Goal: Task Accomplishment & Management: Manage account settings

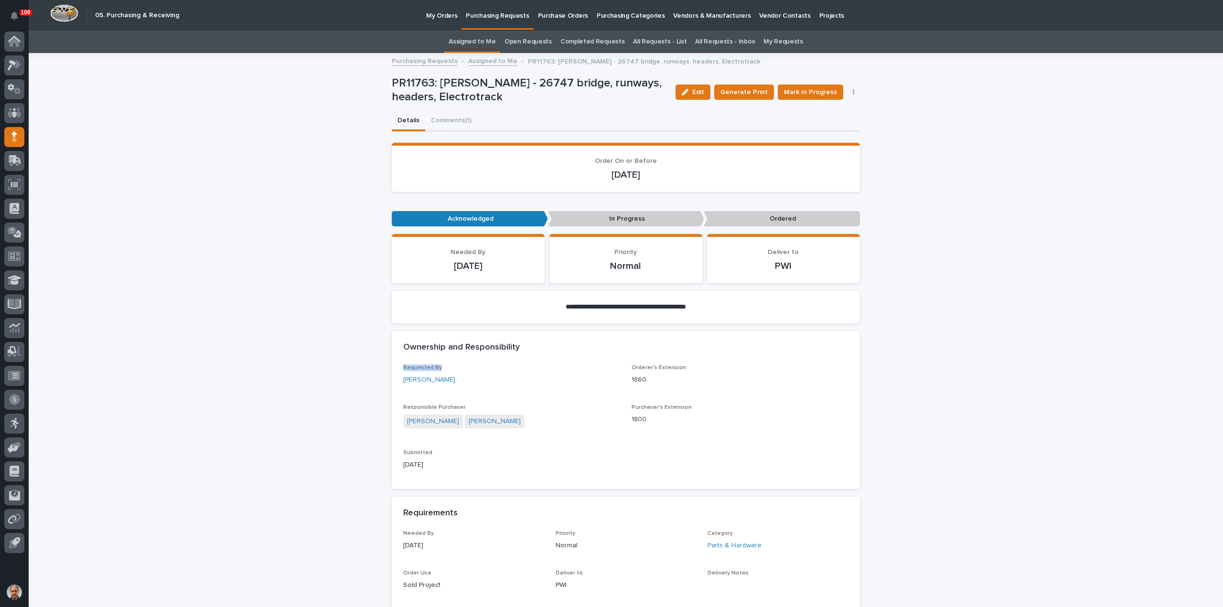
click at [607, 363] on section "Ownership and Responsibility Requested By [PERSON_NAME] Orderer's Extension 186…" at bounding box center [626, 410] width 468 height 158
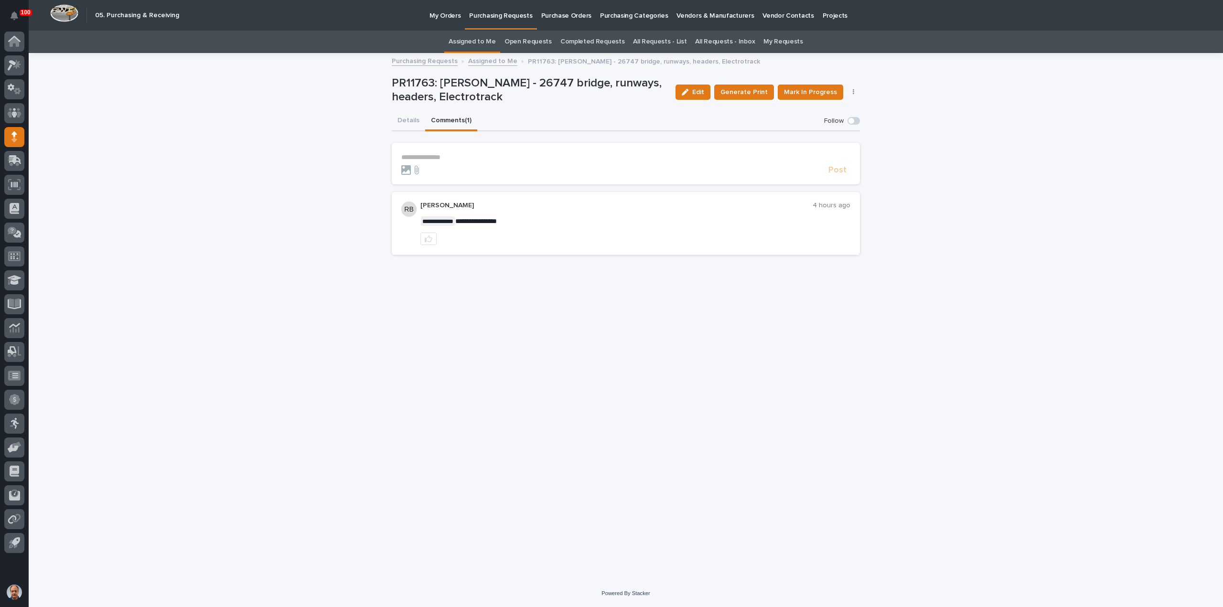
click at [446, 120] on button "Comments (1)" at bounding box center [451, 121] width 52 height 20
click at [403, 119] on button "Details" at bounding box center [408, 121] width 33 height 20
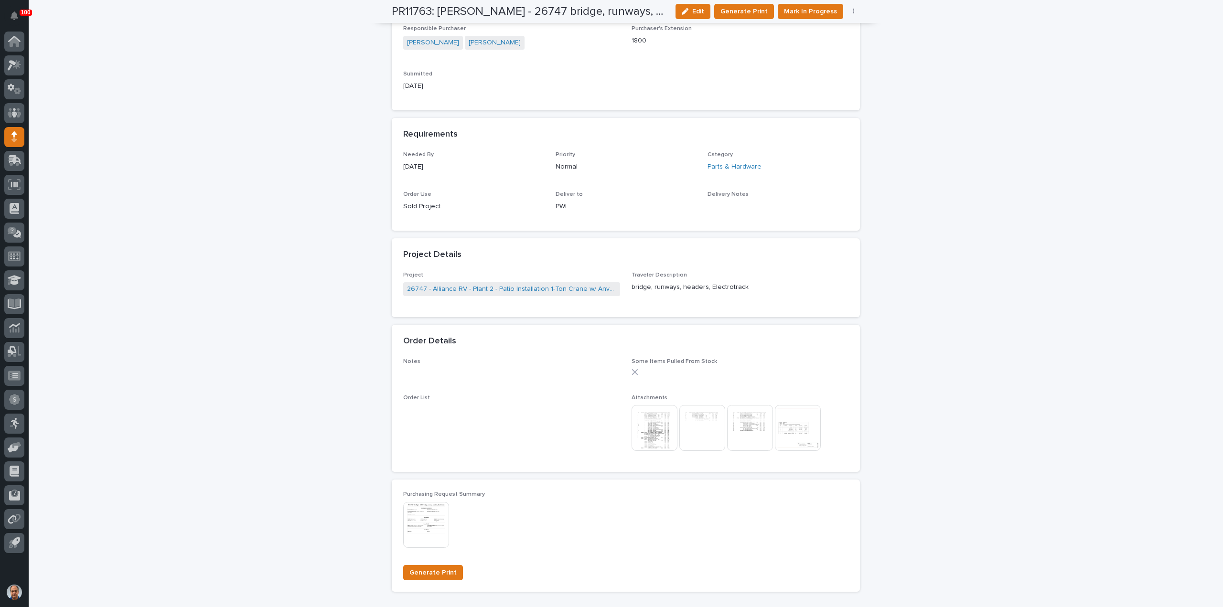
scroll to position [430, 0]
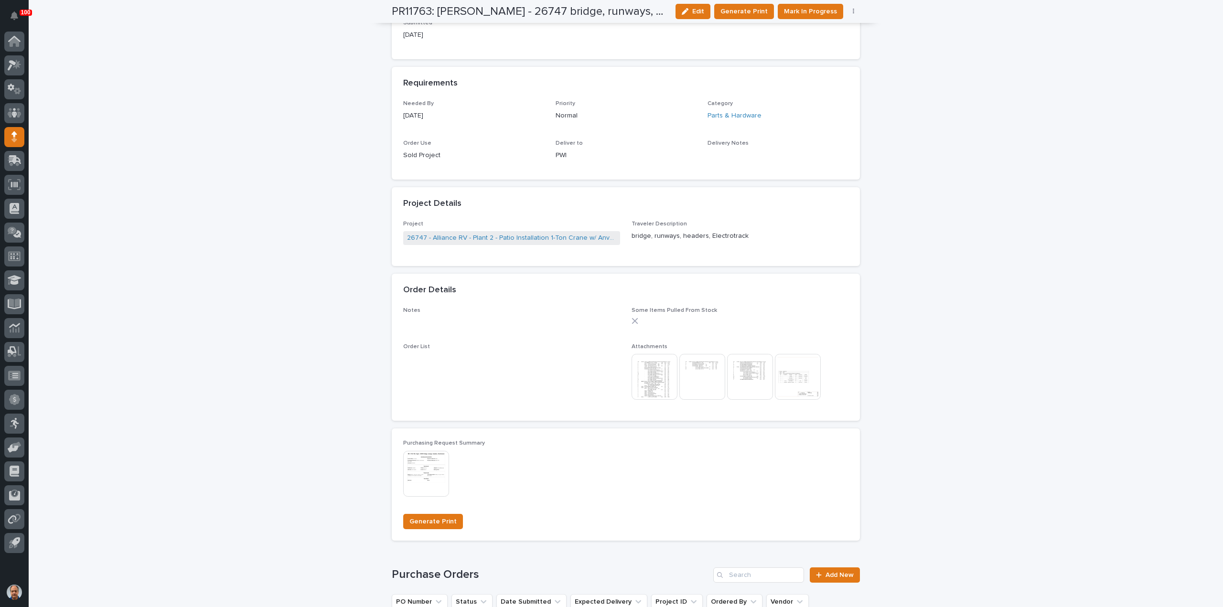
click at [659, 376] on img at bounding box center [655, 377] width 46 height 46
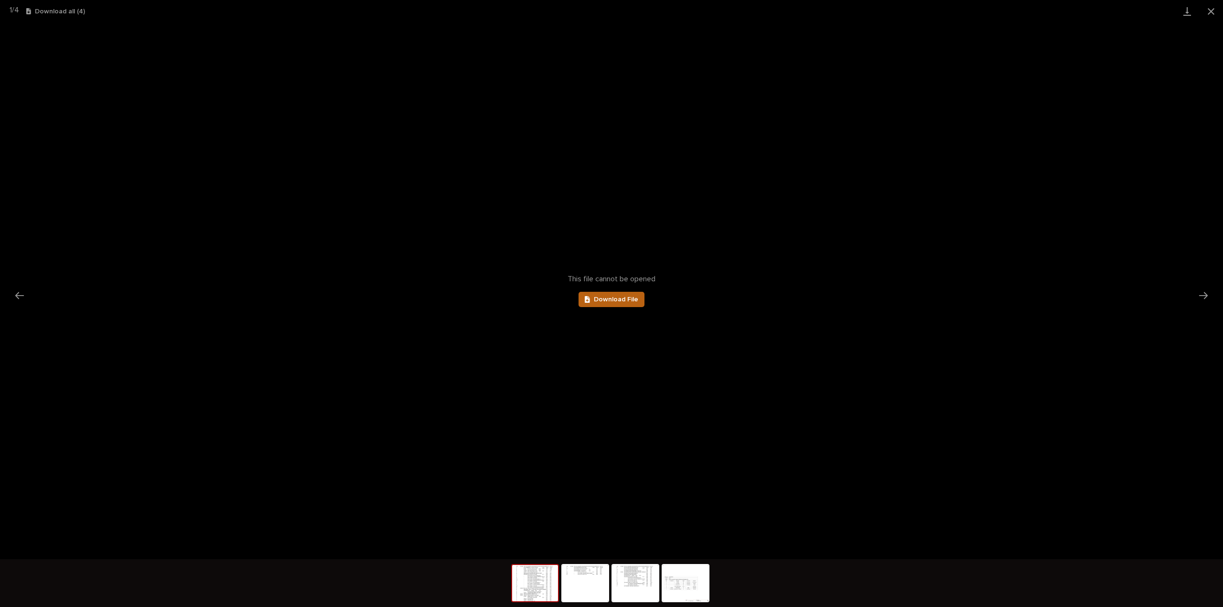
scroll to position [0, 0]
click at [618, 299] on span "Download File" at bounding box center [616, 299] width 44 height 7
click at [587, 579] on img at bounding box center [585, 583] width 46 height 36
click at [624, 300] on span "Download File" at bounding box center [616, 299] width 44 height 7
click at [634, 588] on img at bounding box center [636, 583] width 46 height 36
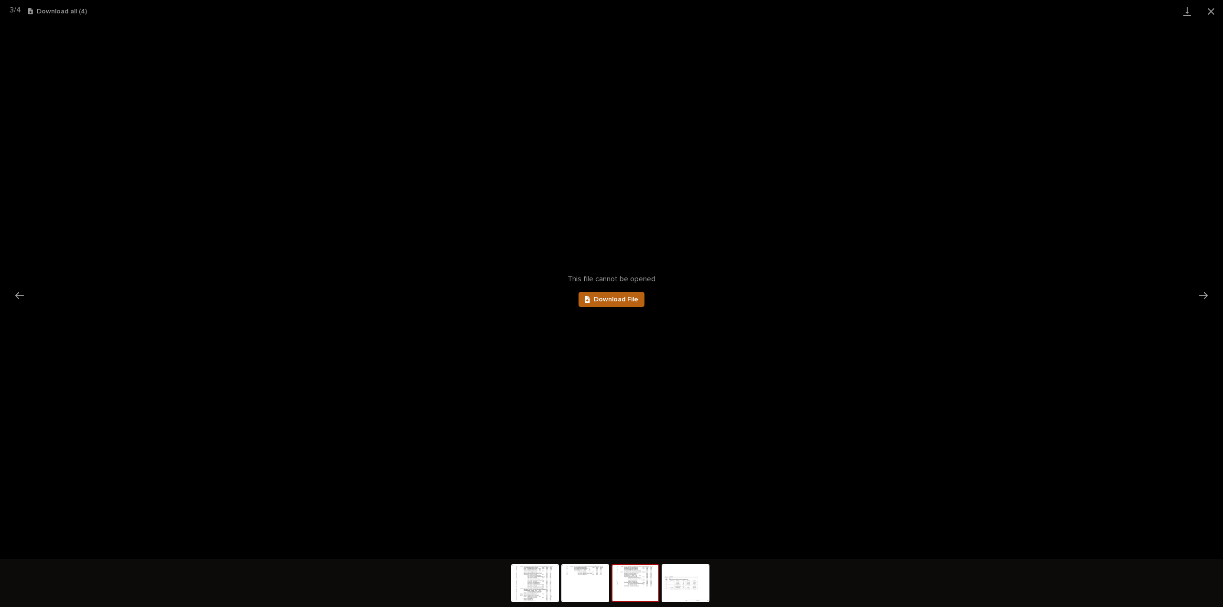
click at [612, 298] on span "Download File" at bounding box center [616, 299] width 44 height 7
click at [686, 587] on img at bounding box center [686, 583] width 46 height 36
drag, startPoint x: 1210, startPoint y: 12, endPoint x: 1201, endPoint y: 14, distance: 8.7
click at [1210, 12] on button "Close gallery" at bounding box center [1211, 11] width 24 height 22
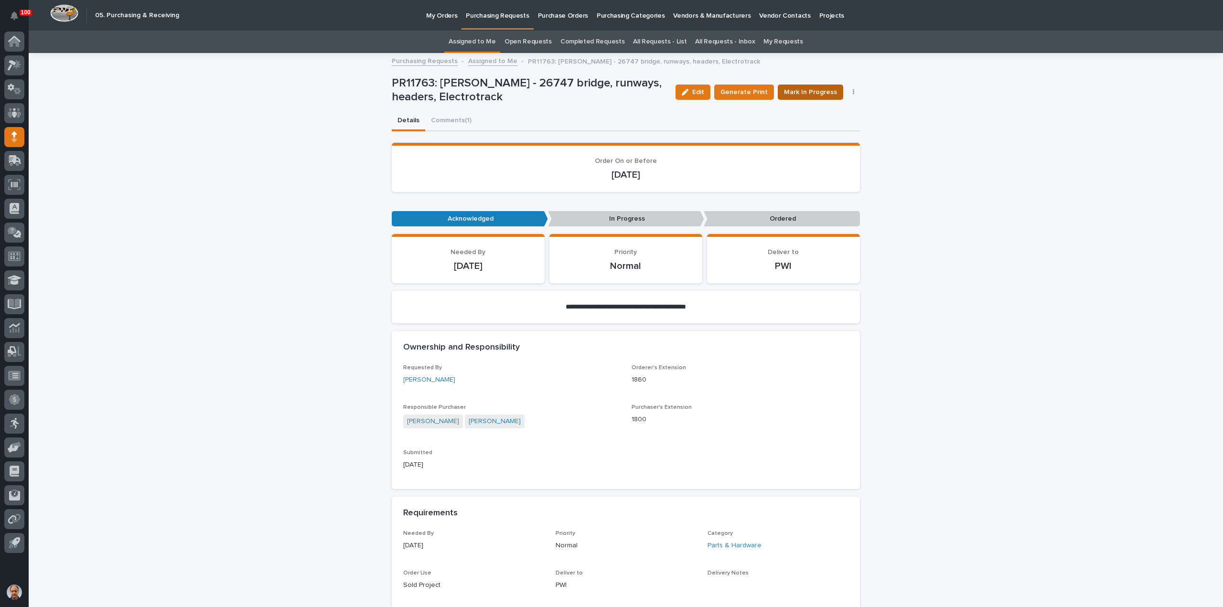
click at [807, 89] on span "Mark In Progress" at bounding box center [810, 92] width 53 height 10
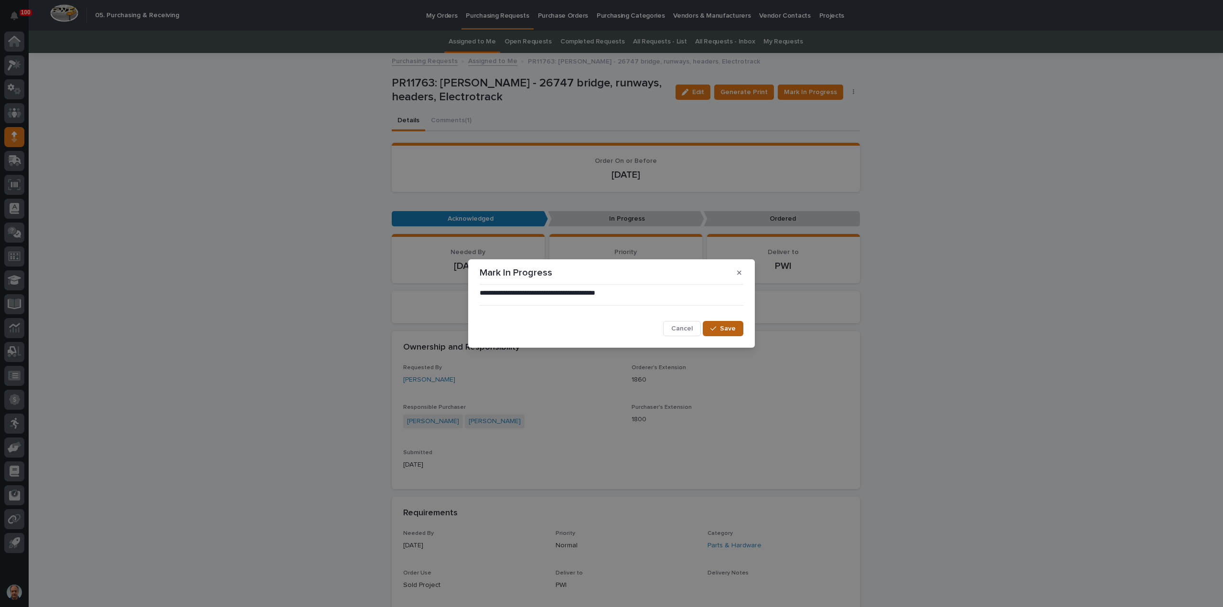
click at [731, 334] on button "Save" at bounding box center [723, 328] width 41 height 15
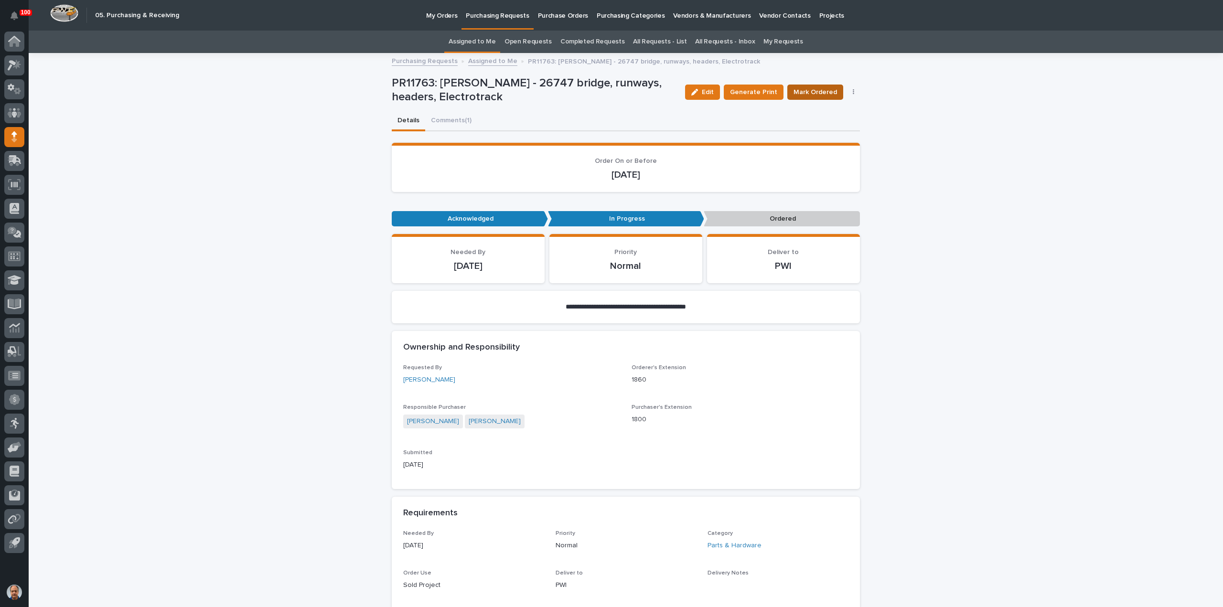
click at [814, 91] on span "Mark Ordered" at bounding box center [815, 92] width 43 height 10
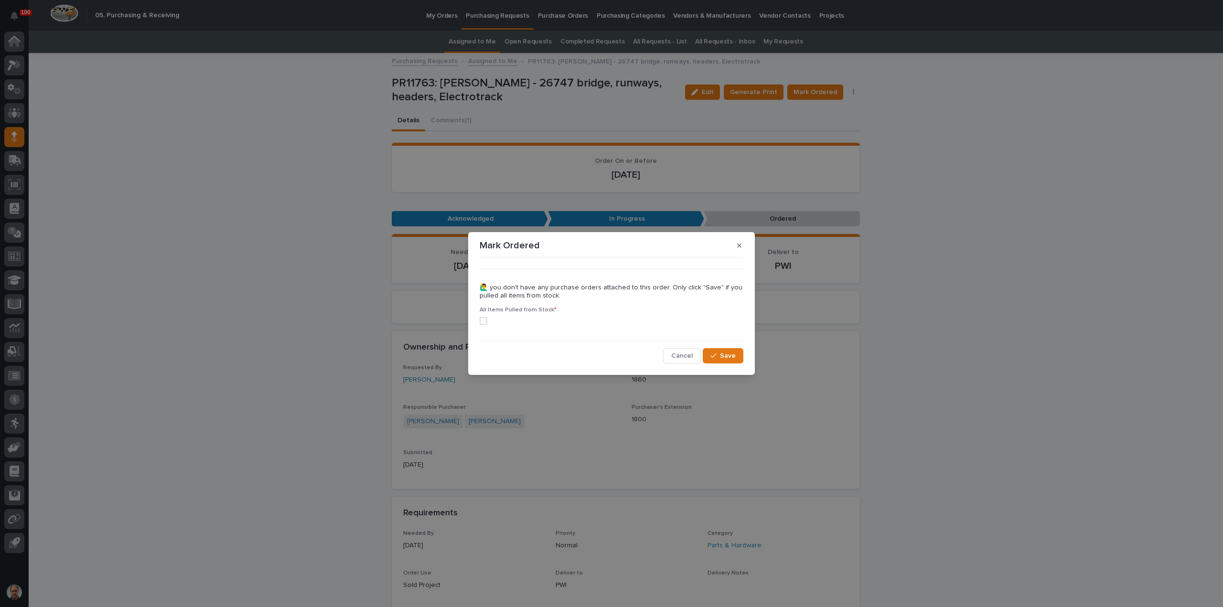
click at [484, 321] on span at bounding box center [484, 321] width 8 height 8
click at [721, 355] on span "Save" at bounding box center [728, 356] width 16 height 7
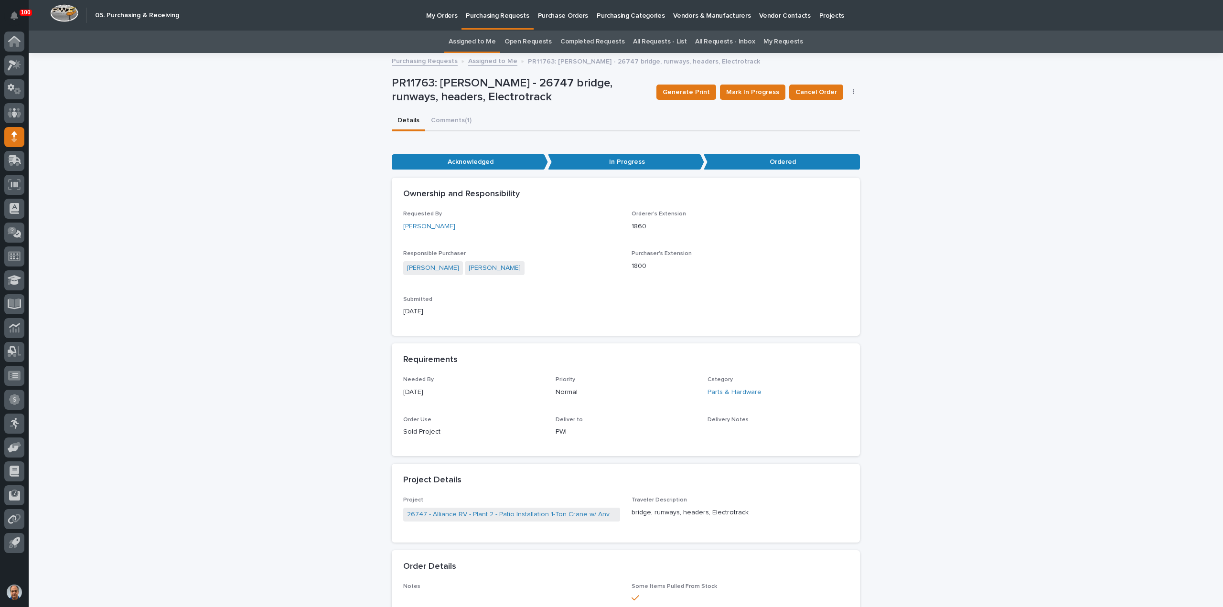
click at [507, 14] on p "Purchasing Requests" at bounding box center [497, 10] width 63 height 20
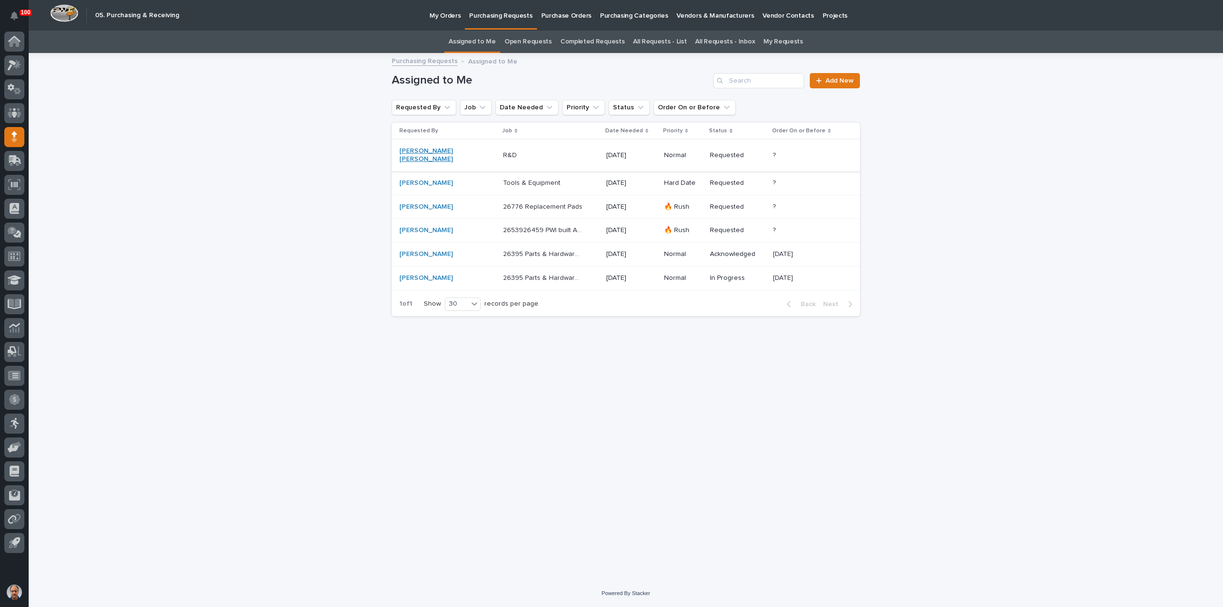
click at [422, 151] on link "[PERSON_NAME] [PERSON_NAME]" at bounding box center [439, 155] width 80 height 16
click at [559, 148] on div "R&D R&D" at bounding box center [551, 156] width 96 height 16
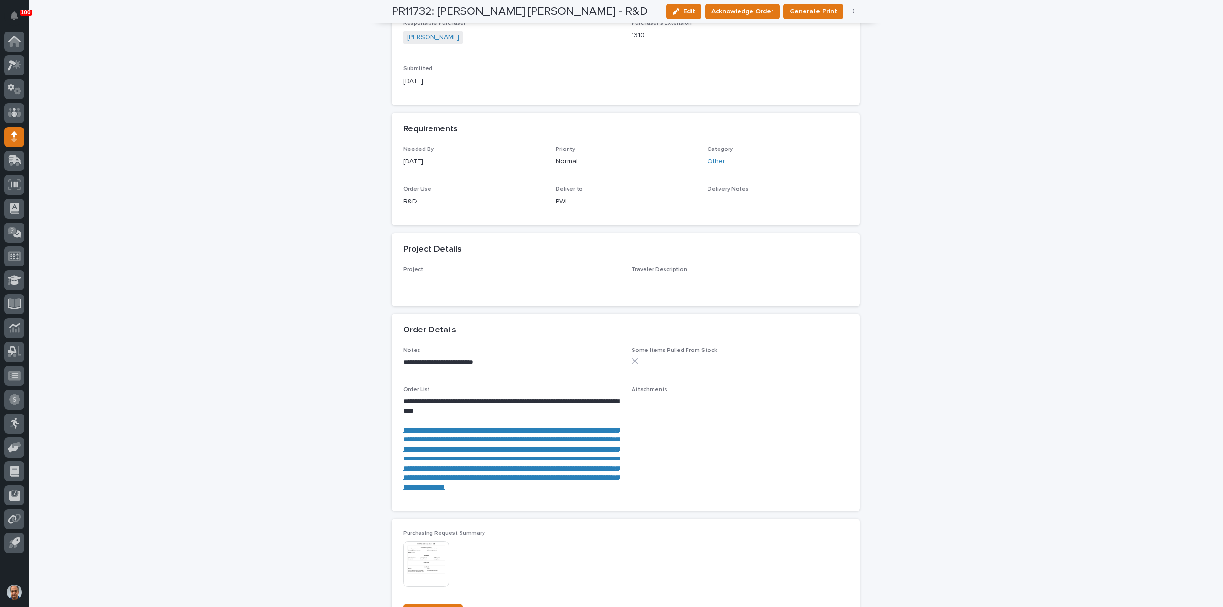
scroll to position [382, 0]
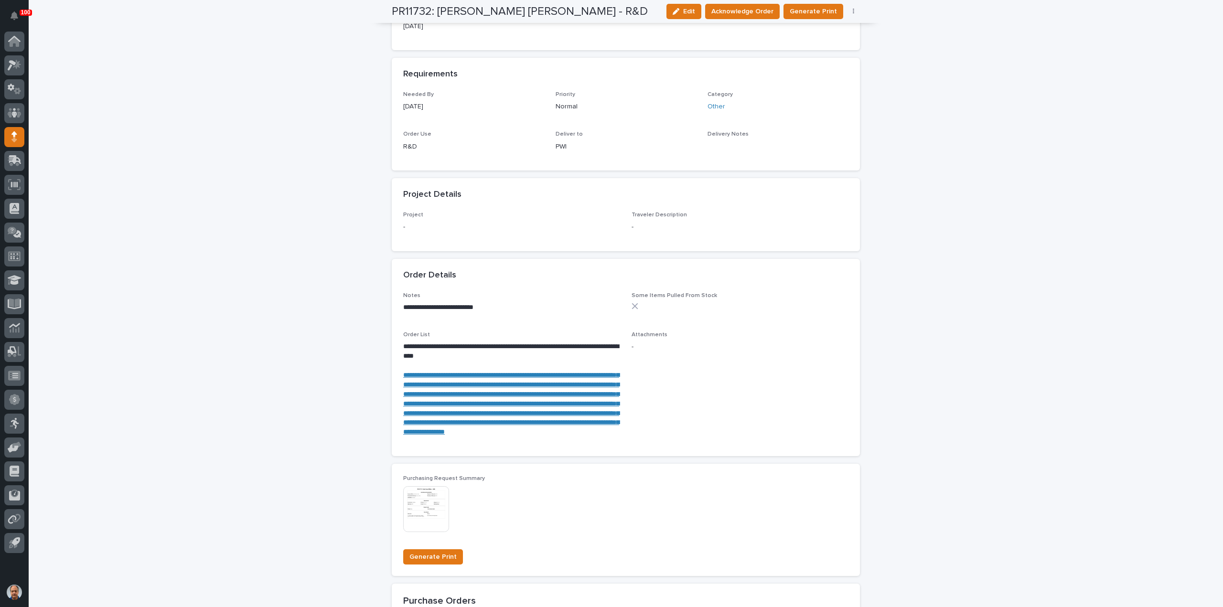
click at [489, 394] on link "**********" at bounding box center [511, 404] width 216 height 64
click at [754, 14] on span "Acknowledge Order" at bounding box center [743, 12] width 62 height 10
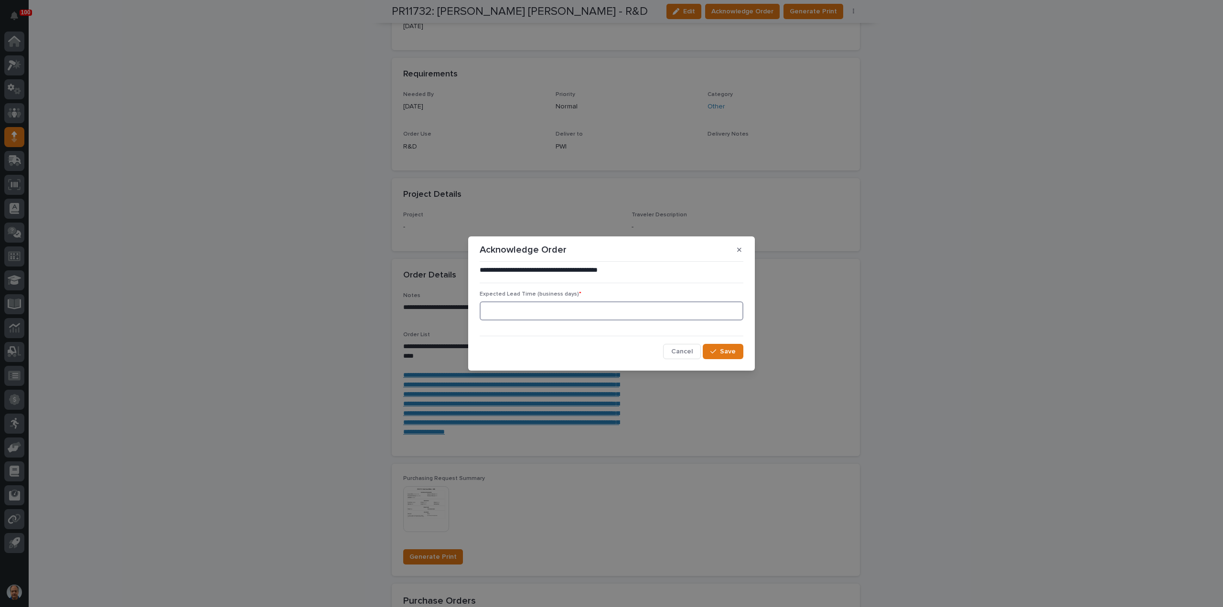
click at [567, 314] on input at bounding box center [612, 311] width 264 height 19
type input "5"
click at [723, 352] on span "Save" at bounding box center [728, 351] width 16 height 7
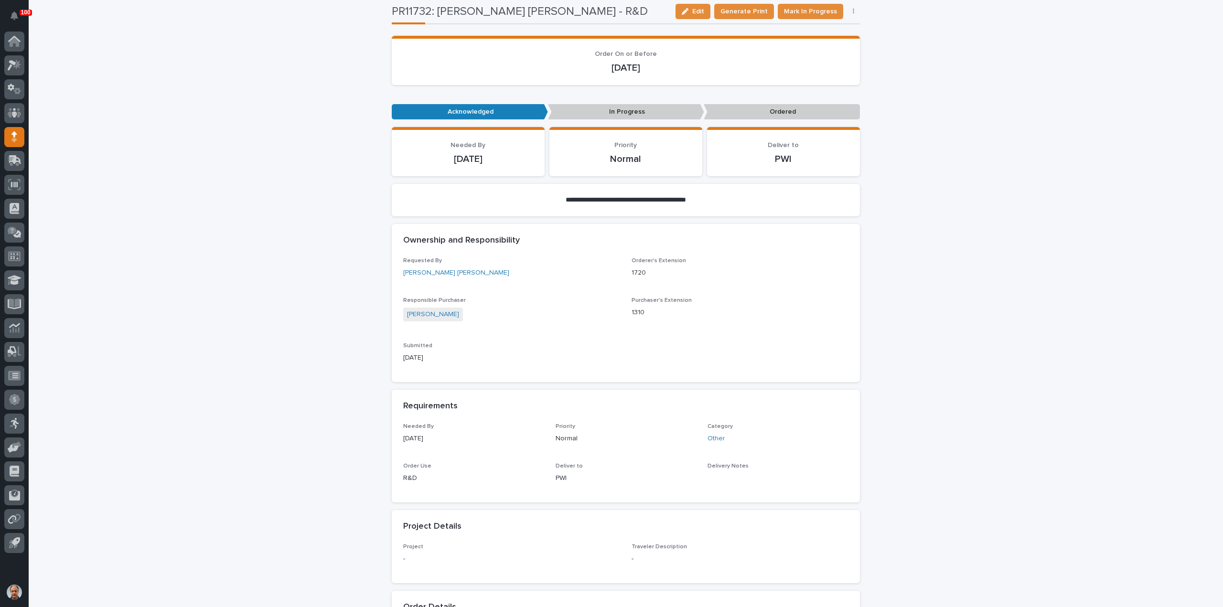
scroll to position [0, 0]
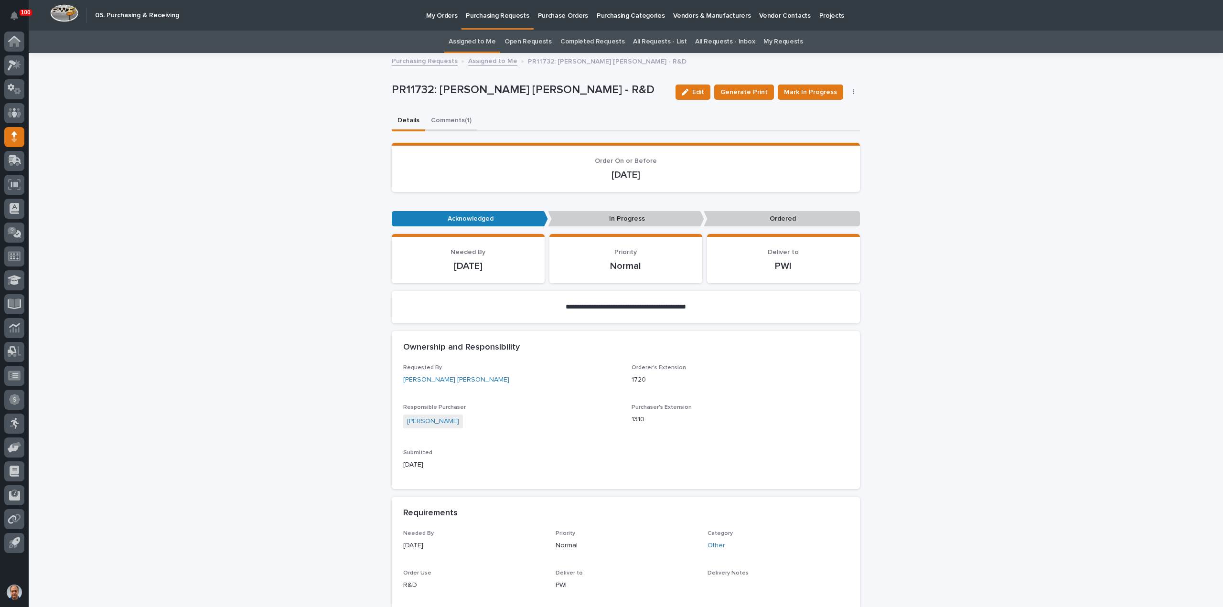
click at [435, 119] on button "Comments (1)" at bounding box center [451, 121] width 52 height 20
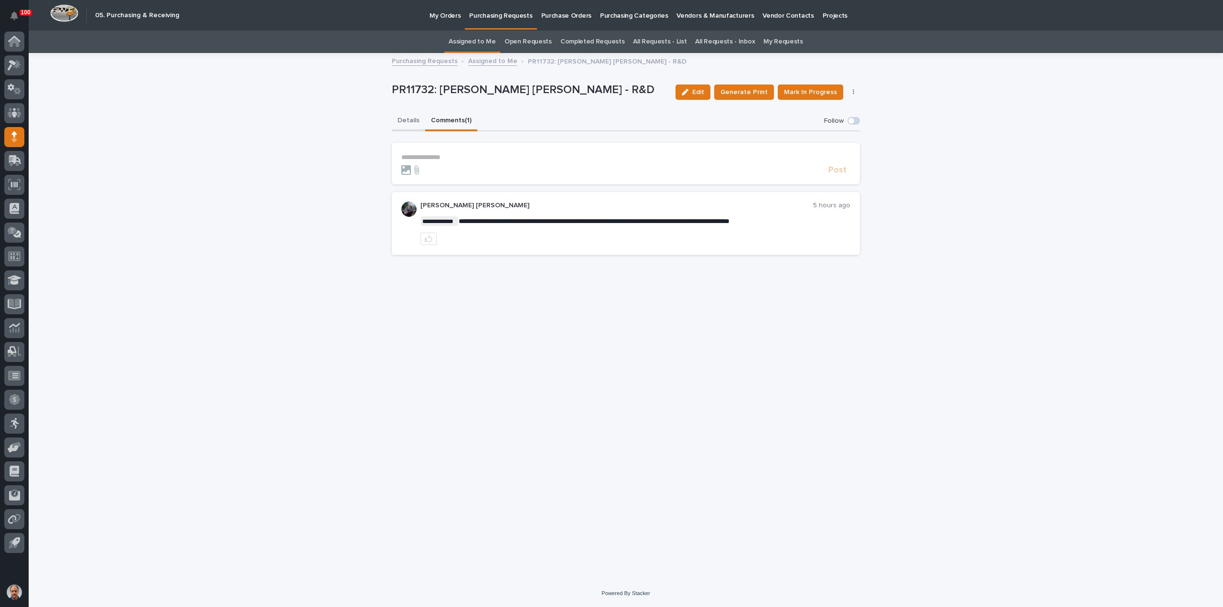
click at [404, 115] on button "Details" at bounding box center [408, 121] width 33 height 20
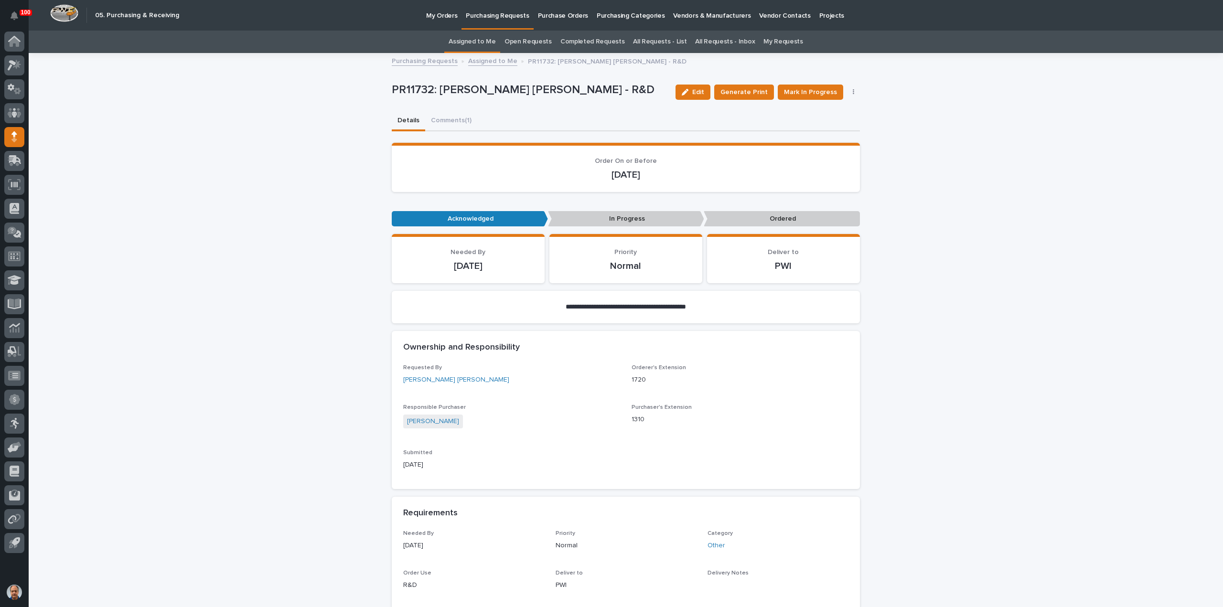
click at [500, 15] on p "Purchasing Requests" at bounding box center [497, 10] width 63 height 20
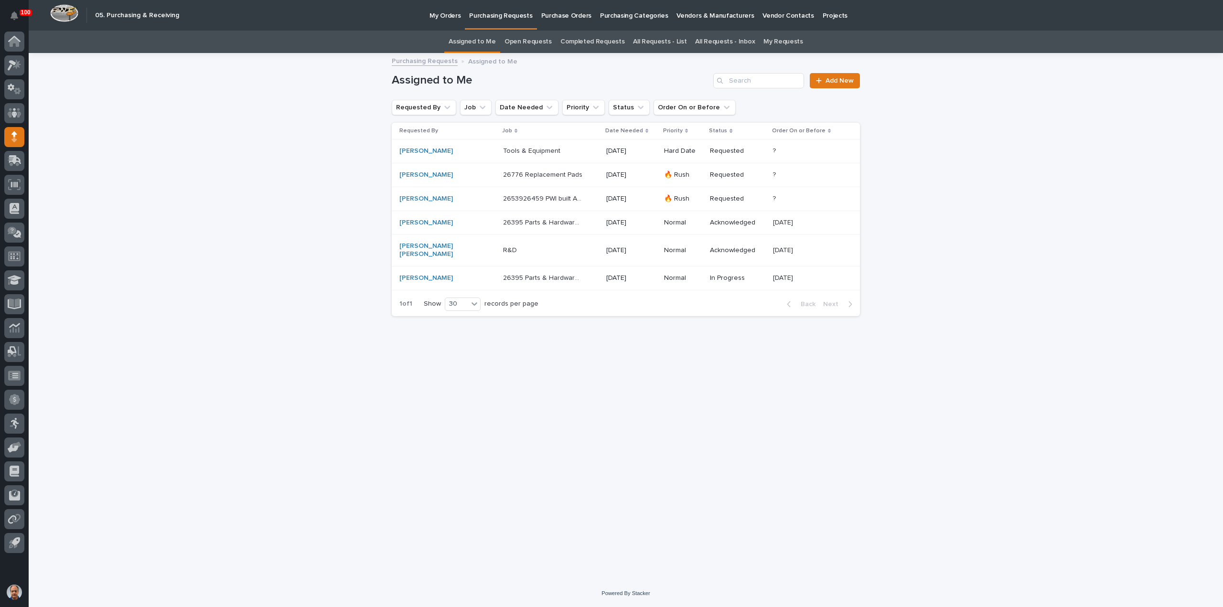
click at [503, 151] on p "Tools & Equipment" at bounding box center [532, 150] width 59 height 10
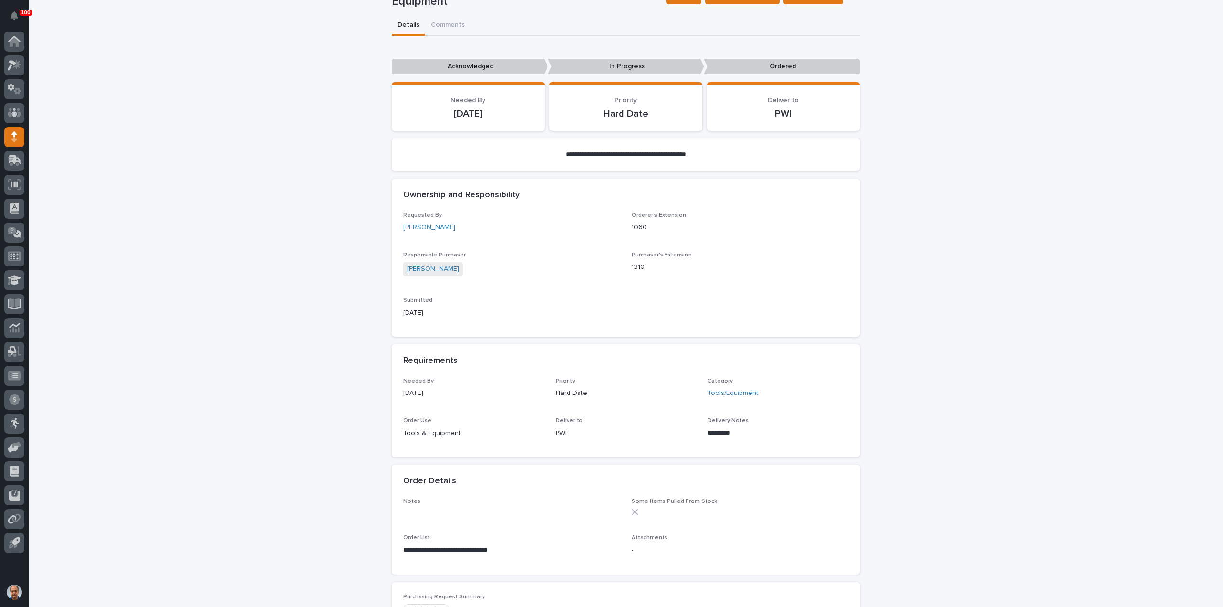
scroll to position [191, 0]
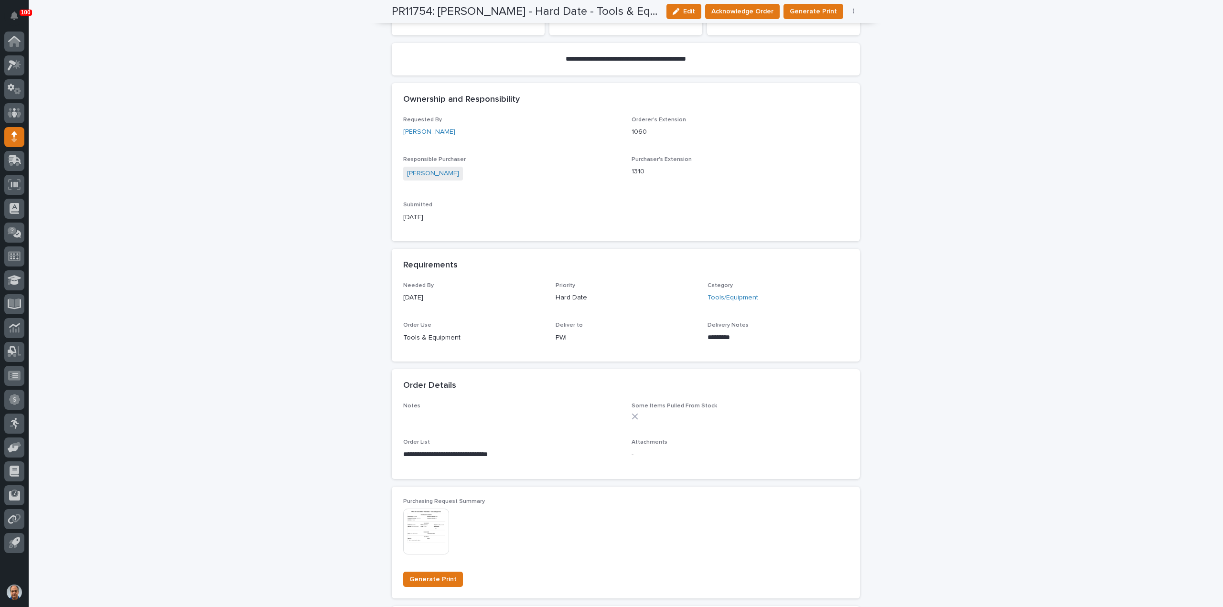
click at [518, 400] on div "Order Details" at bounding box center [626, 385] width 468 height 33
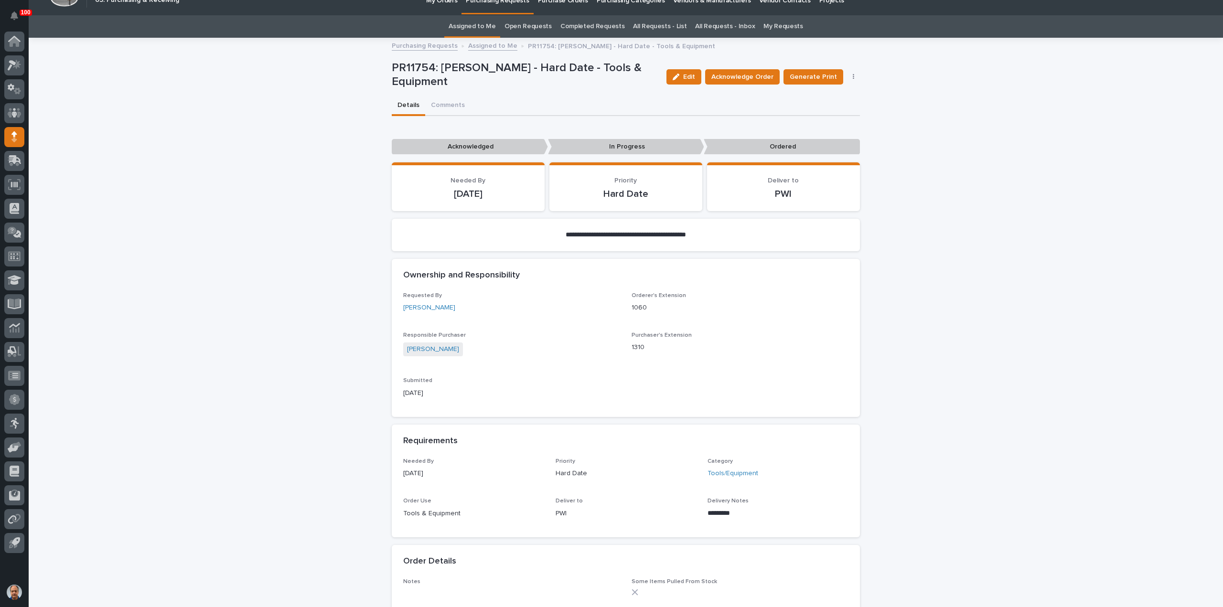
scroll to position [0, 0]
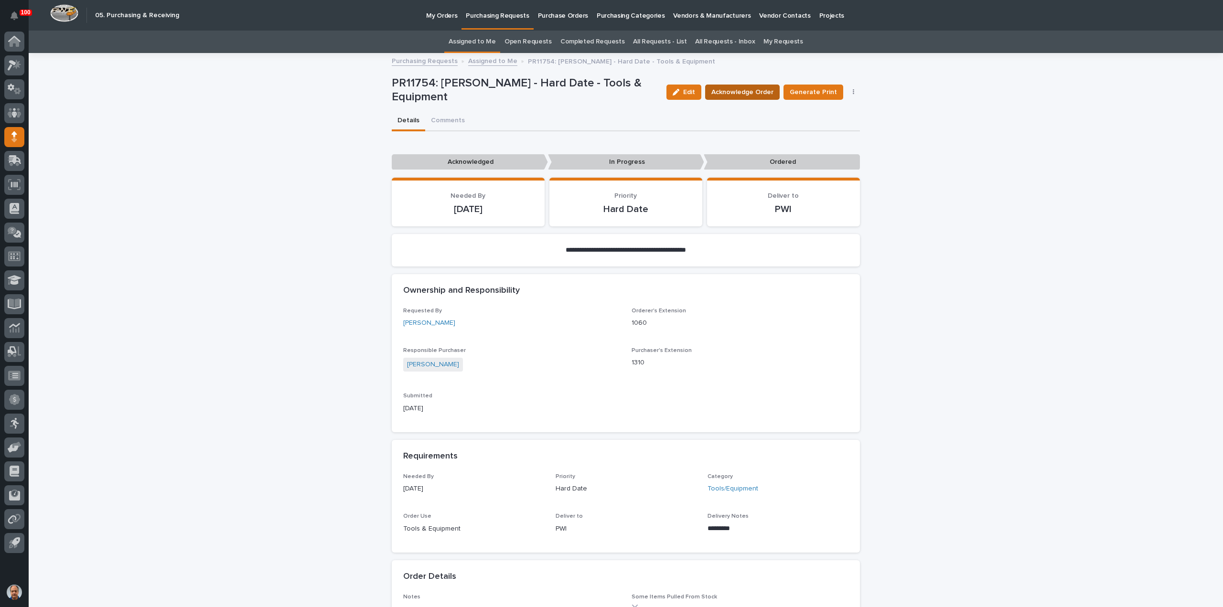
click at [750, 95] on span "Acknowledge Order" at bounding box center [743, 92] width 62 height 10
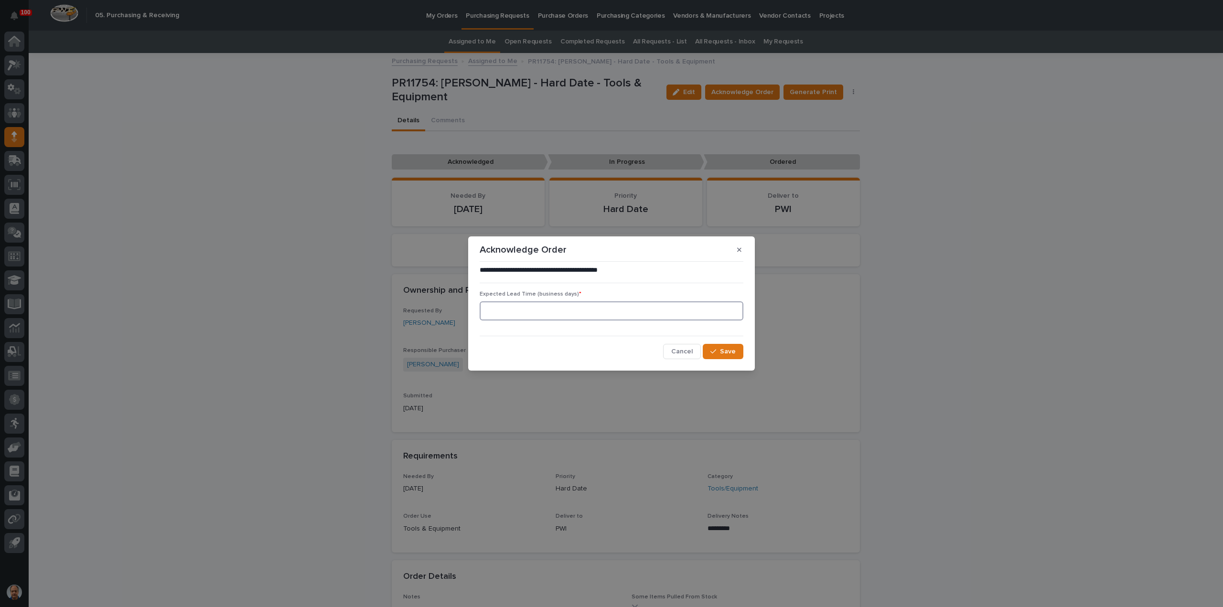
click at [522, 317] on input at bounding box center [612, 311] width 264 height 19
type input "3"
click at [729, 348] on button "Save" at bounding box center [723, 351] width 41 height 15
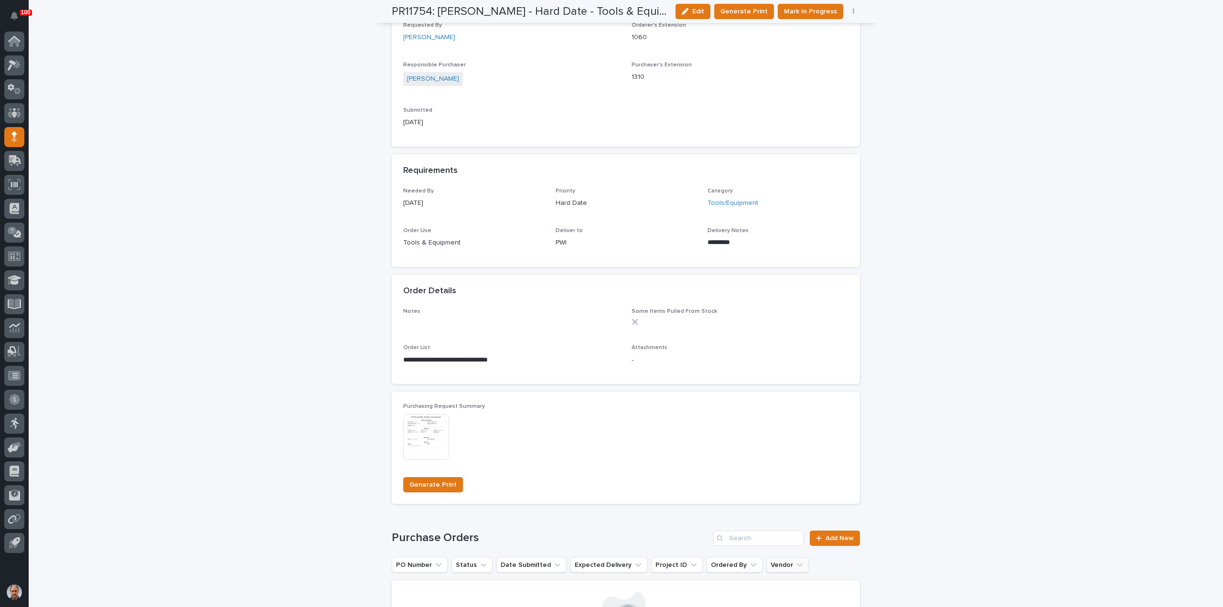
scroll to position [478, 0]
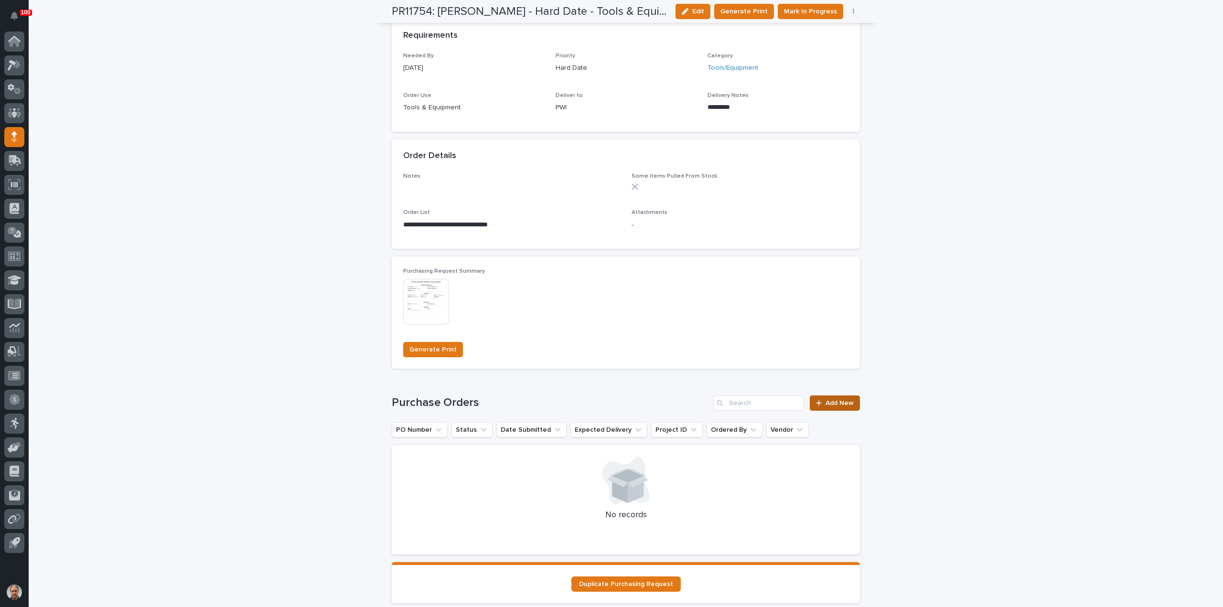
click at [826, 405] on span "Add New" at bounding box center [840, 403] width 28 height 7
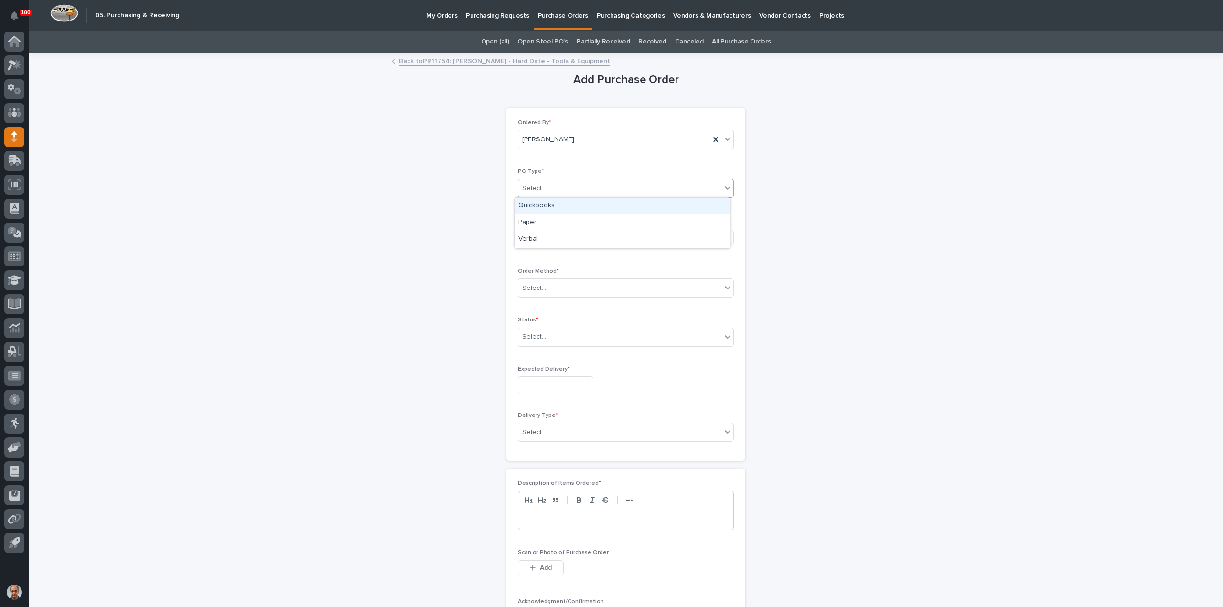
click at [561, 187] on div "Select..." at bounding box center [619, 189] width 203 height 16
click at [551, 226] on div "Paper" at bounding box center [622, 223] width 215 height 17
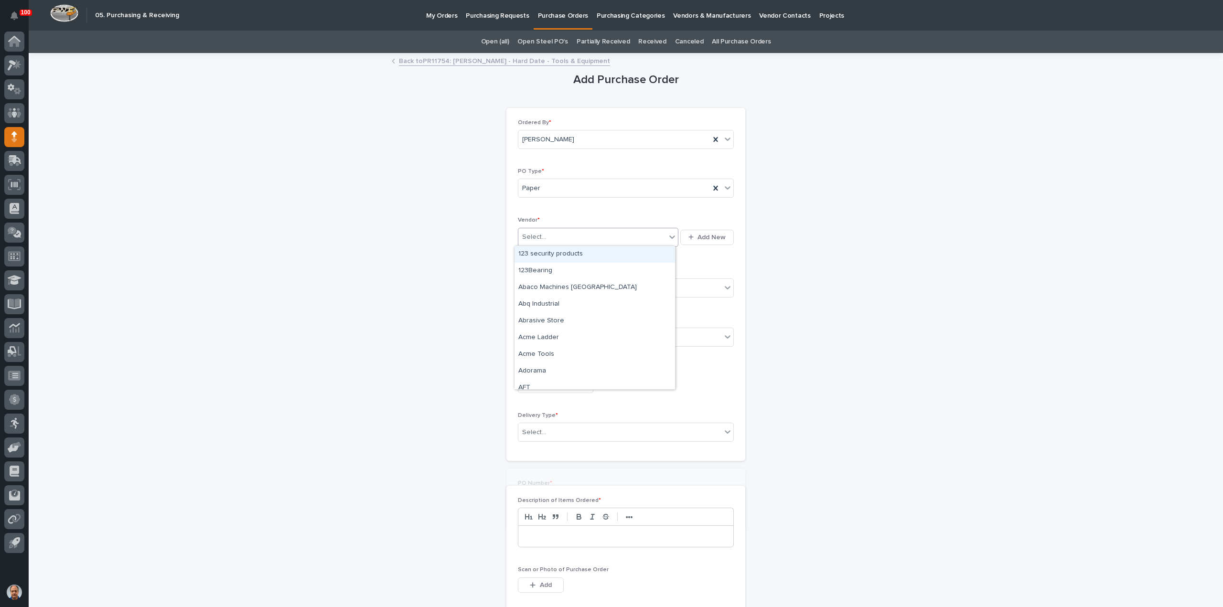
click at [552, 231] on div "Select..." at bounding box center [592, 237] width 148 height 16
type input "***"
click at [560, 268] on div "AirGas" at bounding box center [595, 271] width 161 height 17
click at [547, 281] on div "Select..." at bounding box center [619, 289] width 203 height 16
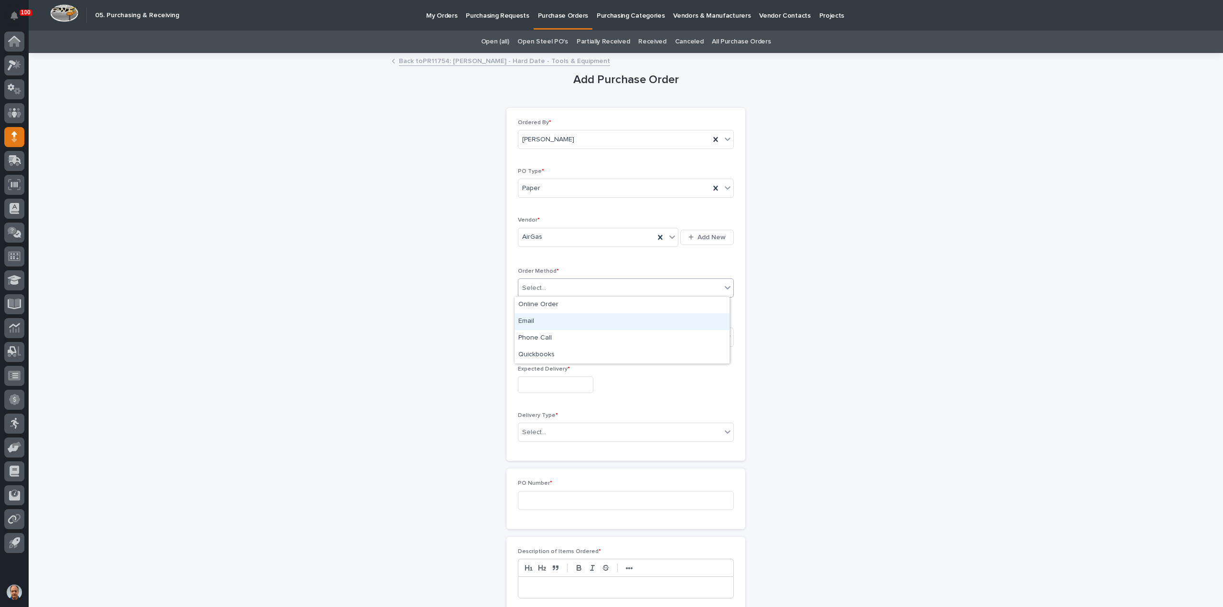
click at [536, 318] on div "Email" at bounding box center [622, 321] width 215 height 17
click at [544, 286] on div "Email" at bounding box center [614, 289] width 192 height 16
click at [544, 335] on div "Phone Call" at bounding box center [622, 338] width 215 height 17
click at [543, 337] on div "Select..." at bounding box center [619, 337] width 203 height 16
click at [533, 371] on div "Submitted" at bounding box center [622, 370] width 215 height 17
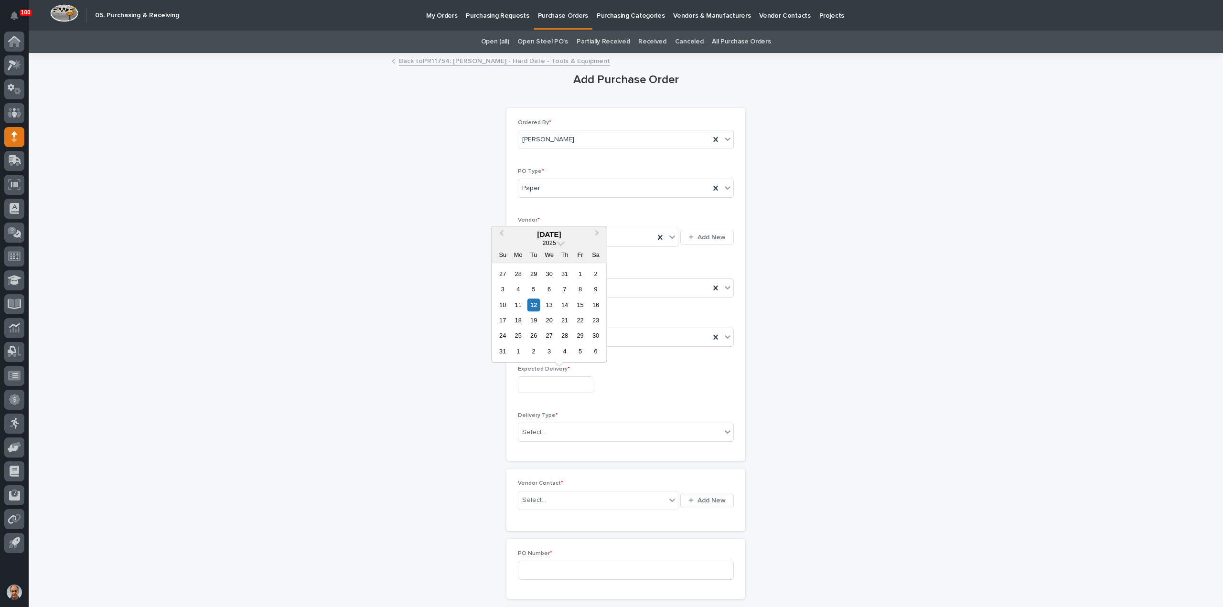
click at [537, 378] on input "text" at bounding box center [556, 385] width 76 height 17
click at [567, 302] on div "14" at bounding box center [565, 305] width 13 height 13
type input "**********"
click at [555, 432] on div "Select..." at bounding box center [619, 433] width 203 height 16
click at [535, 453] on div "Deliver to PWI" at bounding box center [622, 448] width 215 height 17
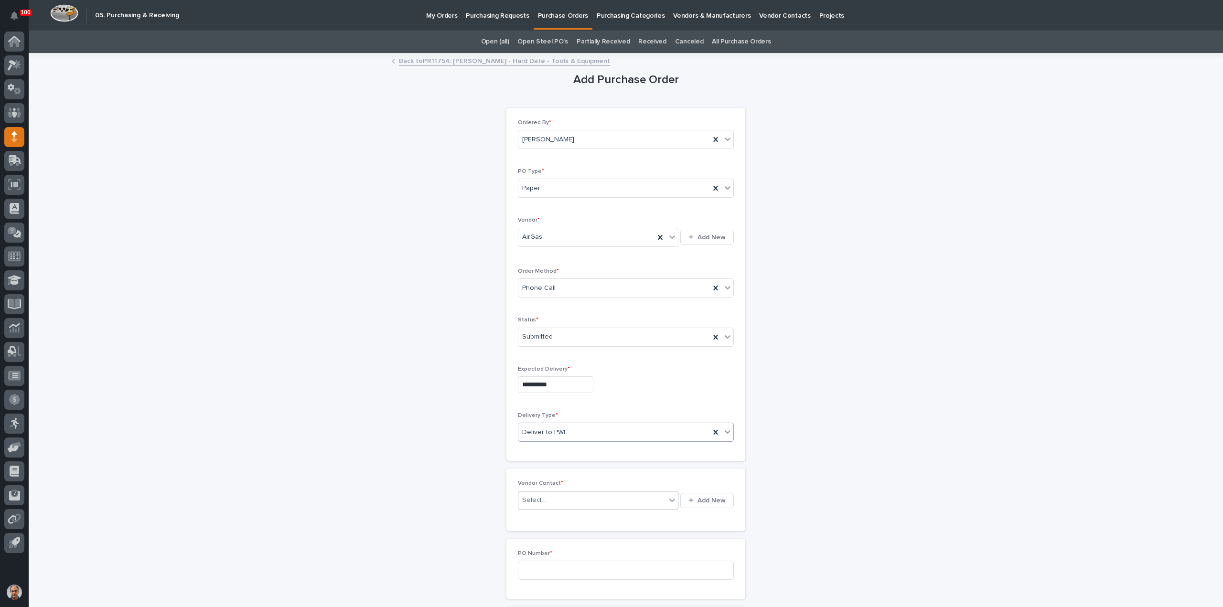
click at [569, 498] on div "Select..." at bounding box center [592, 501] width 148 height 16
type input "***"
click at [542, 515] on div "AirGas - Sales" at bounding box center [595, 516] width 161 height 17
click at [538, 570] on input at bounding box center [626, 570] width 216 height 19
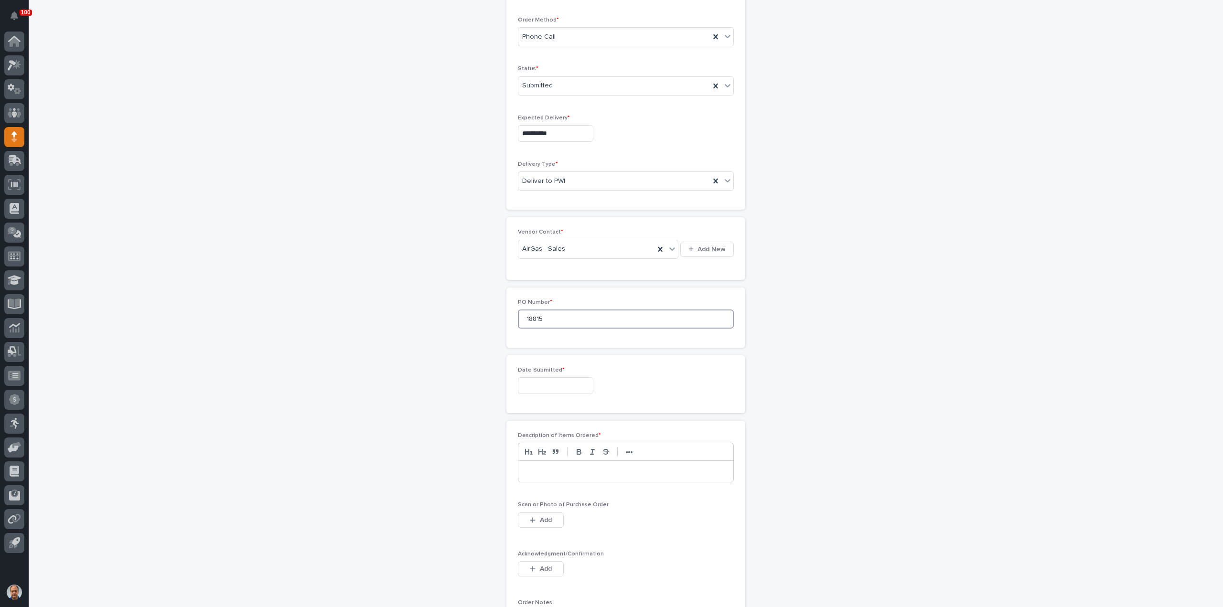
scroll to position [334, 0]
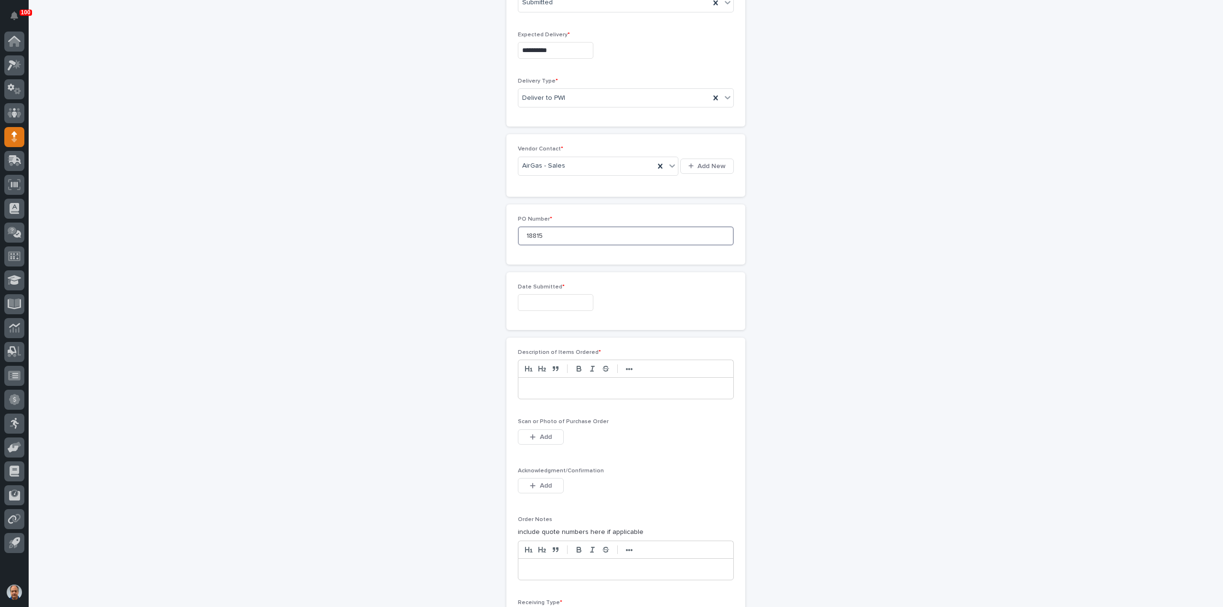
type input "18815"
click at [539, 295] on input "text" at bounding box center [556, 302] width 76 height 17
click at [530, 219] on div "12" at bounding box center [534, 222] width 13 height 13
type input "**********"
click at [556, 384] on p at bounding box center [626, 389] width 201 height 10
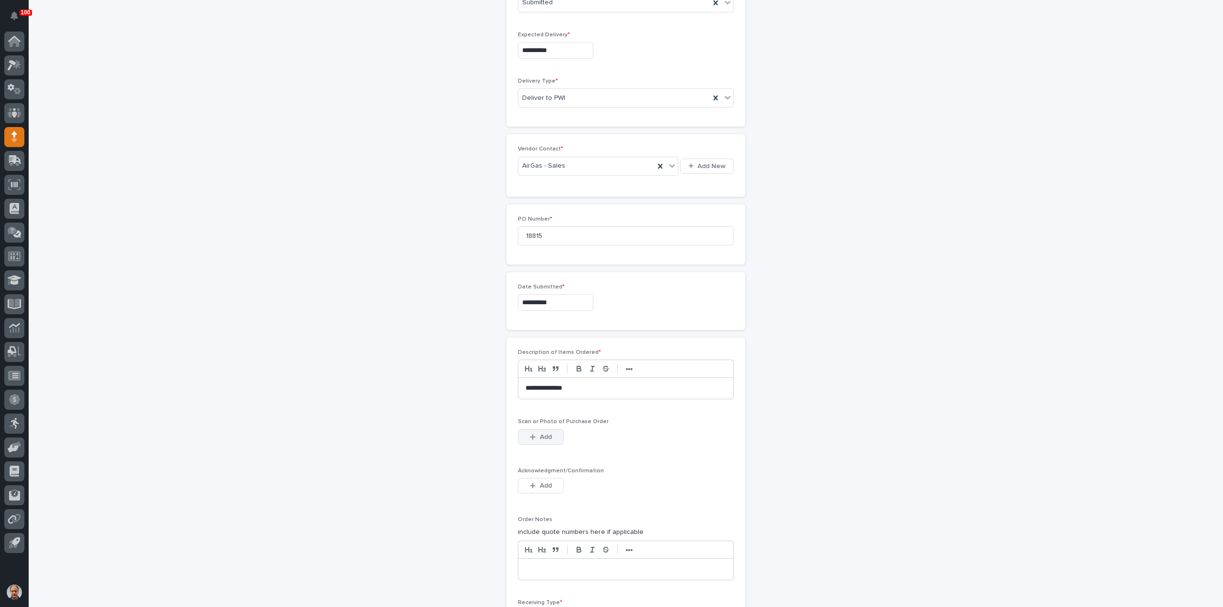
click at [531, 437] on icon "button" at bounding box center [533, 437] width 6 height 7
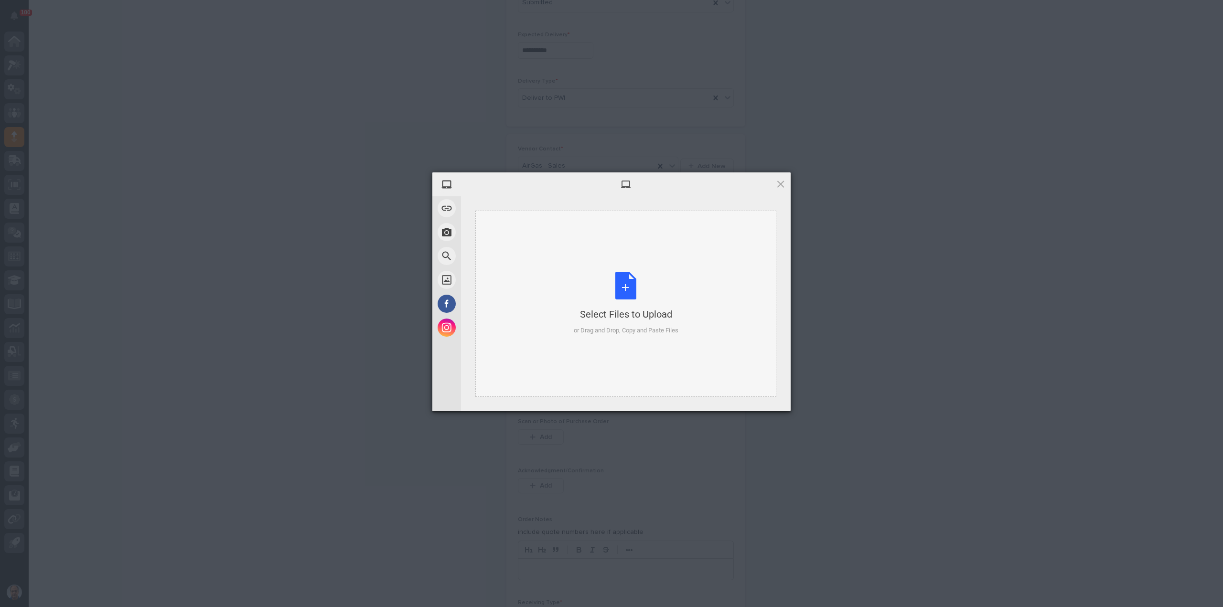
click at [626, 287] on div "Select Files to Upload or Drag and Drop, Copy and Paste Files" at bounding box center [626, 304] width 105 height 64
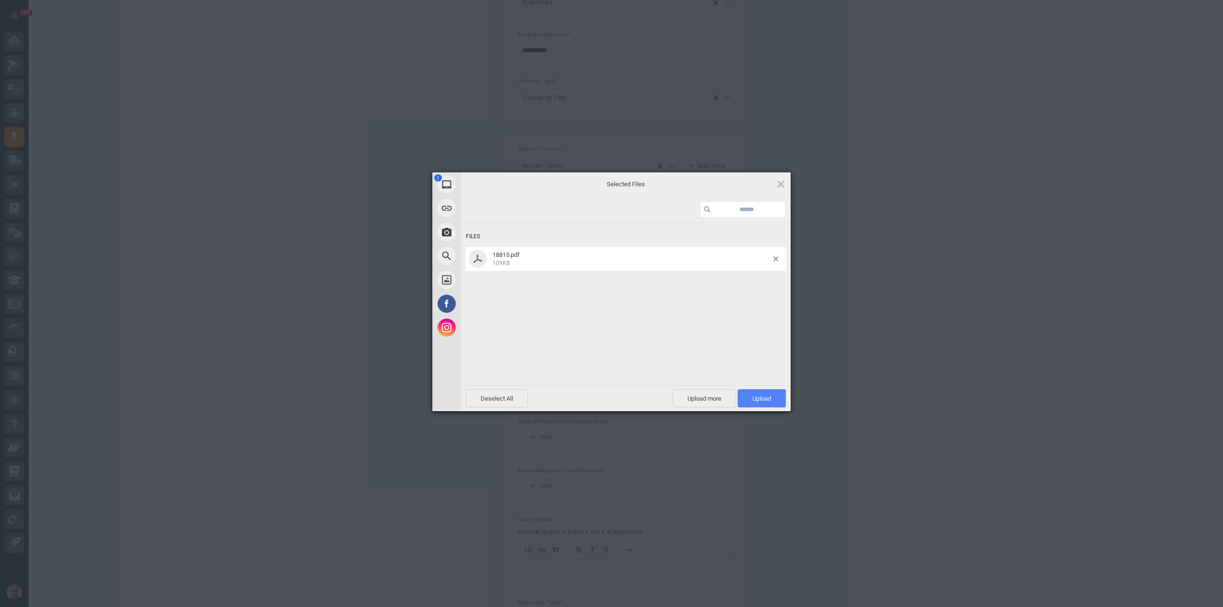
click at [779, 392] on span "Upload 1" at bounding box center [762, 398] width 48 height 18
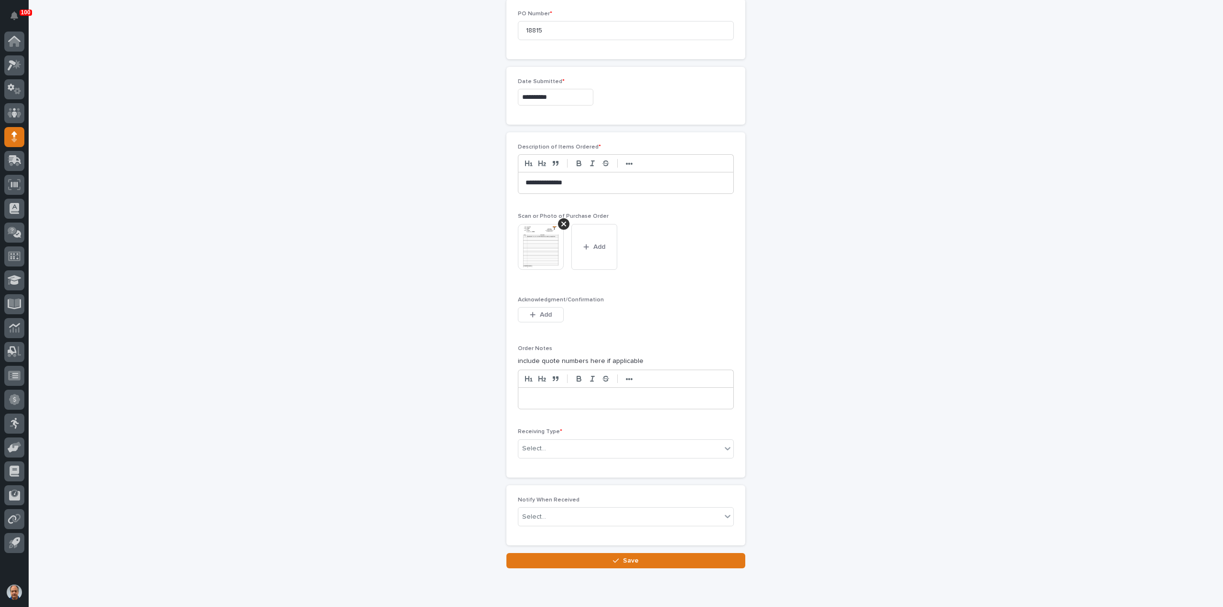
scroll to position [543, 0]
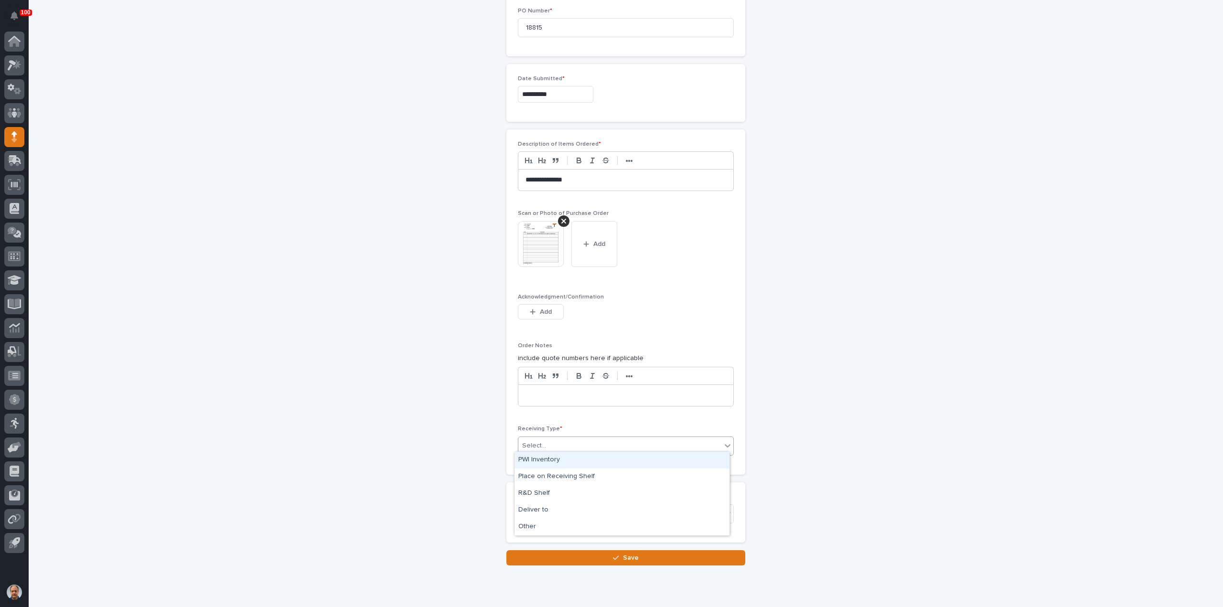
click at [553, 442] on div "Select..." at bounding box center [619, 446] width 203 height 16
click at [542, 508] on div "Deliver to" at bounding box center [622, 510] width 215 height 17
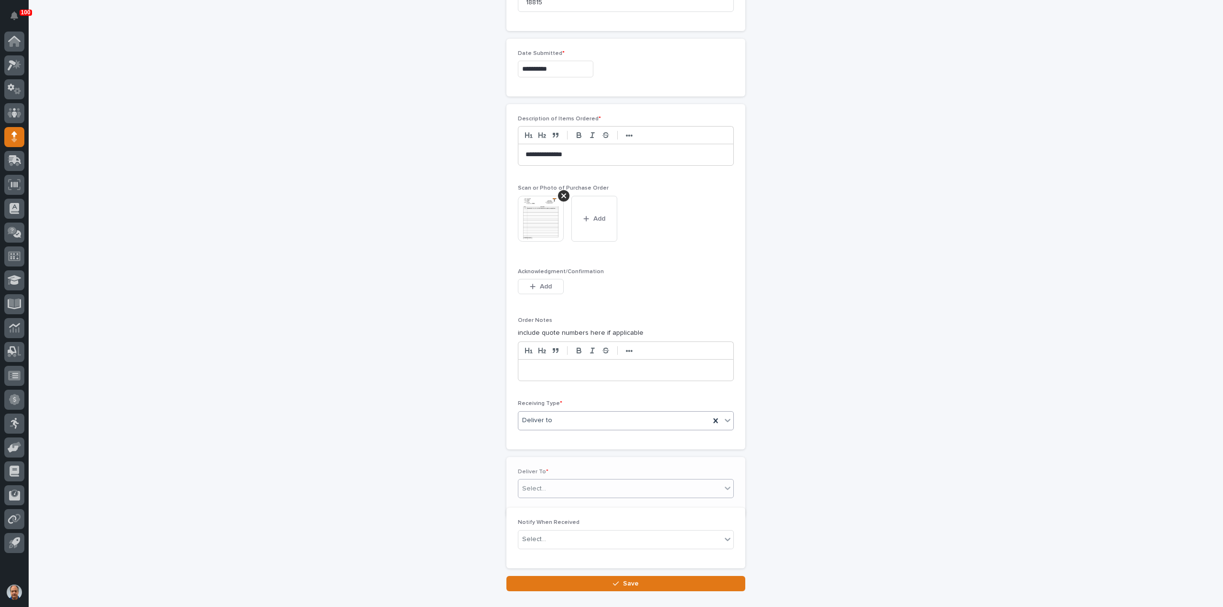
scroll to position [576, 0]
click at [560, 474] on div "Select..." at bounding box center [619, 481] width 203 height 16
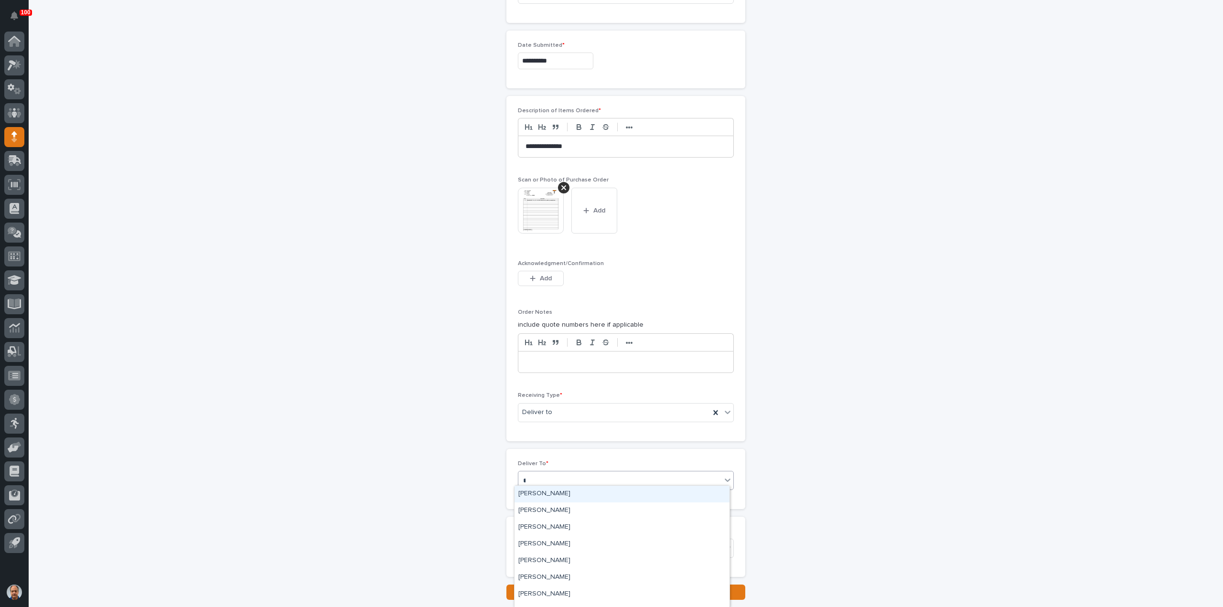
type input "***"
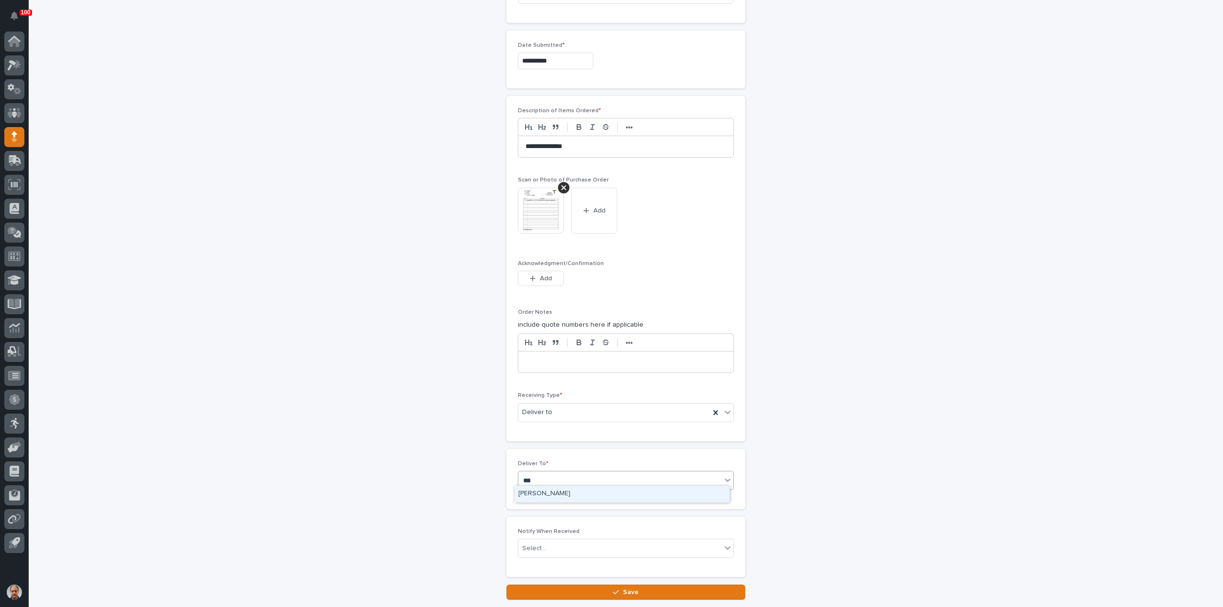
click at [573, 491] on div "[PERSON_NAME]" at bounding box center [622, 494] width 215 height 17
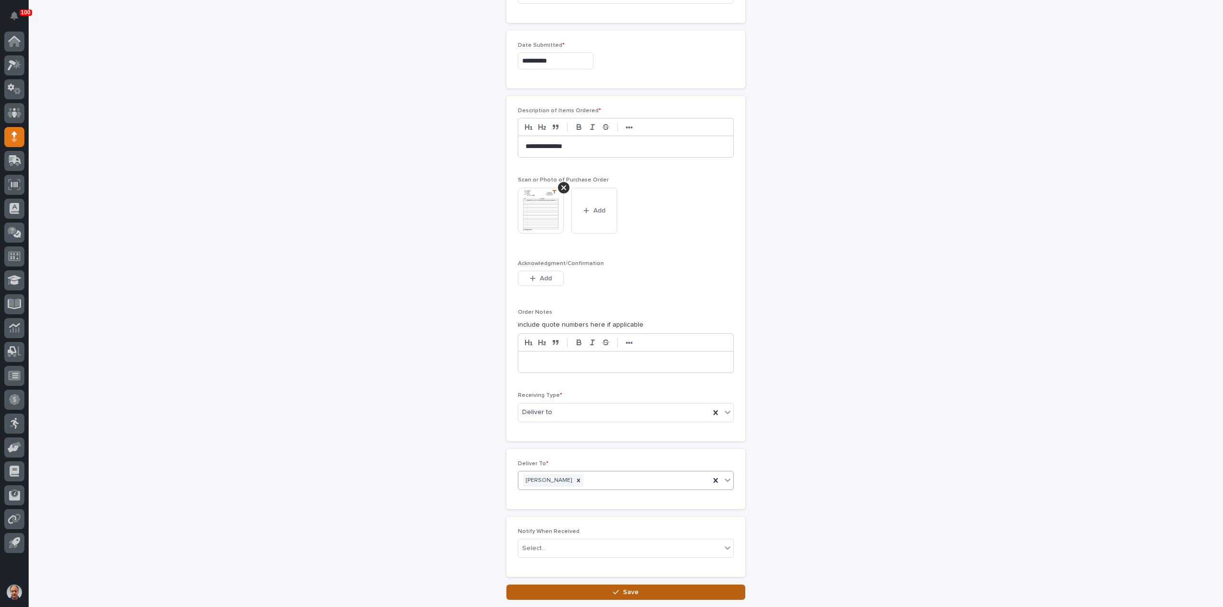
click at [625, 589] on span "Save" at bounding box center [631, 592] width 16 height 7
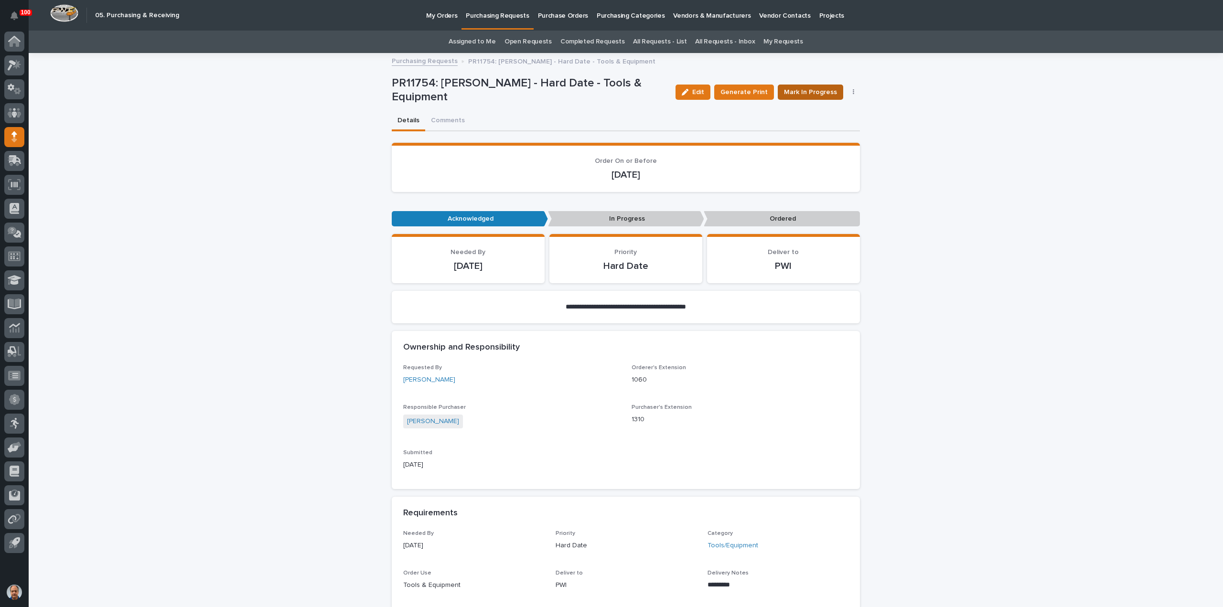
click at [821, 86] on button "Mark In Progress" at bounding box center [810, 92] width 65 height 15
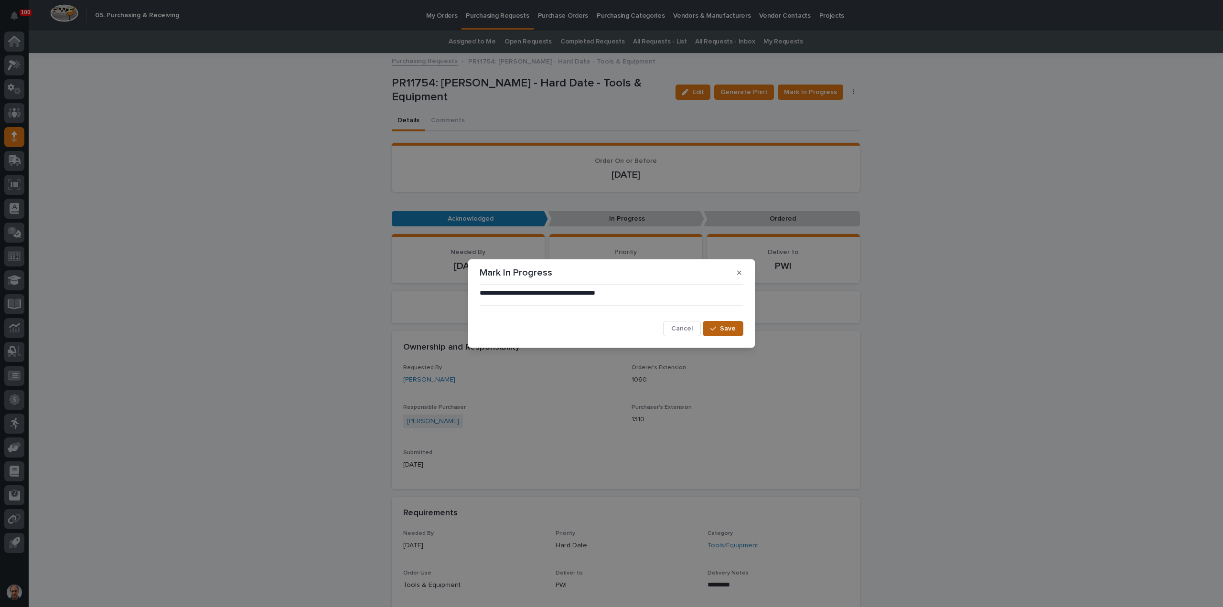
click at [730, 332] on button "Save" at bounding box center [723, 328] width 41 height 15
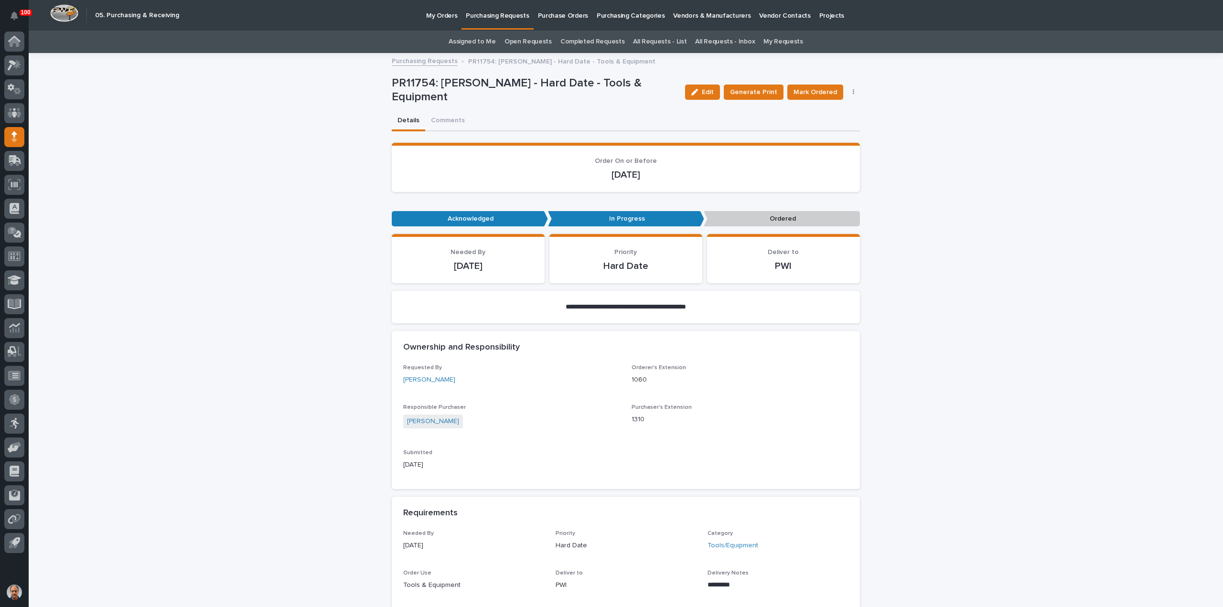
click at [816, 89] on span "Mark Ordered" at bounding box center [815, 92] width 43 height 10
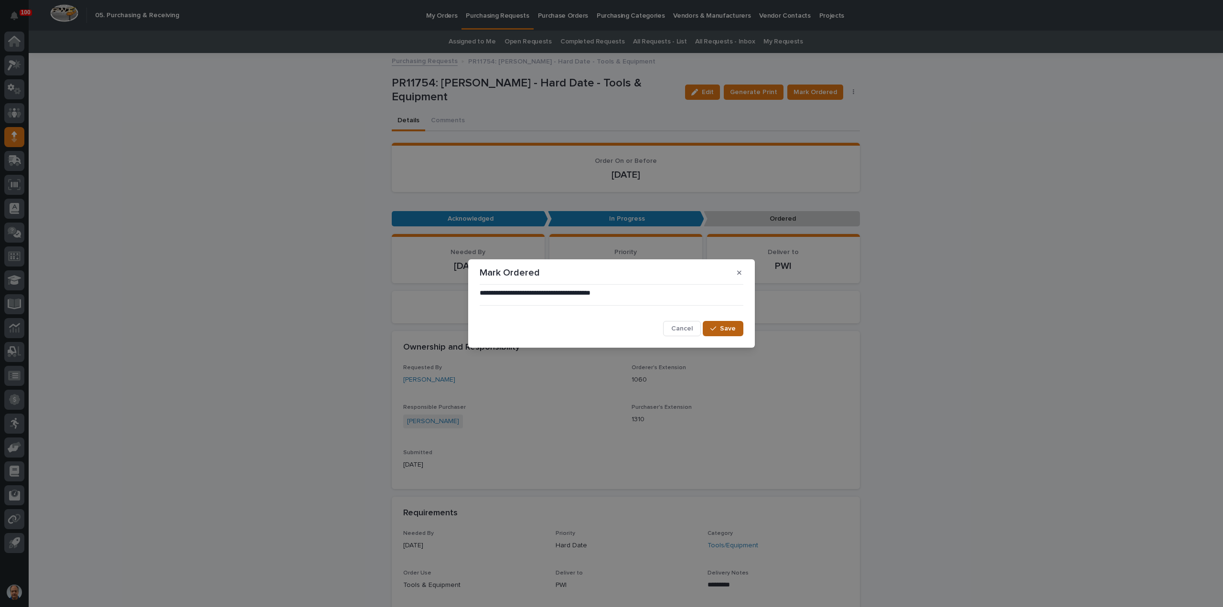
click at [729, 326] on span "Save" at bounding box center [728, 328] width 16 height 7
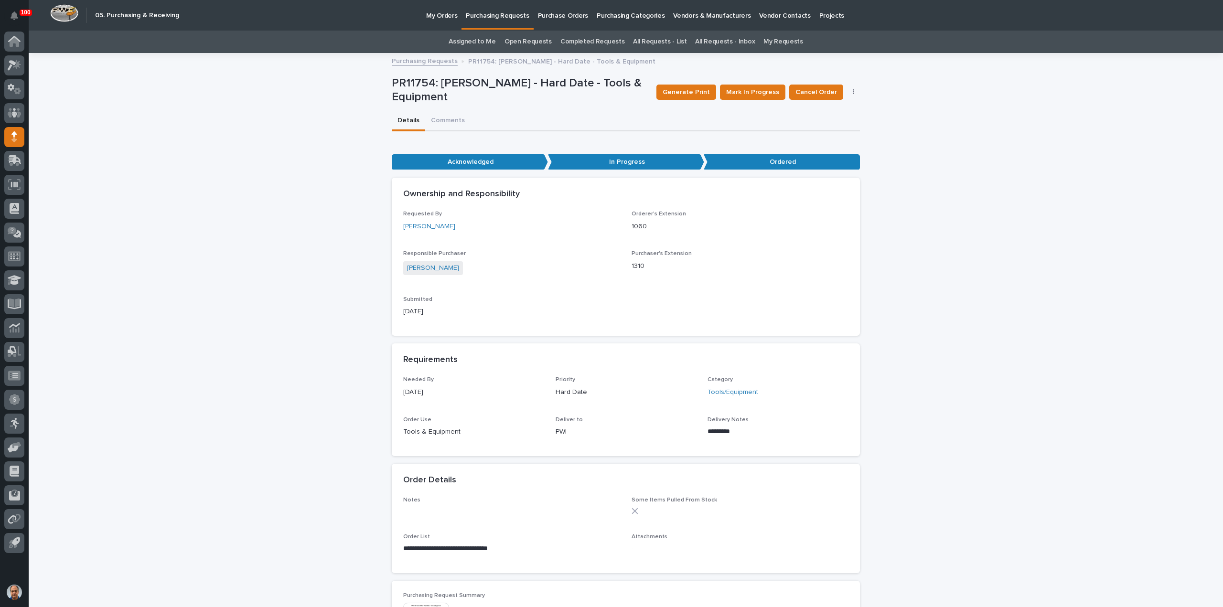
click at [490, 15] on p "Purchasing Requests" at bounding box center [497, 10] width 63 height 20
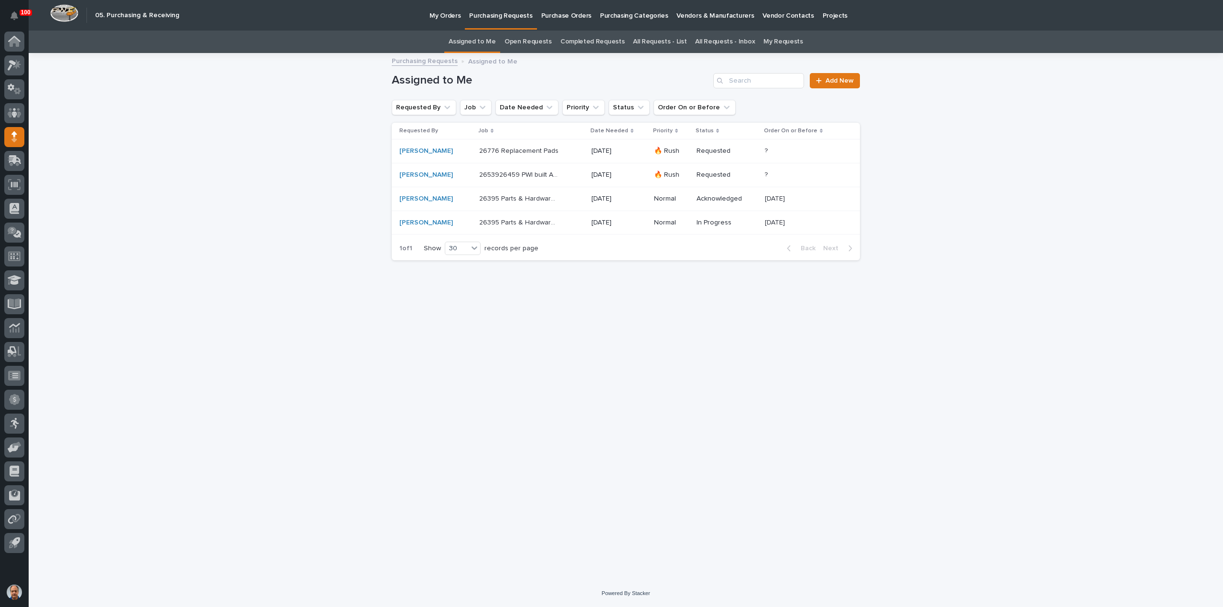
click at [520, 149] on p "26776 Replacement Pads" at bounding box center [519, 150] width 81 height 10
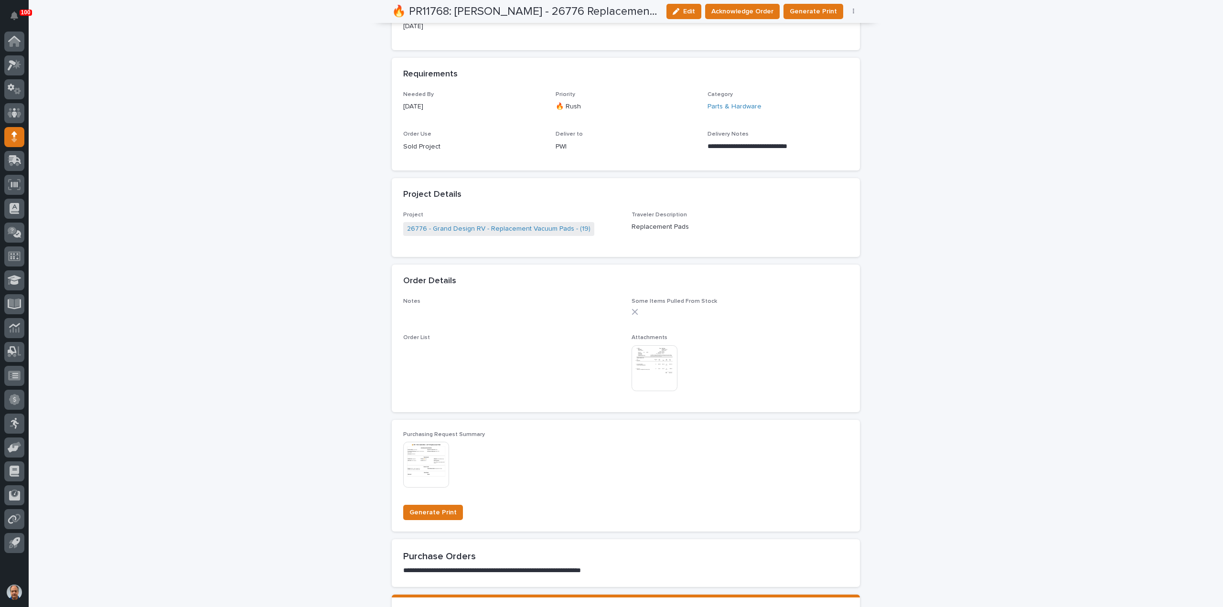
scroll to position [430, 0]
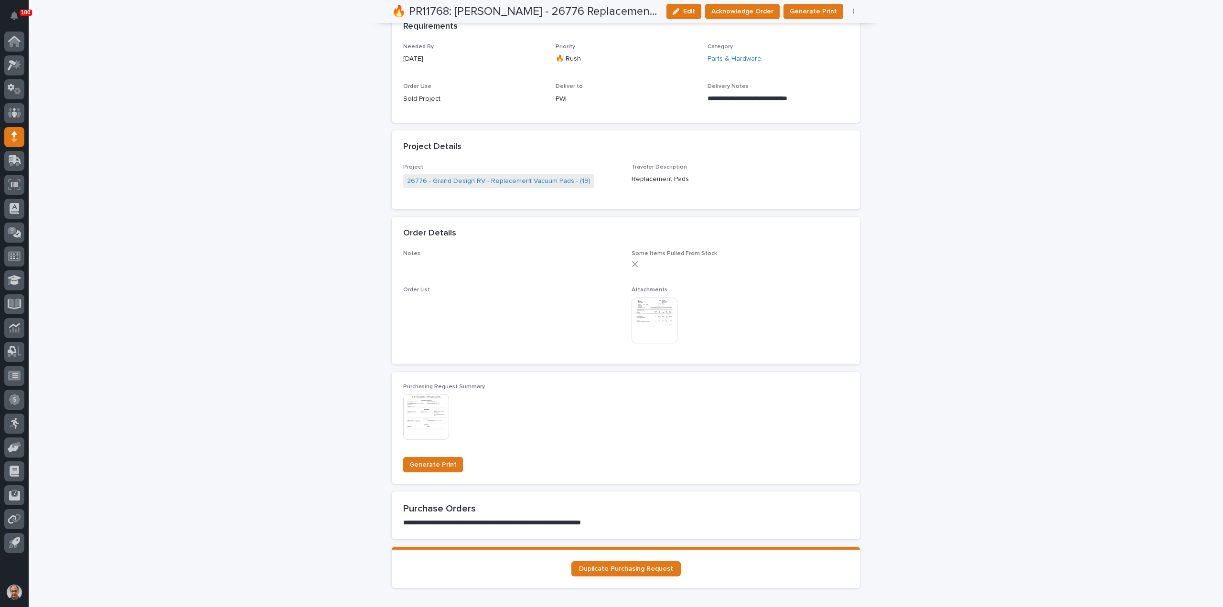
click at [651, 308] on img at bounding box center [655, 321] width 46 height 46
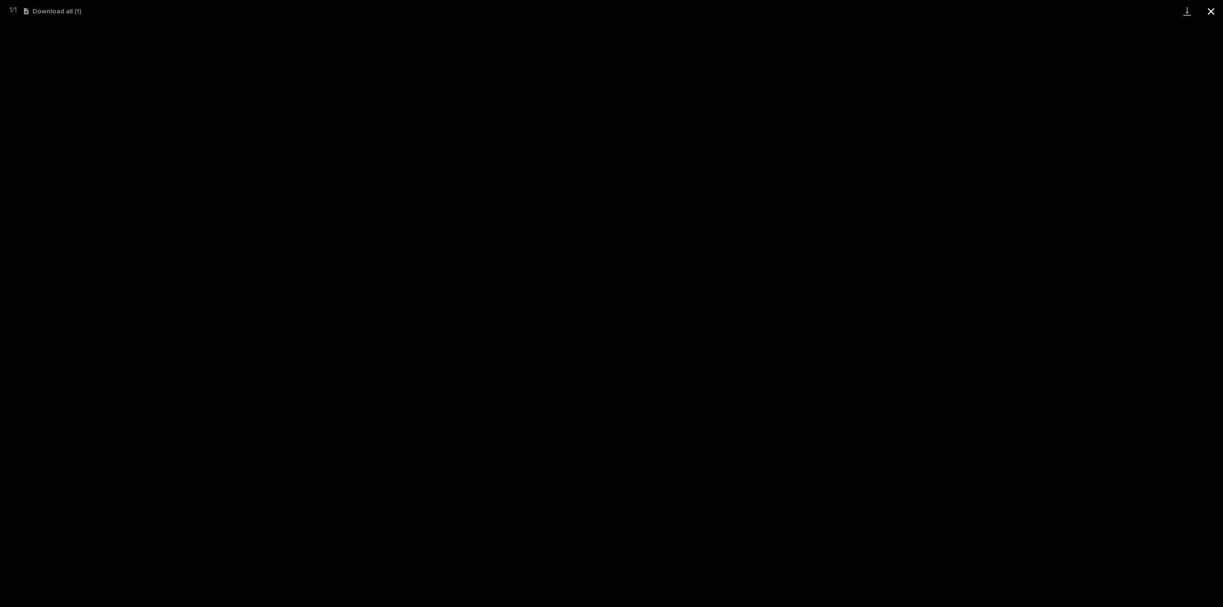
click at [1208, 9] on button "Close gallery" at bounding box center [1211, 11] width 24 height 22
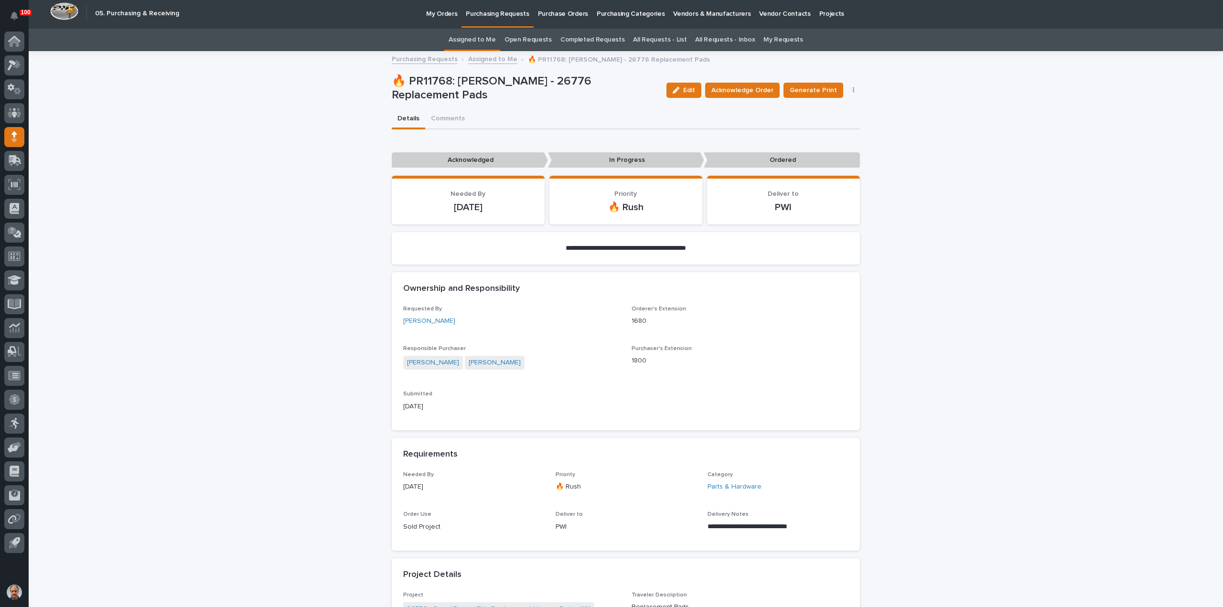
scroll to position [0, 0]
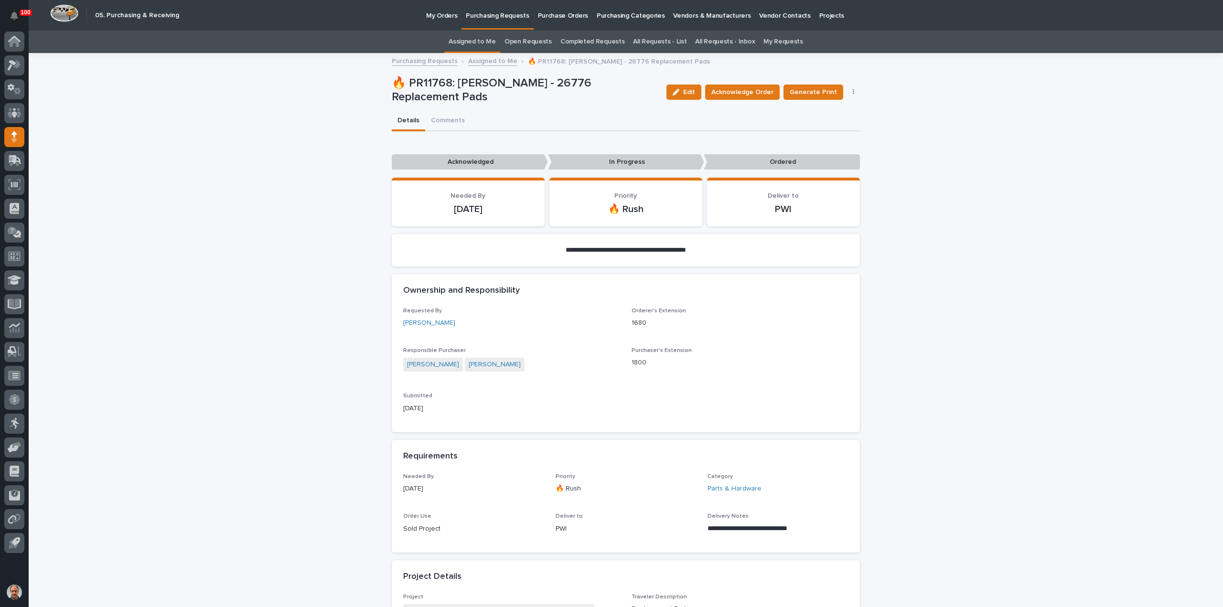
click at [491, 14] on p "Purchasing Requests" at bounding box center [497, 10] width 63 height 20
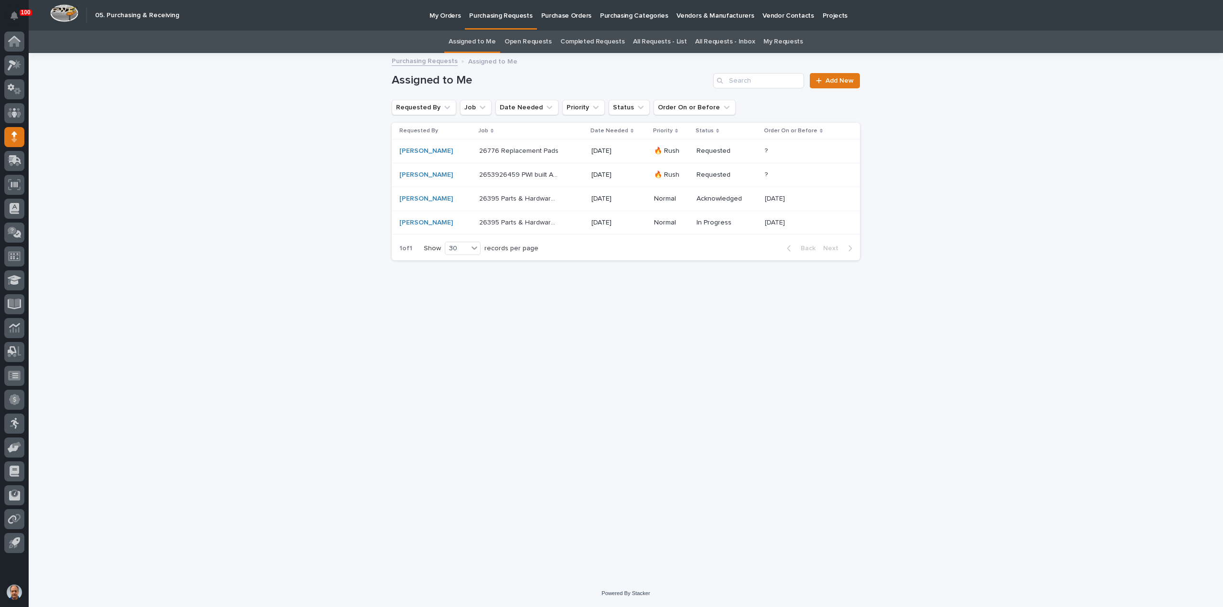
click at [521, 173] on p "2653926459 PWI built Anver lifters" at bounding box center [520, 174] width 82 height 10
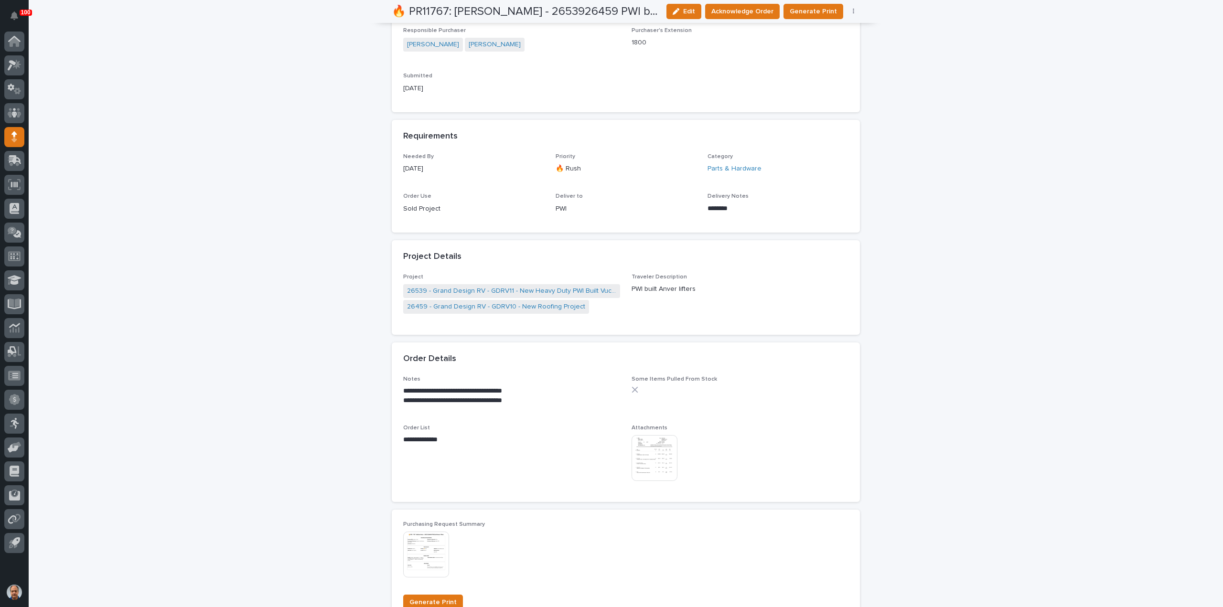
scroll to position [334, 0]
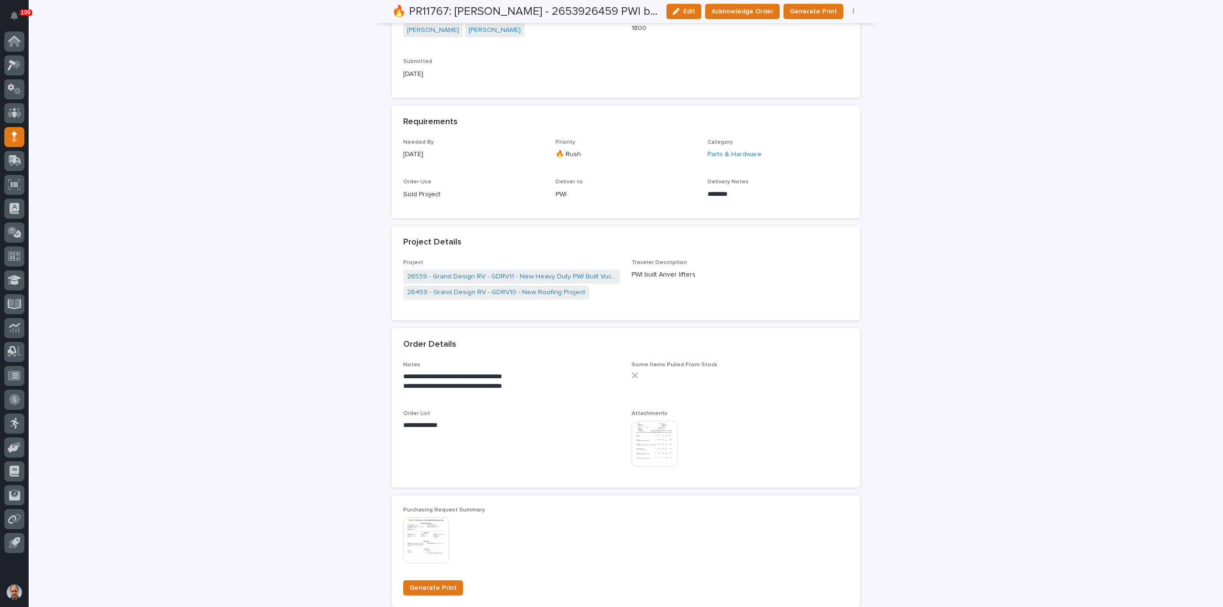
click at [647, 434] on img at bounding box center [655, 444] width 46 height 46
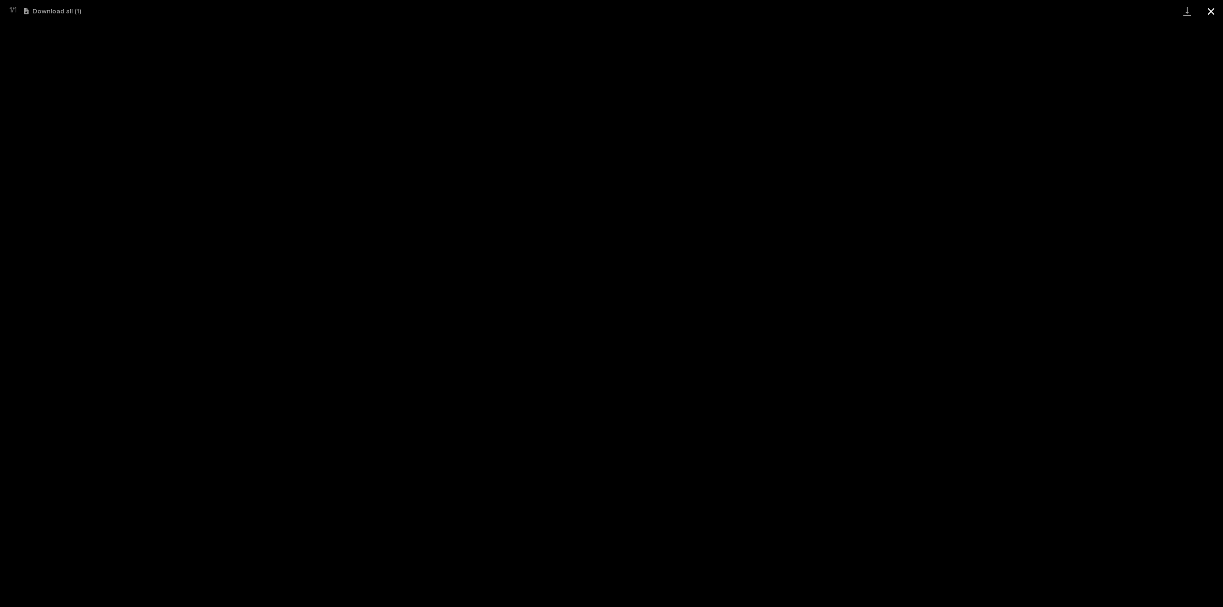
click at [1211, 10] on button "Close gallery" at bounding box center [1211, 11] width 24 height 22
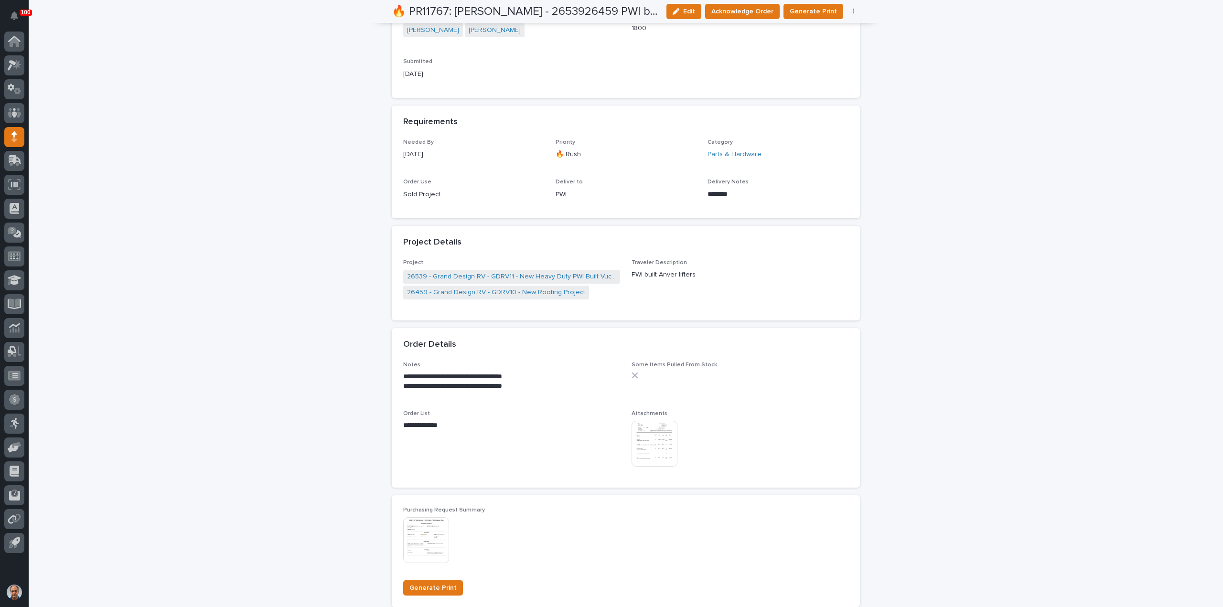
click at [652, 440] on img at bounding box center [655, 444] width 46 height 46
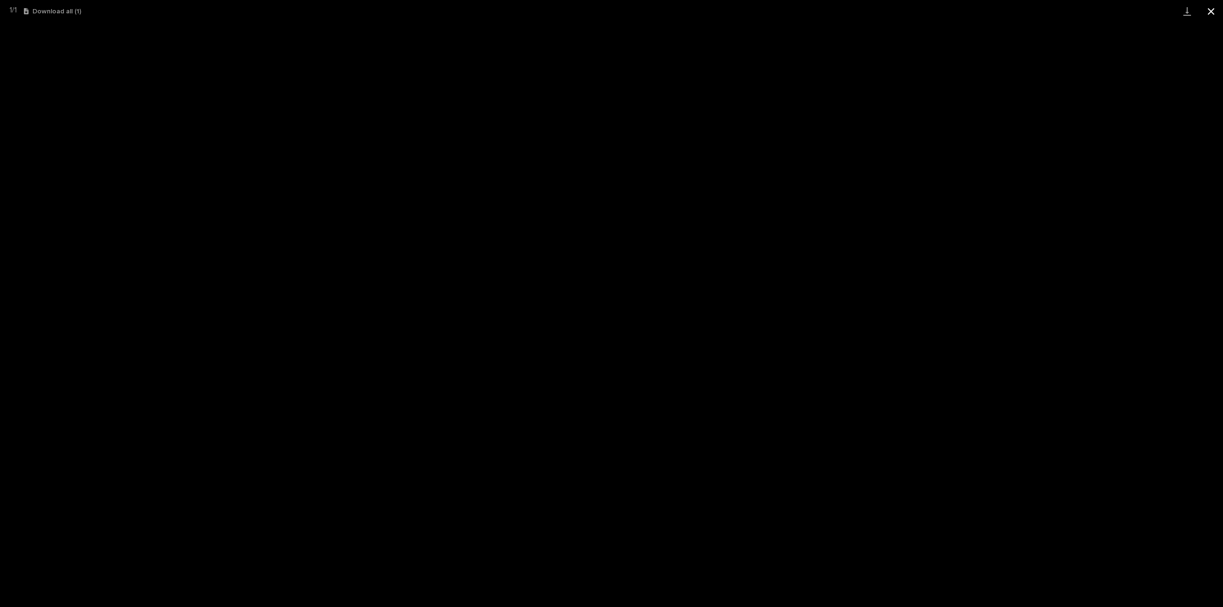
click at [1211, 9] on button "Close gallery" at bounding box center [1211, 11] width 24 height 22
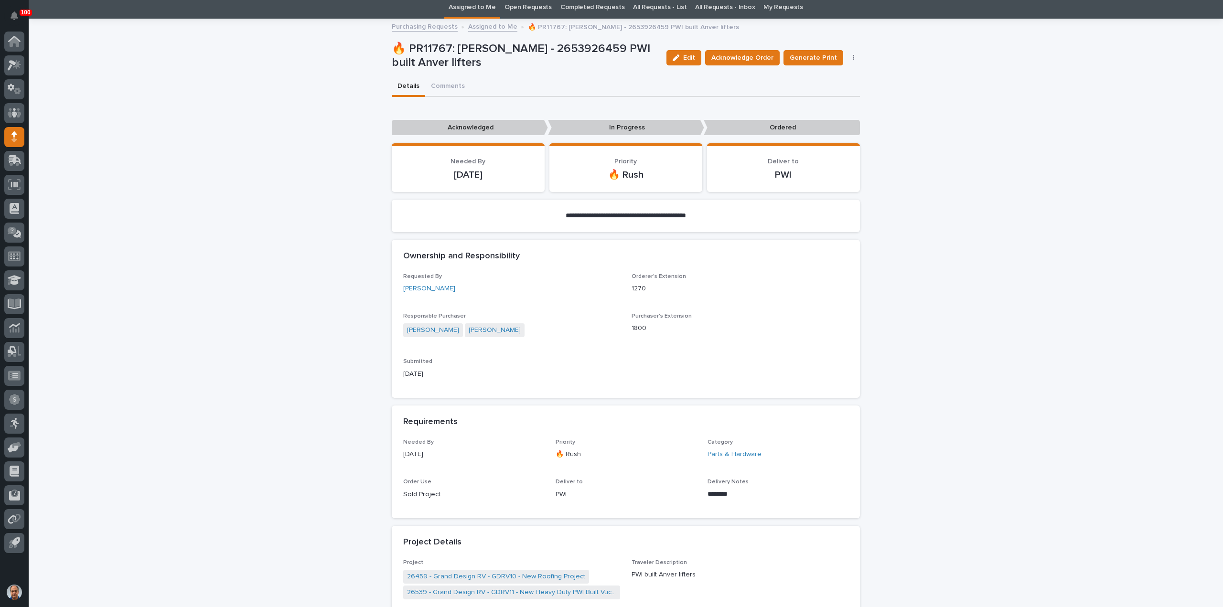
scroll to position [0, 0]
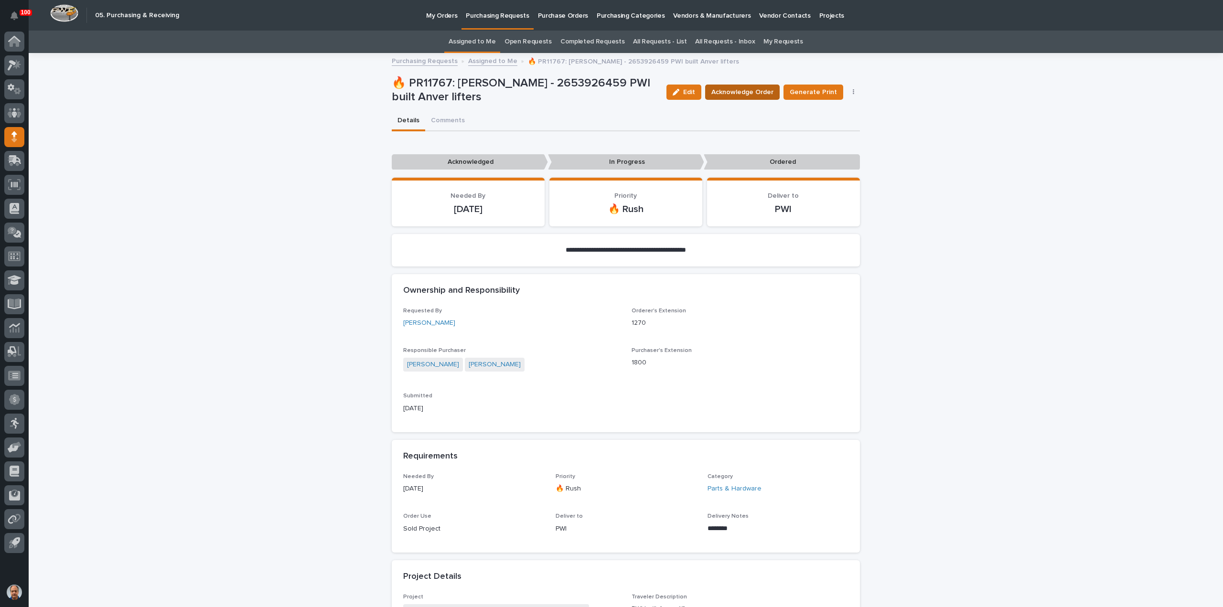
click at [765, 92] on span "Acknowledge Order" at bounding box center [743, 92] width 62 height 10
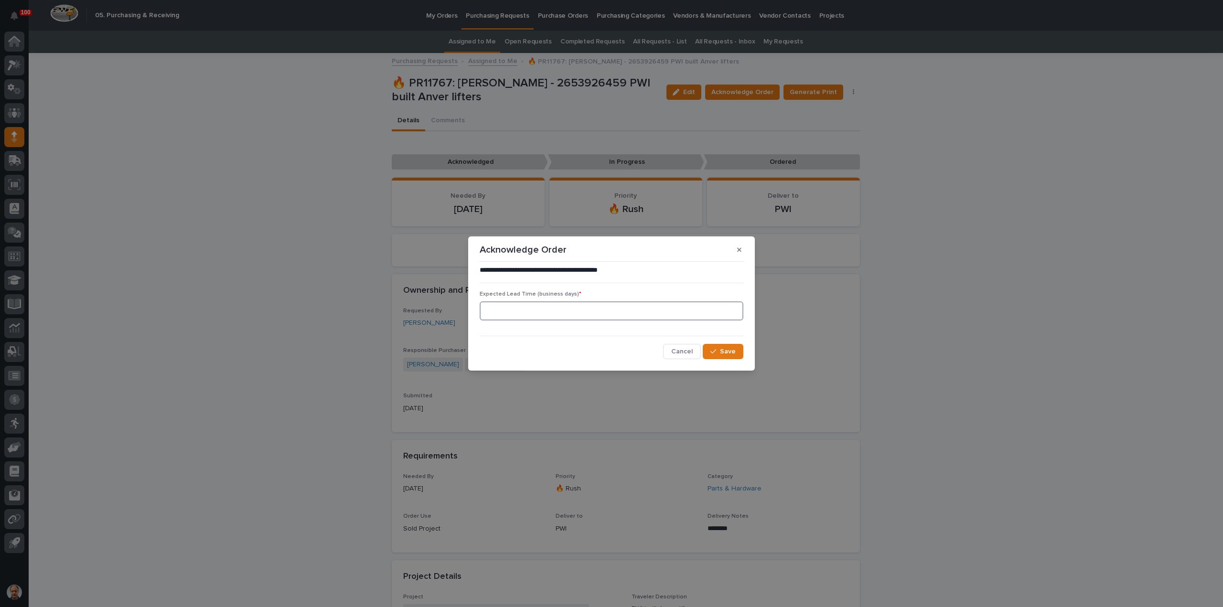
click at [550, 310] on input at bounding box center [612, 311] width 264 height 19
type input "1"
type input "40"
click at [722, 347] on button "Save" at bounding box center [723, 351] width 41 height 15
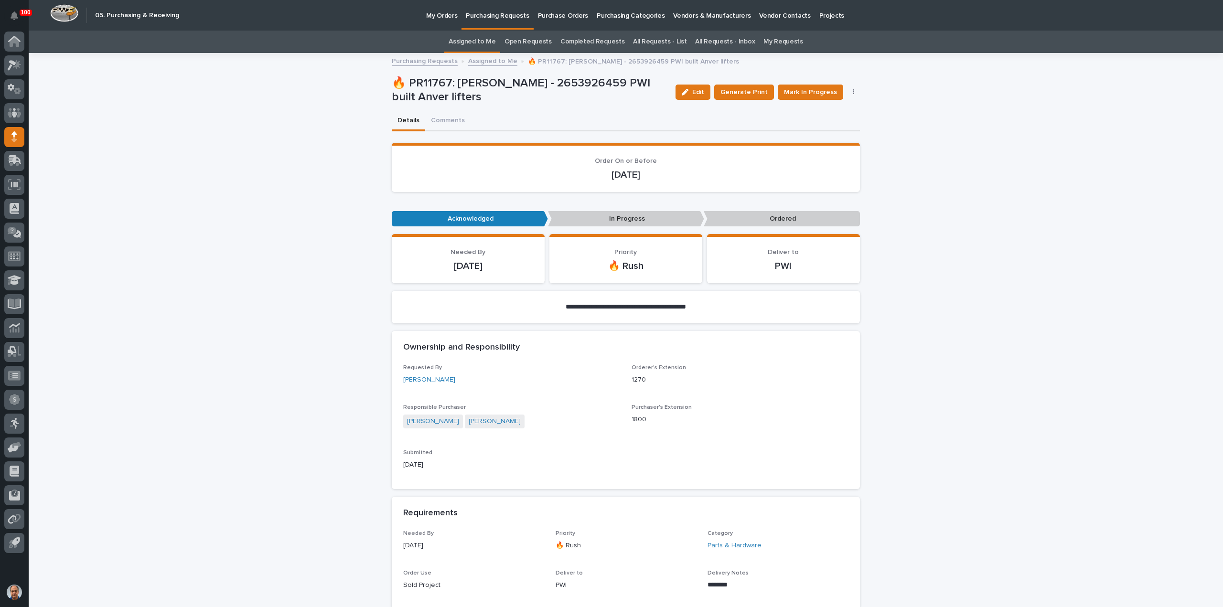
click at [498, 13] on p "Purchasing Requests" at bounding box center [497, 10] width 63 height 20
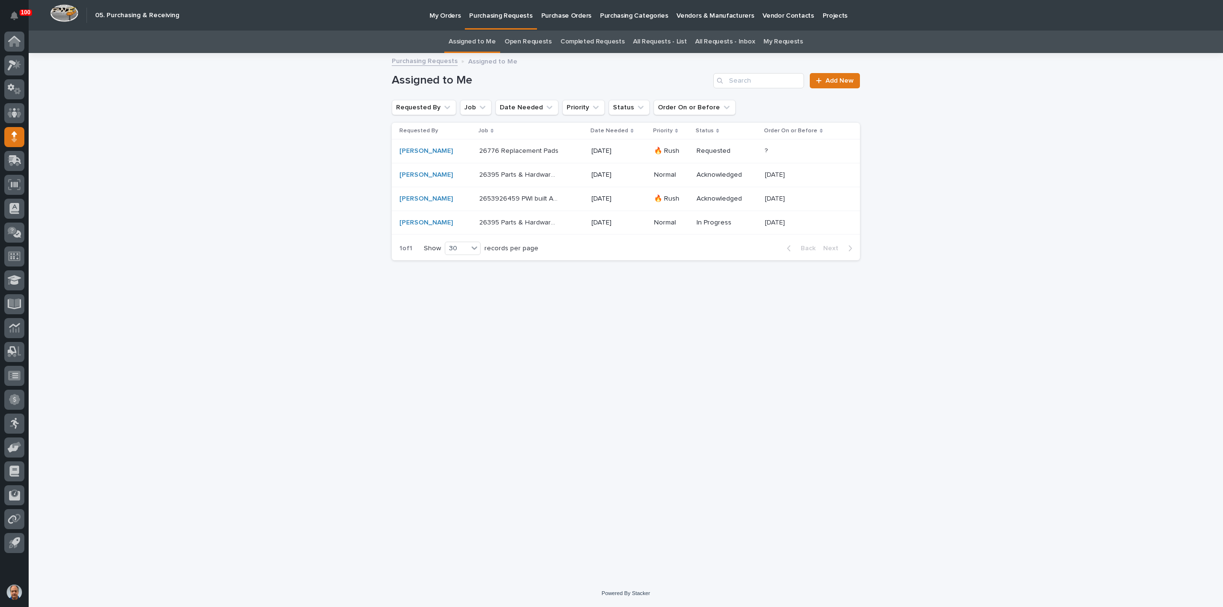
click at [525, 150] on p "26776 Replacement Pads" at bounding box center [519, 150] width 81 height 10
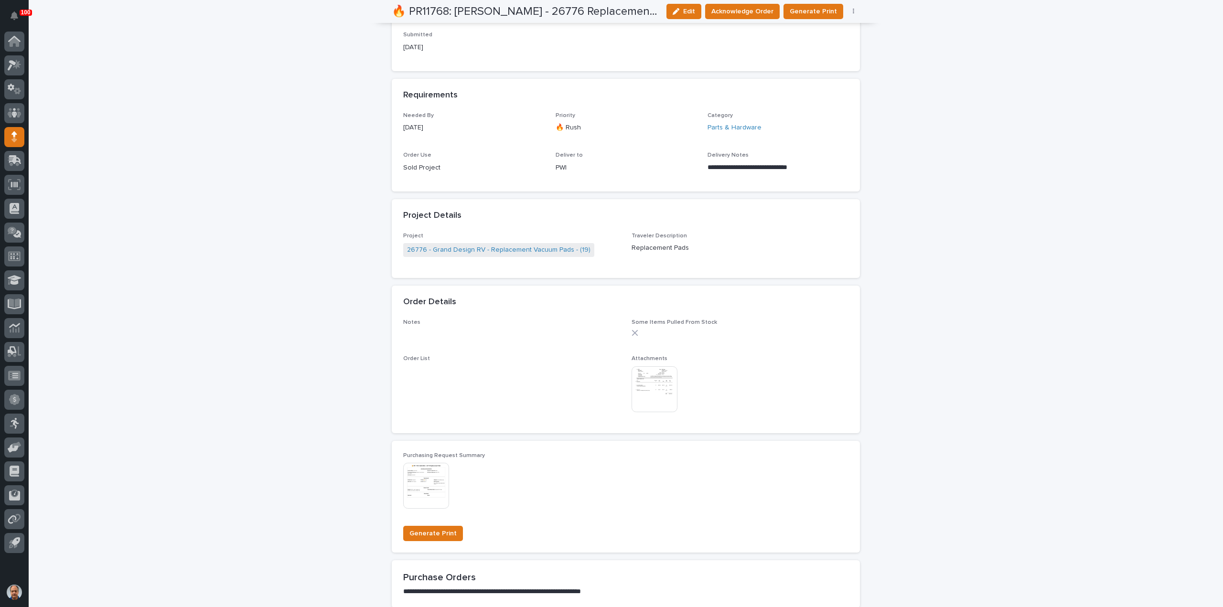
scroll to position [382, 0]
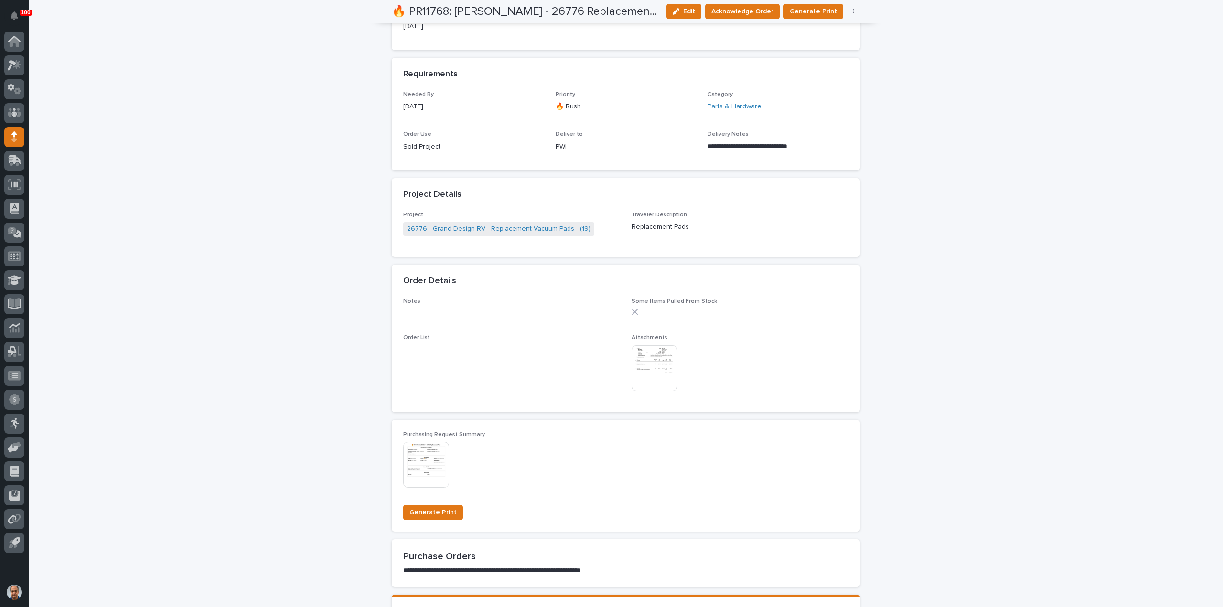
click at [658, 356] on img at bounding box center [655, 368] width 46 height 46
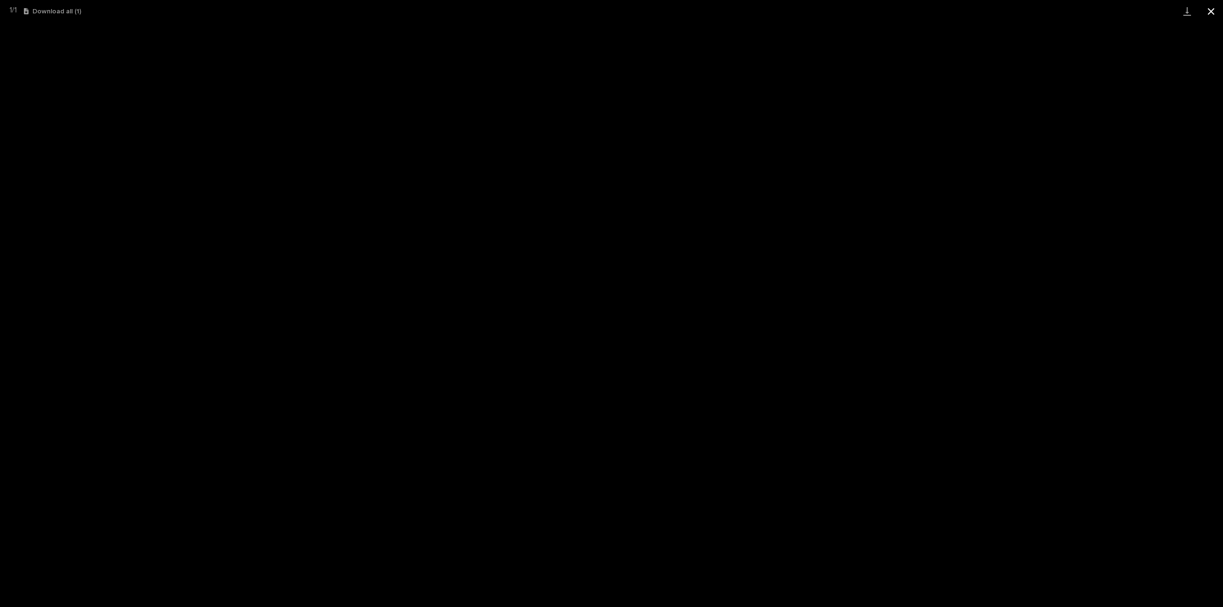
click at [1208, 10] on button "Close gallery" at bounding box center [1211, 11] width 24 height 22
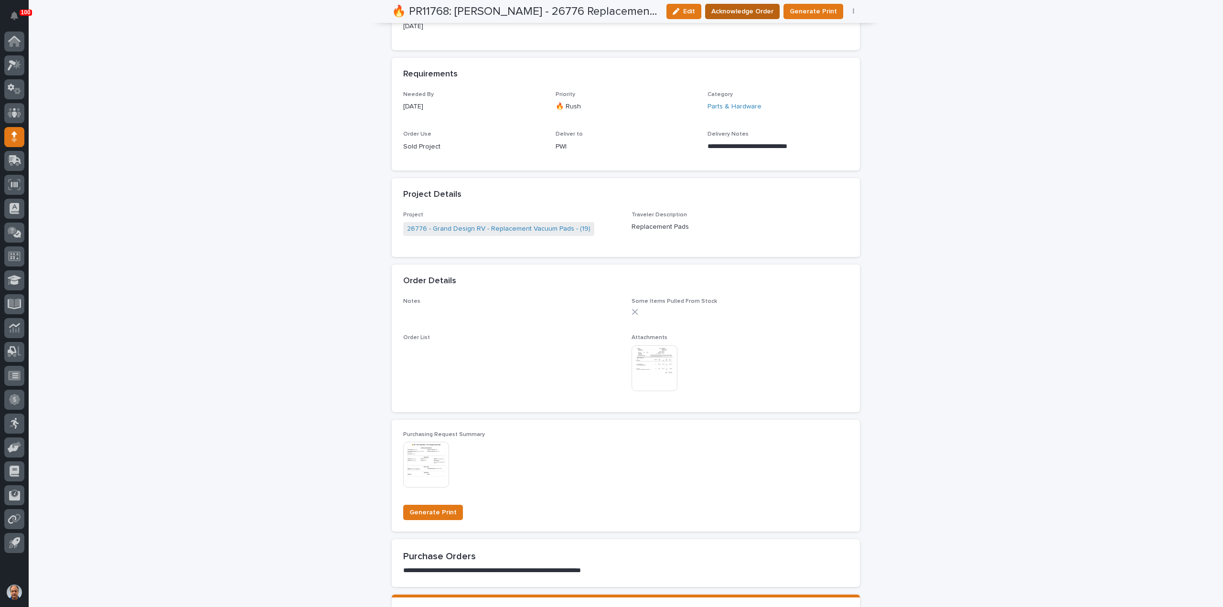
click at [742, 5] on button "Acknowledge Order" at bounding box center [742, 11] width 75 height 15
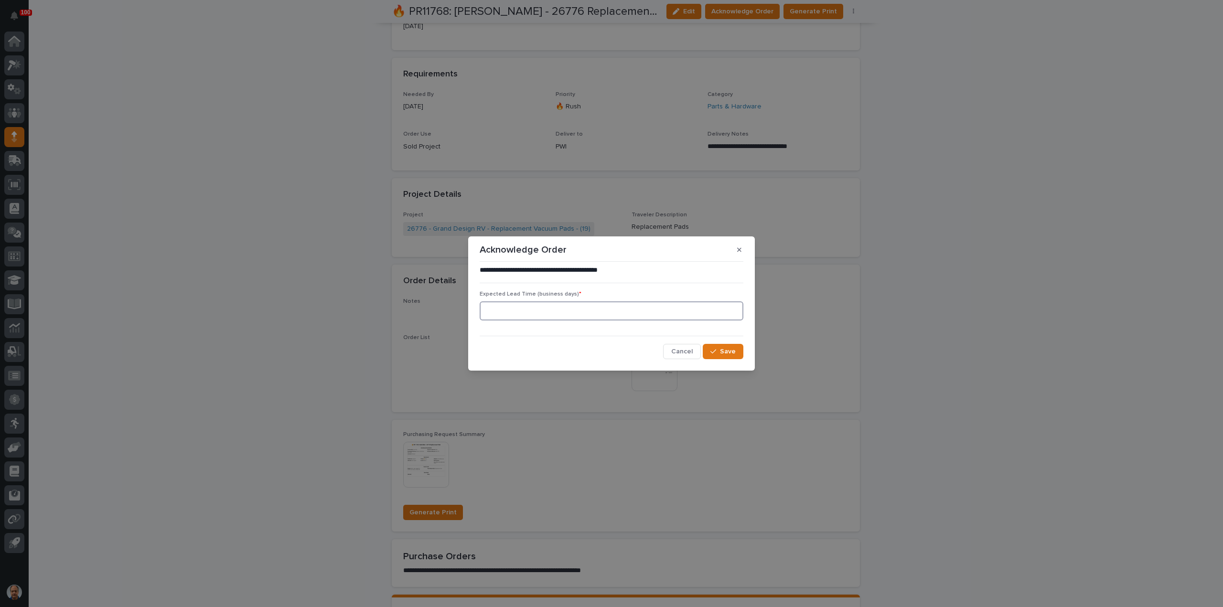
click at [674, 313] on input at bounding box center [612, 311] width 264 height 19
type input "10"
click at [728, 348] on span "Save" at bounding box center [728, 351] width 16 height 7
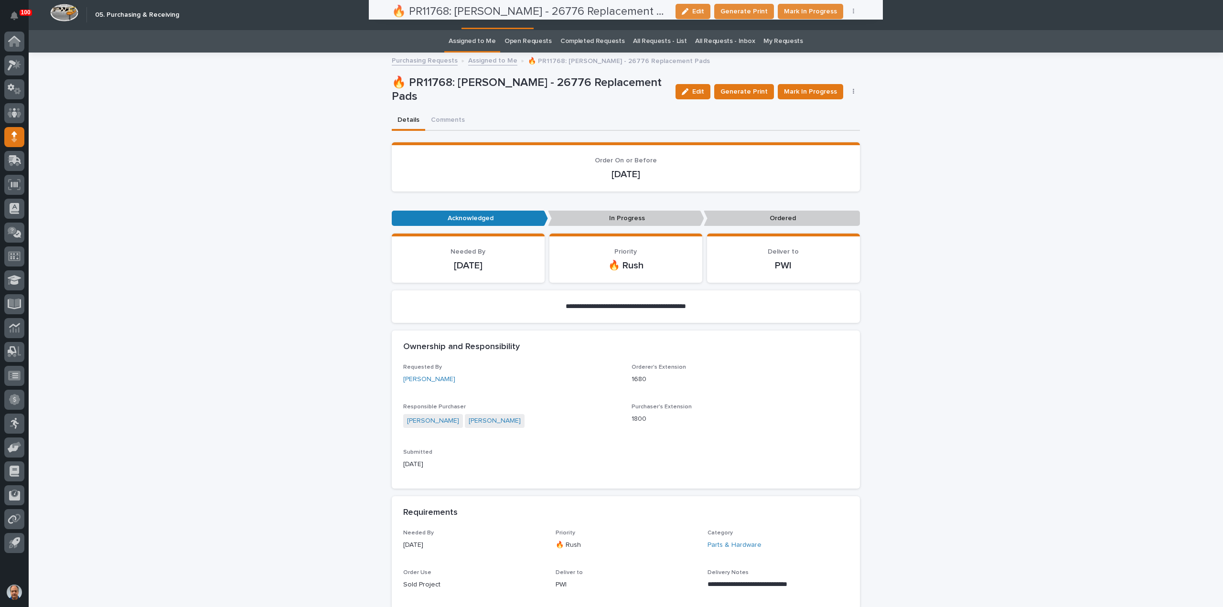
scroll to position [0, 0]
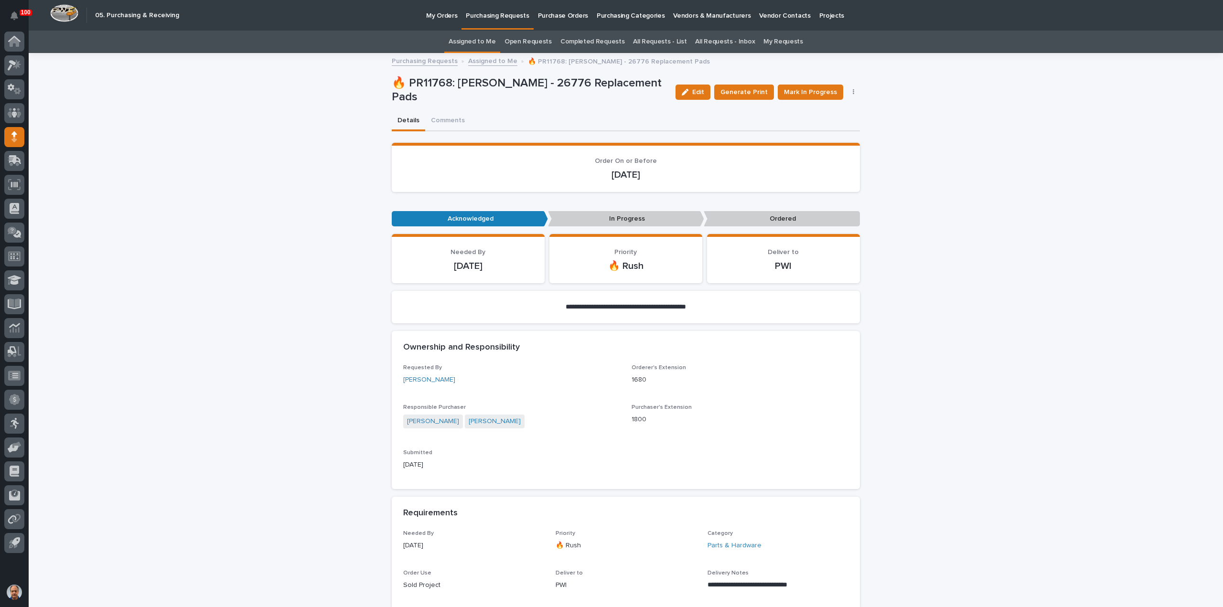
click at [497, 16] on p "Purchasing Requests" at bounding box center [497, 10] width 63 height 20
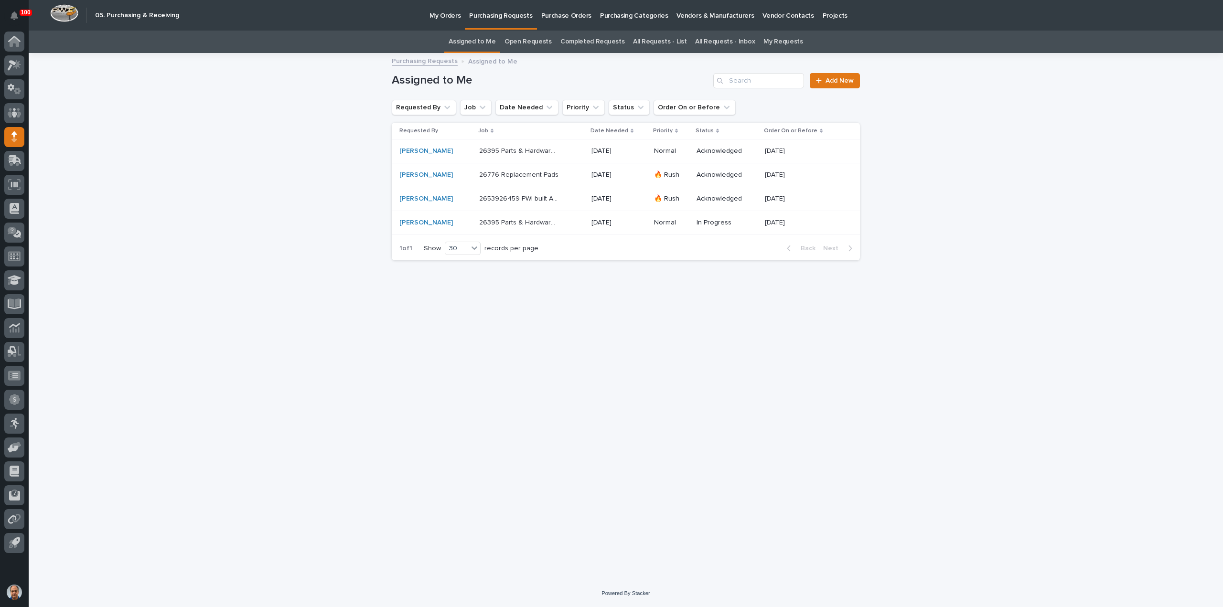
click at [530, 195] on p "2653926459 PWI built Anver lifters" at bounding box center [520, 198] width 82 height 10
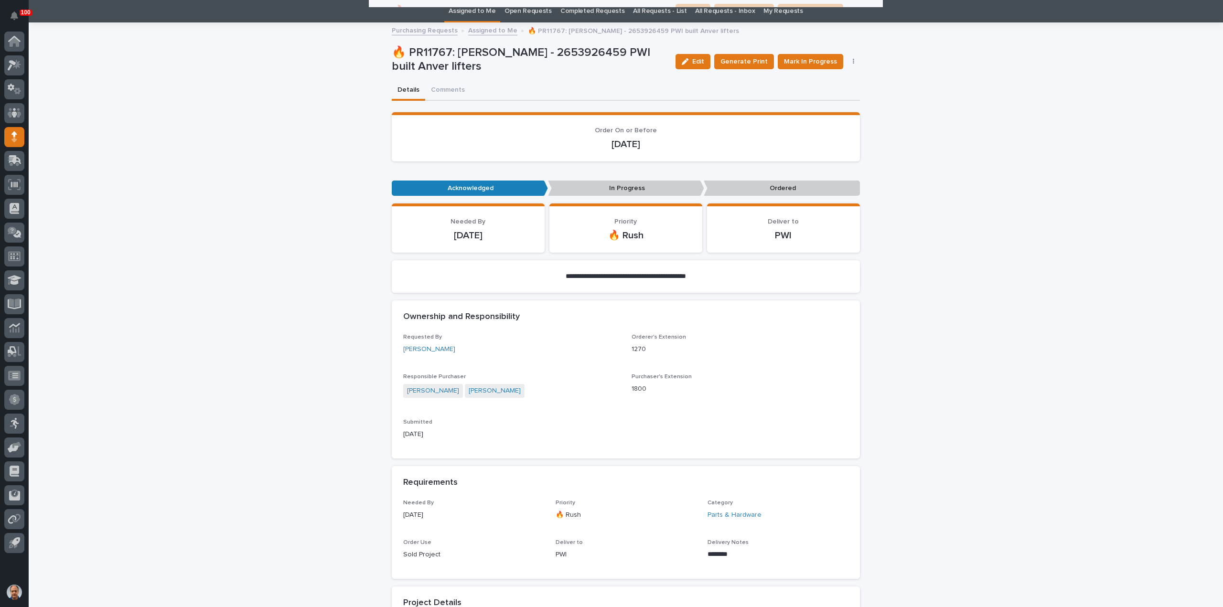
scroll to position [31, 0]
click at [482, 32] on link "Assigned to Me" at bounding box center [492, 29] width 49 height 11
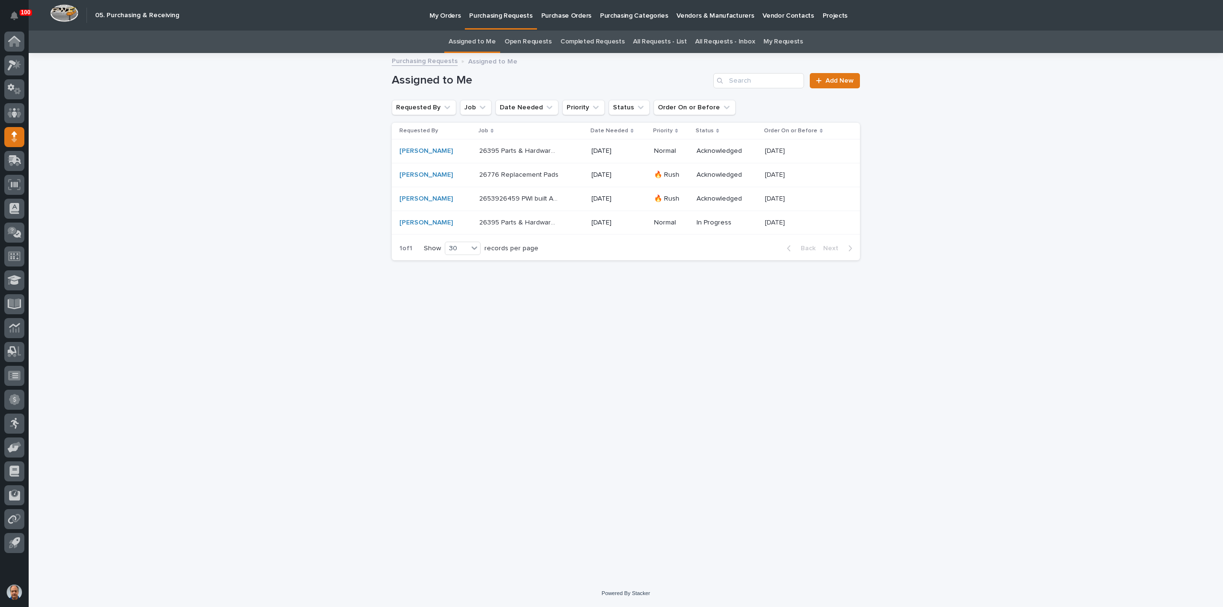
click at [520, 222] on p "26395 Parts & Hardware for End Stops" at bounding box center [520, 222] width 82 height 10
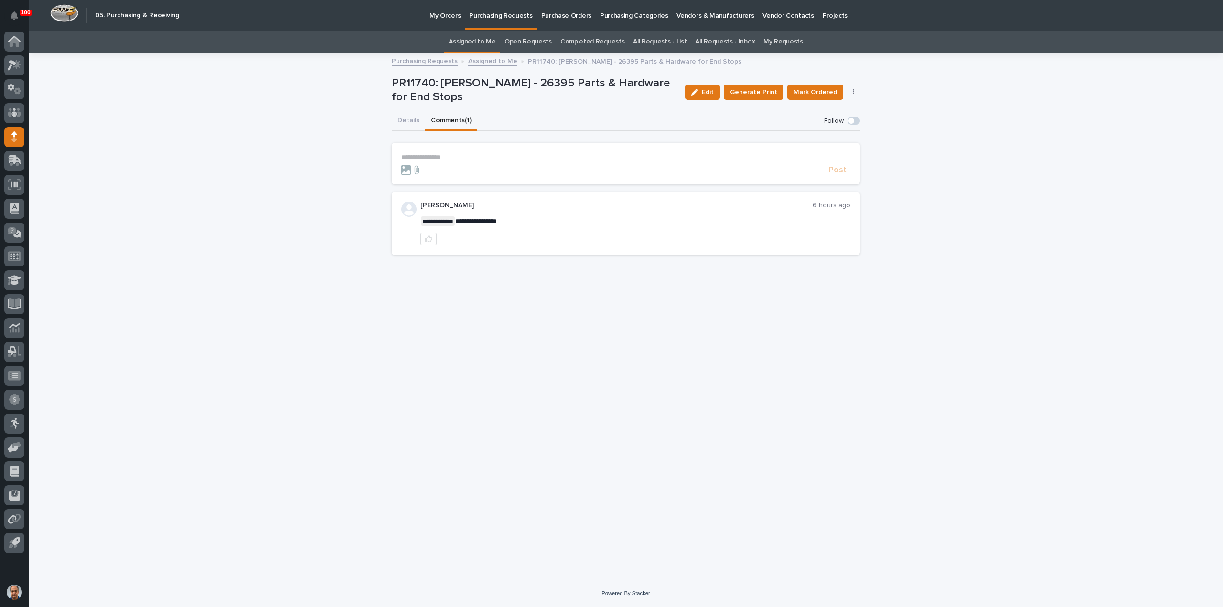
click at [447, 123] on button "Comments (1)" at bounding box center [451, 121] width 52 height 20
click at [406, 120] on button "Details" at bounding box center [408, 121] width 33 height 20
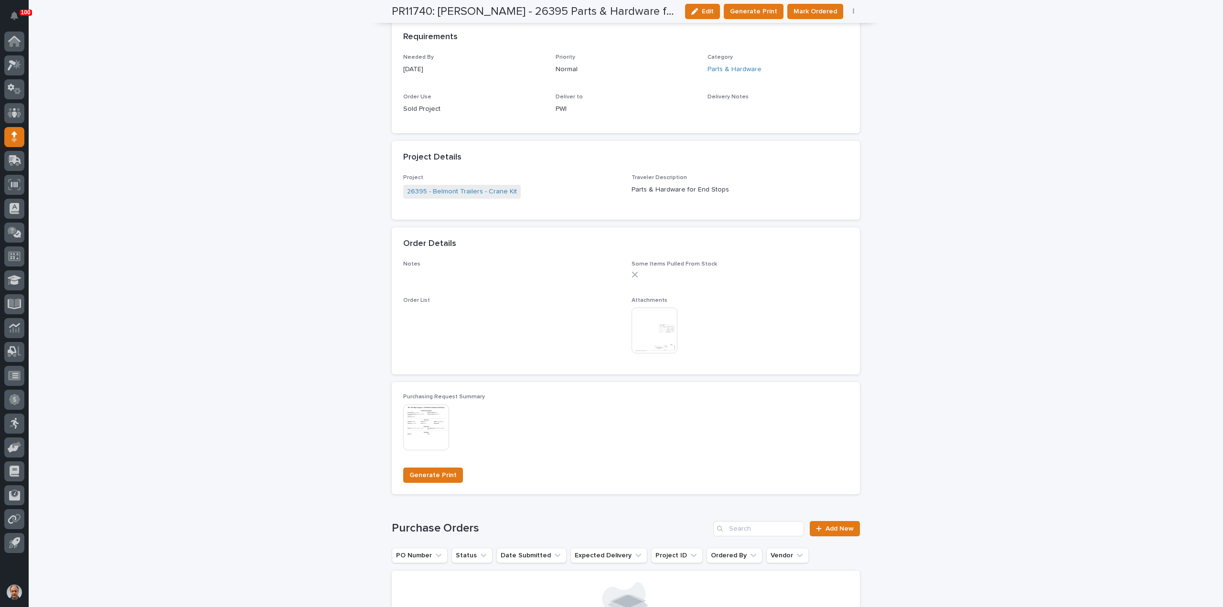
scroll to position [478, 0]
click at [653, 322] on img at bounding box center [655, 329] width 46 height 46
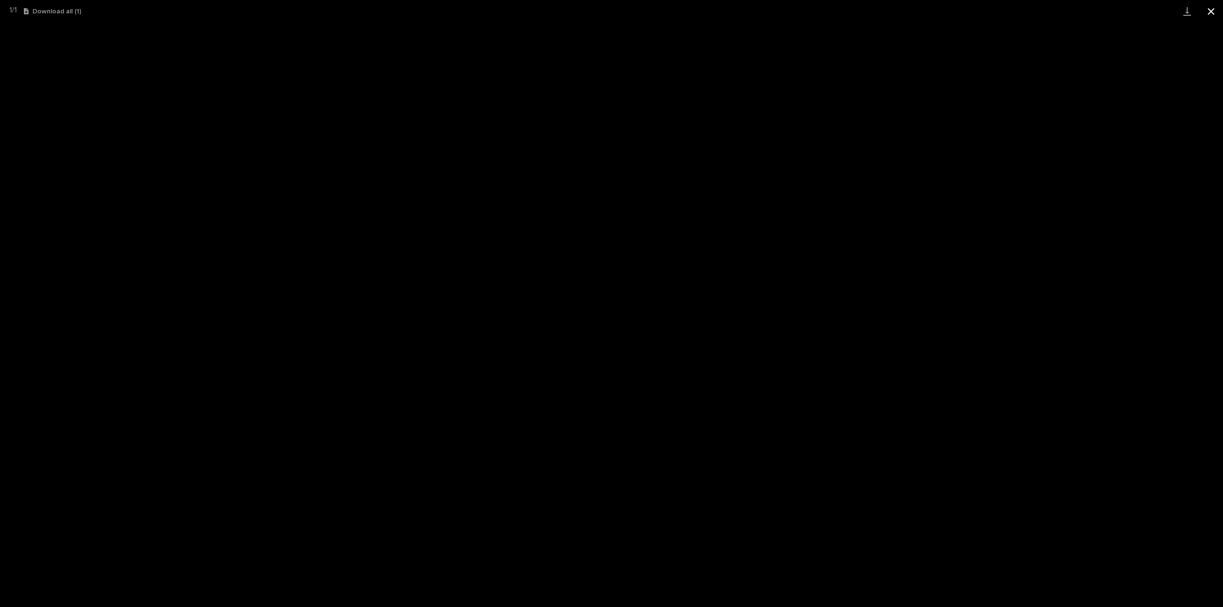
click at [1213, 9] on button "Close gallery" at bounding box center [1211, 11] width 24 height 22
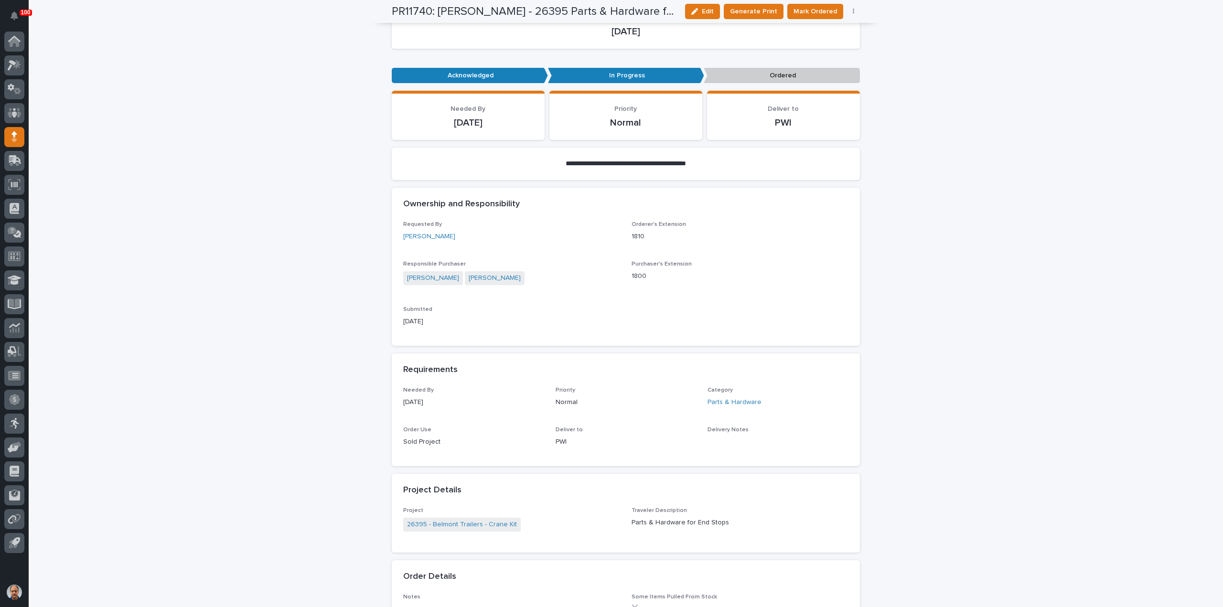
scroll to position [0, 0]
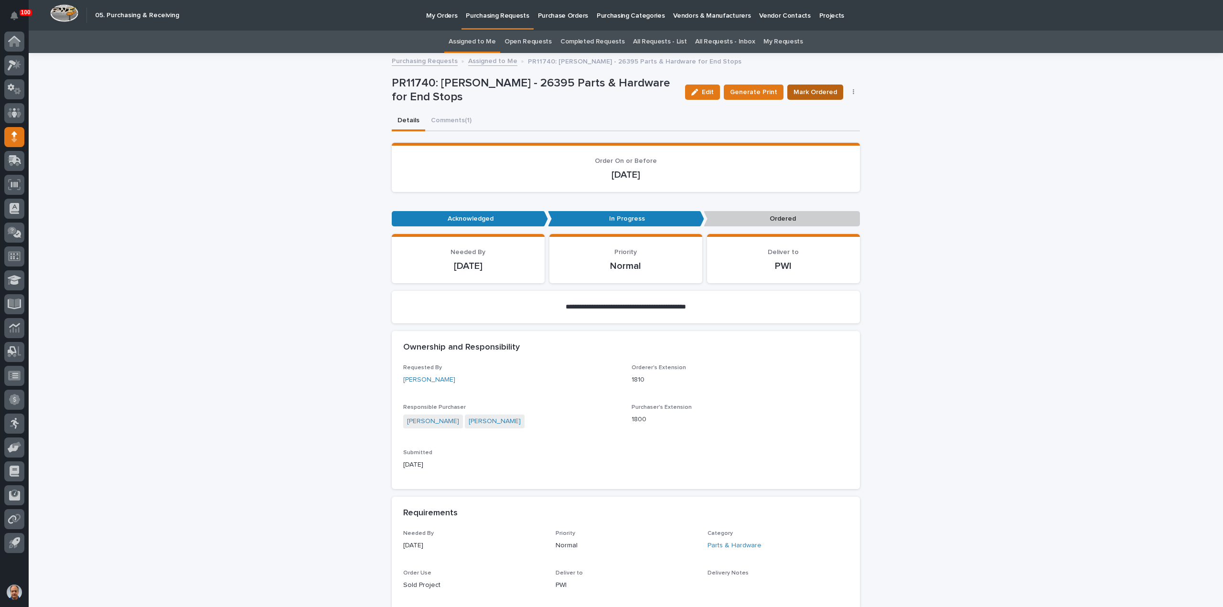
click at [826, 87] on span "Mark Ordered" at bounding box center [815, 92] width 43 height 10
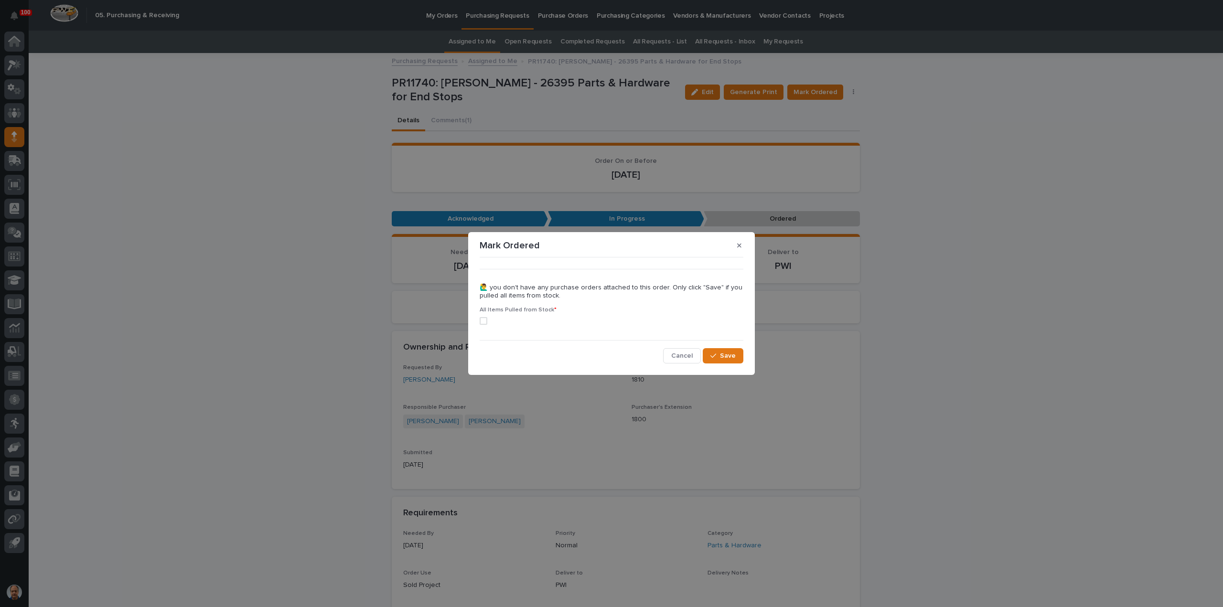
click at [484, 316] on div "All Items Pulled from Stock *" at bounding box center [612, 320] width 264 height 26
click at [485, 320] on span at bounding box center [484, 321] width 8 height 8
click at [719, 357] on div "button" at bounding box center [716, 356] width 10 height 7
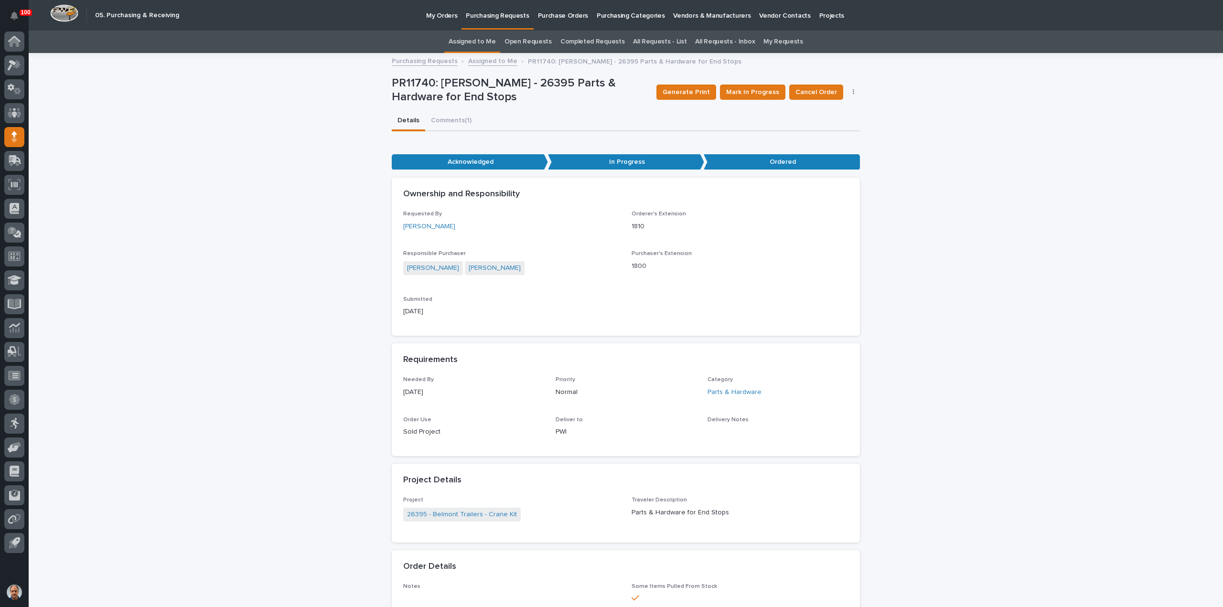
click at [486, 16] on p "Purchasing Requests" at bounding box center [497, 10] width 63 height 20
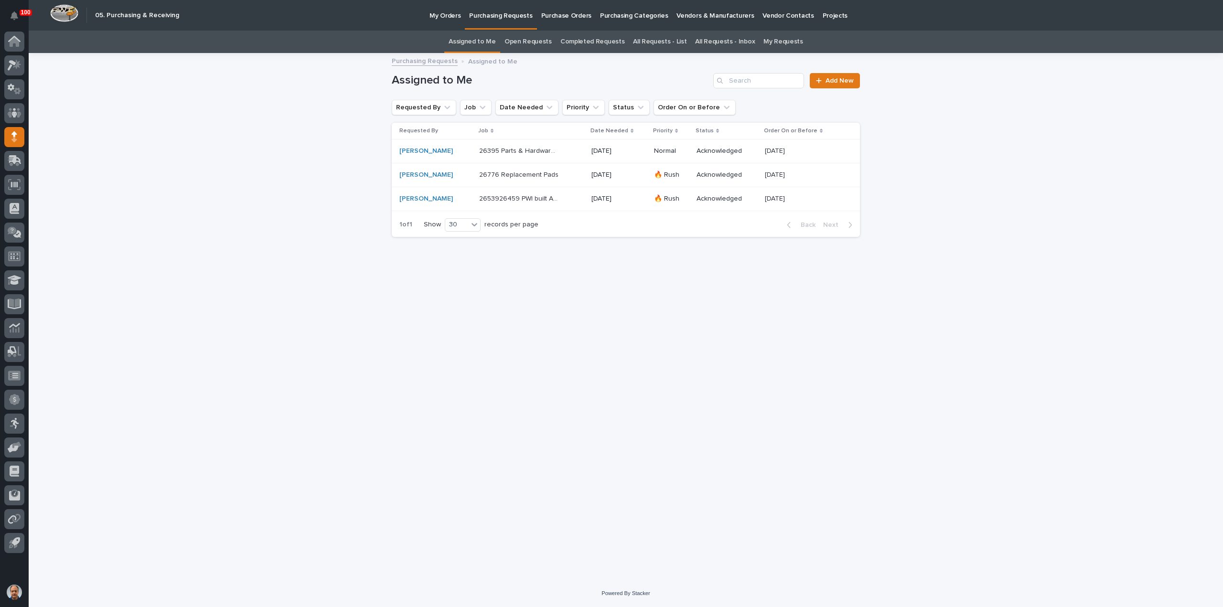
click at [531, 151] on p "26395 Parts & Hardware for End Trucks" at bounding box center [520, 150] width 82 height 10
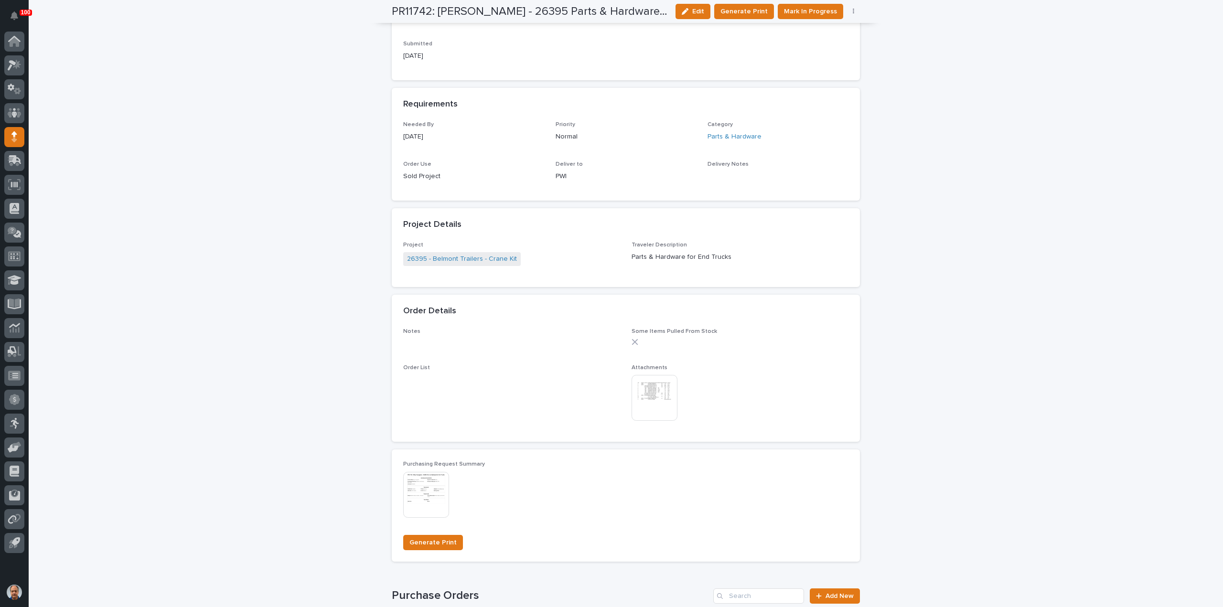
scroll to position [430, 0]
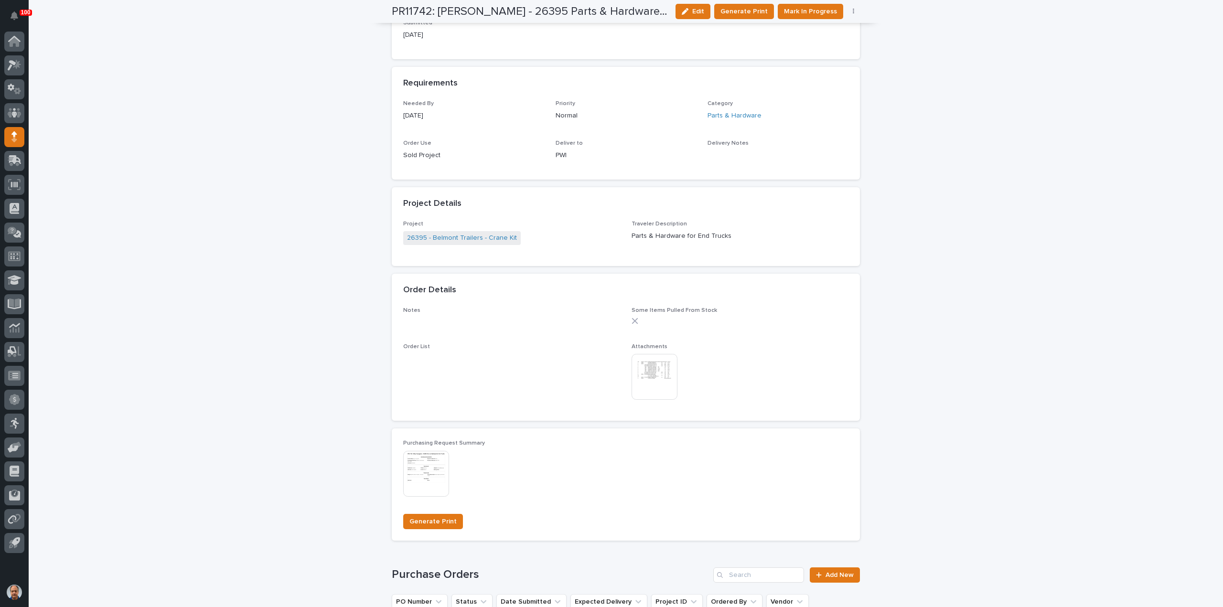
click at [653, 369] on img at bounding box center [655, 377] width 46 height 46
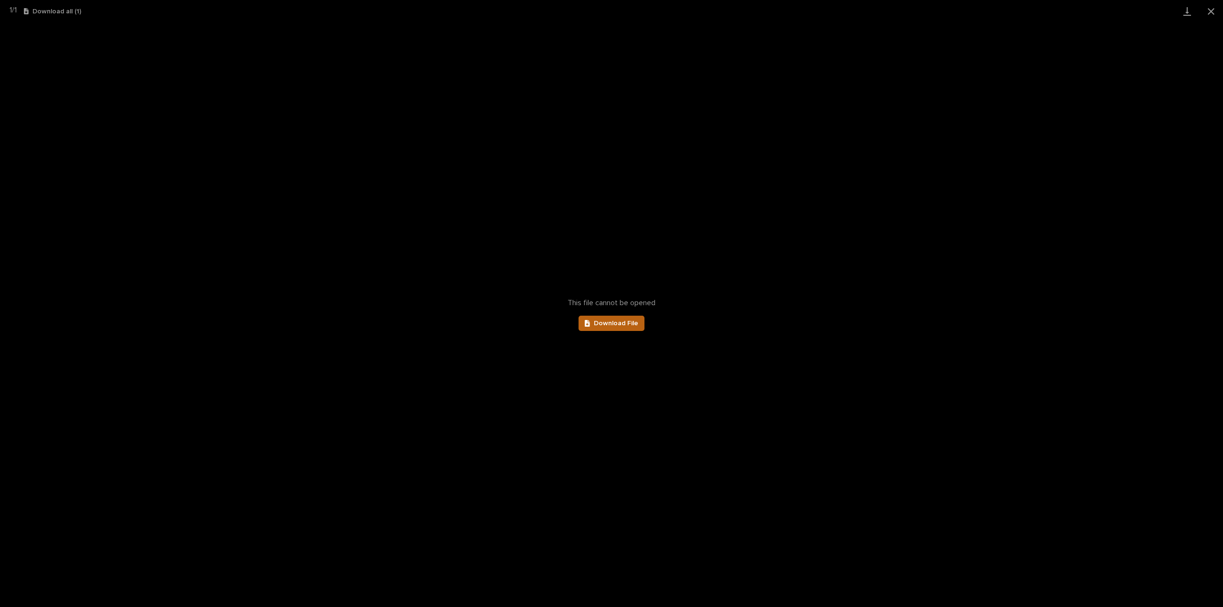
click at [613, 328] on link "Download File" at bounding box center [612, 323] width 66 height 15
click at [1210, 12] on button "Close gallery" at bounding box center [1211, 11] width 24 height 22
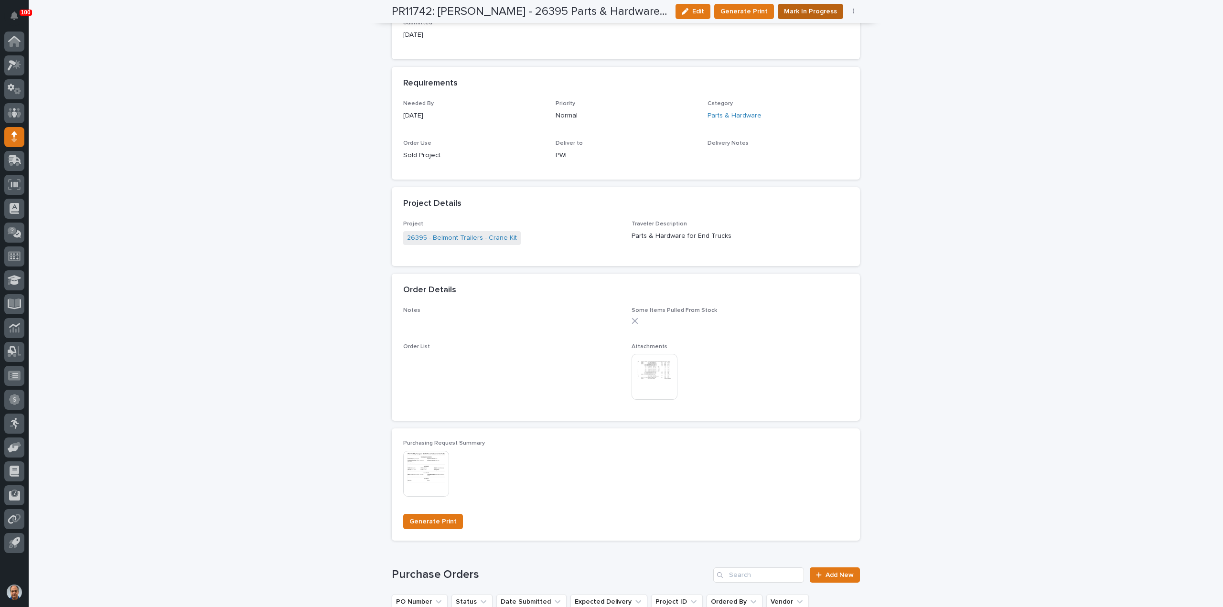
click at [811, 8] on span "Mark In Progress" at bounding box center [810, 12] width 53 height 10
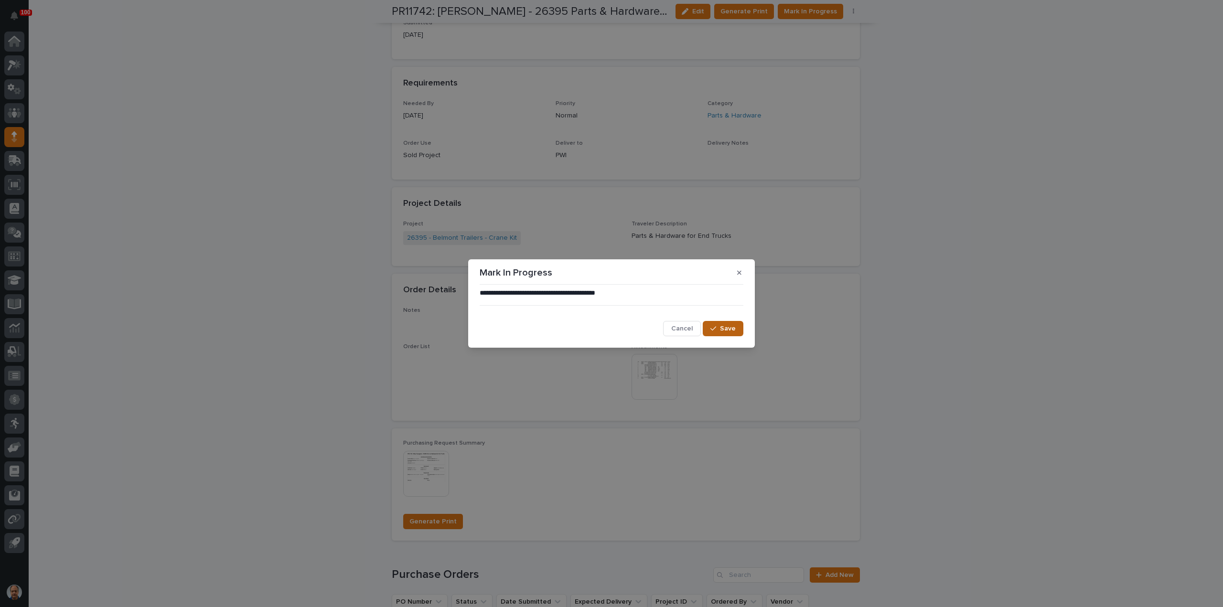
click at [732, 333] on button "Save" at bounding box center [723, 328] width 41 height 15
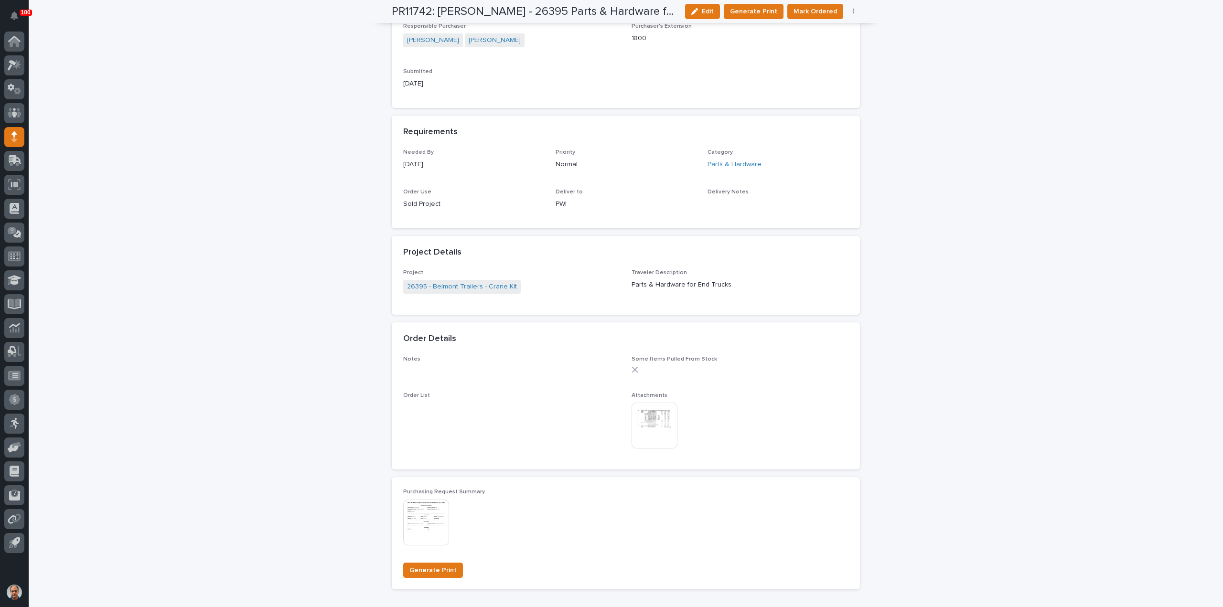
scroll to position [382, 0]
click at [647, 424] on img at bounding box center [655, 425] width 46 height 46
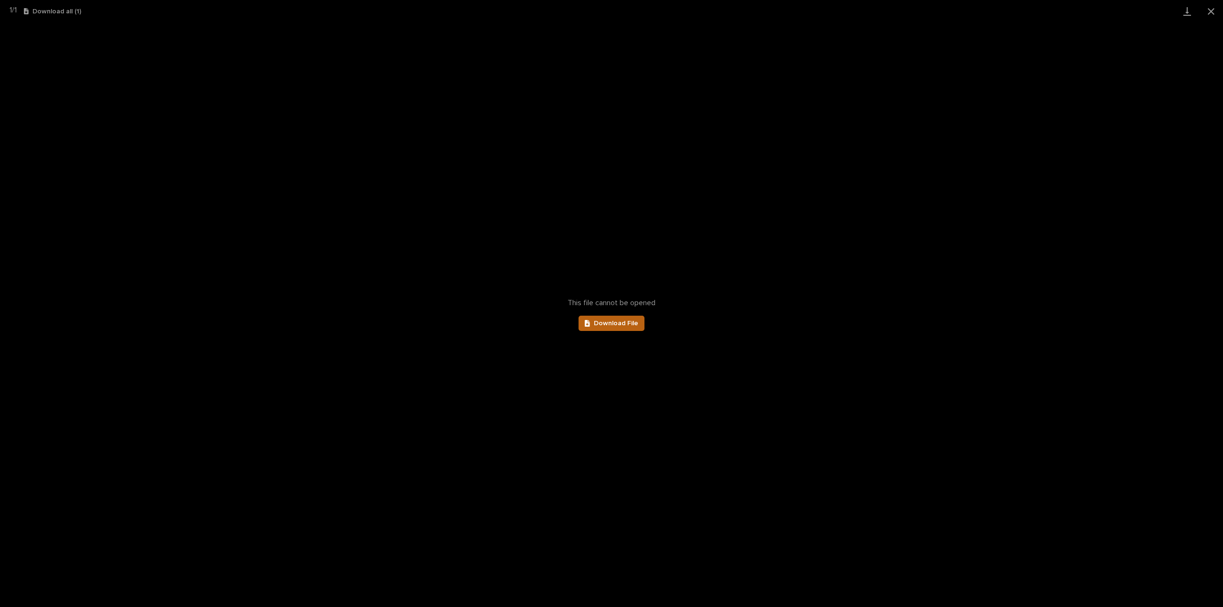
click at [592, 317] on link "Download File" at bounding box center [612, 323] width 66 height 15
click at [1208, 6] on button "Close gallery" at bounding box center [1211, 11] width 24 height 22
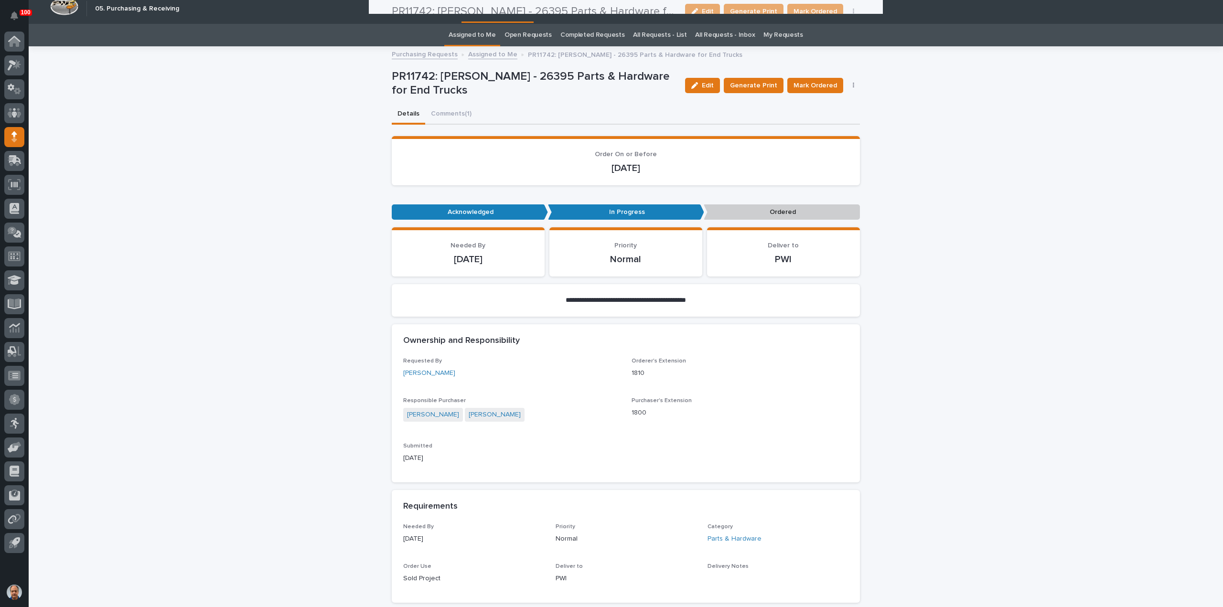
scroll to position [0, 0]
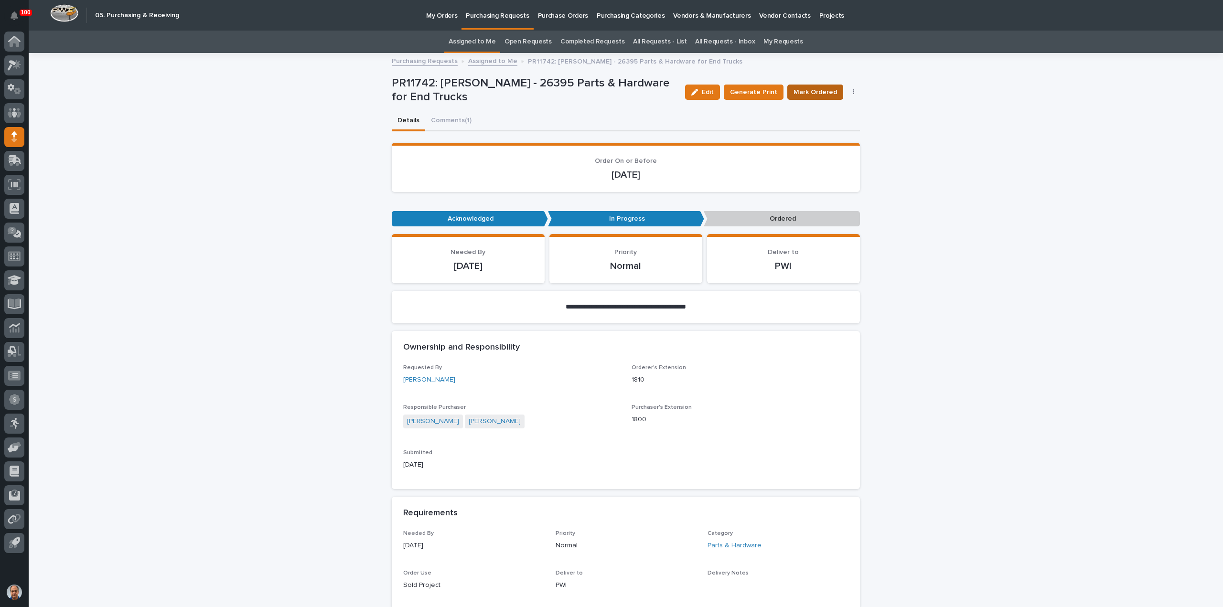
click at [819, 92] on span "Mark Ordered" at bounding box center [815, 92] width 43 height 10
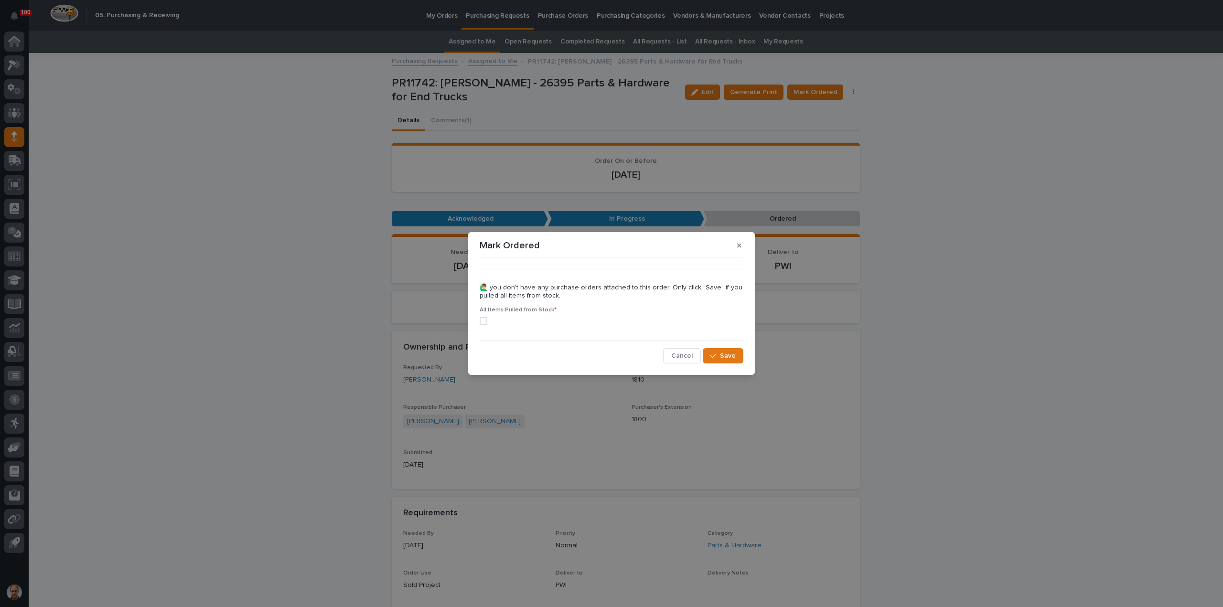
click at [483, 321] on span at bounding box center [484, 321] width 8 height 8
click at [715, 354] on icon "button" at bounding box center [714, 356] width 6 height 7
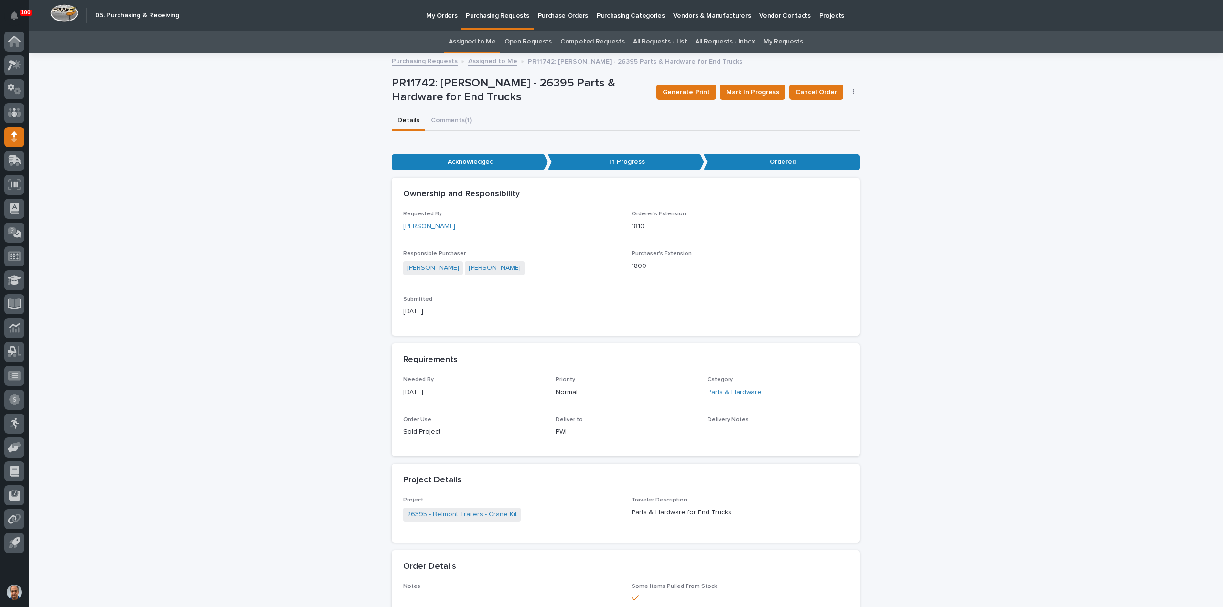
click at [488, 17] on p "Purchasing Requests" at bounding box center [497, 10] width 63 height 20
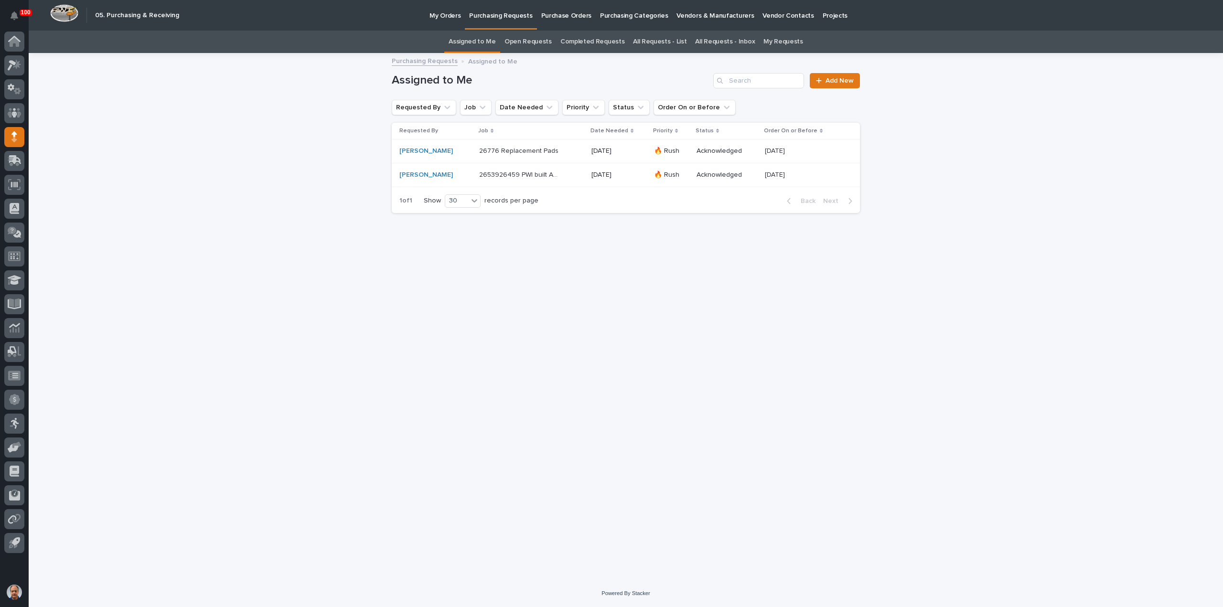
click at [513, 155] on div "26776 Replacement Pads 26776 Replacement Pads" at bounding box center [531, 151] width 105 height 16
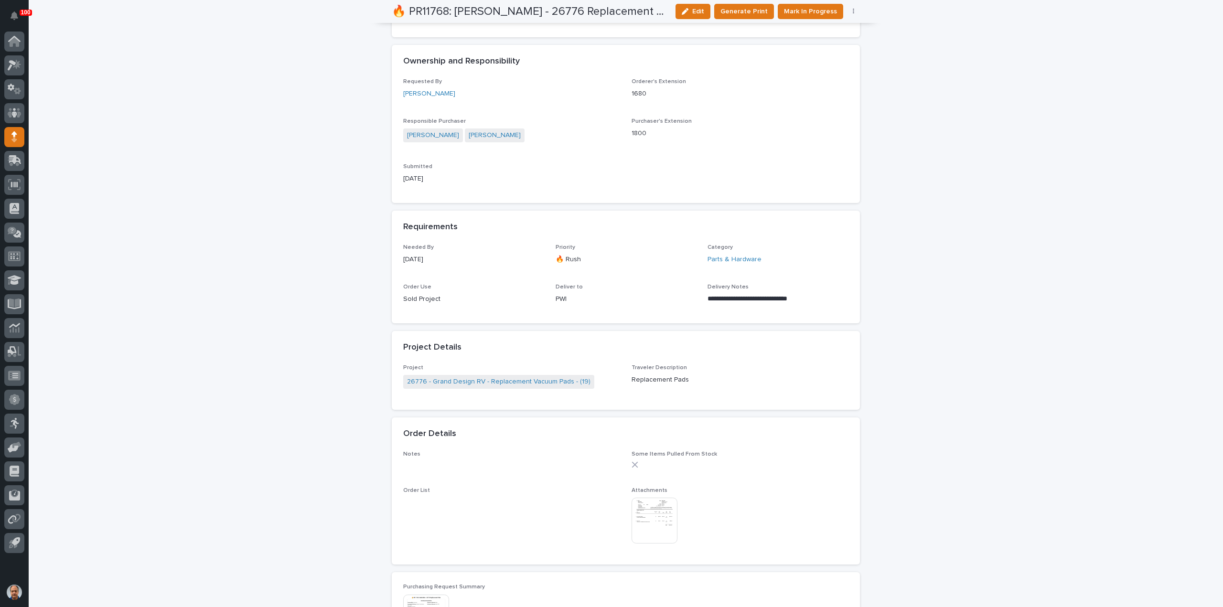
scroll to position [287, 0]
click at [660, 519] on img at bounding box center [655, 520] width 46 height 46
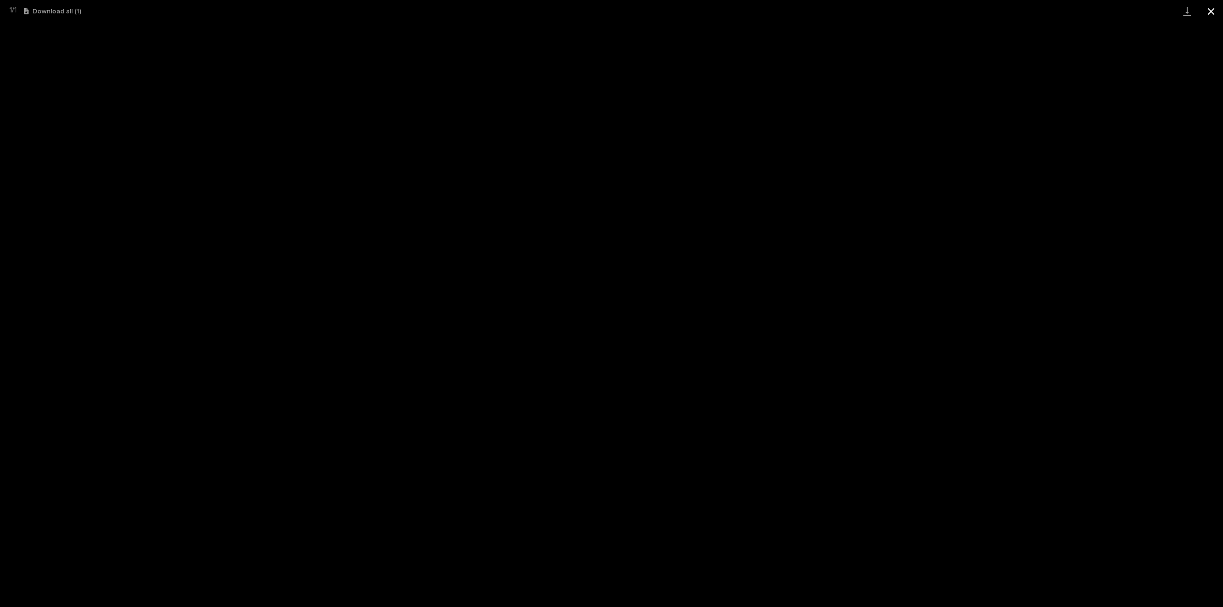
click at [1211, 11] on button "Close gallery" at bounding box center [1211, 11] width 24 height 22
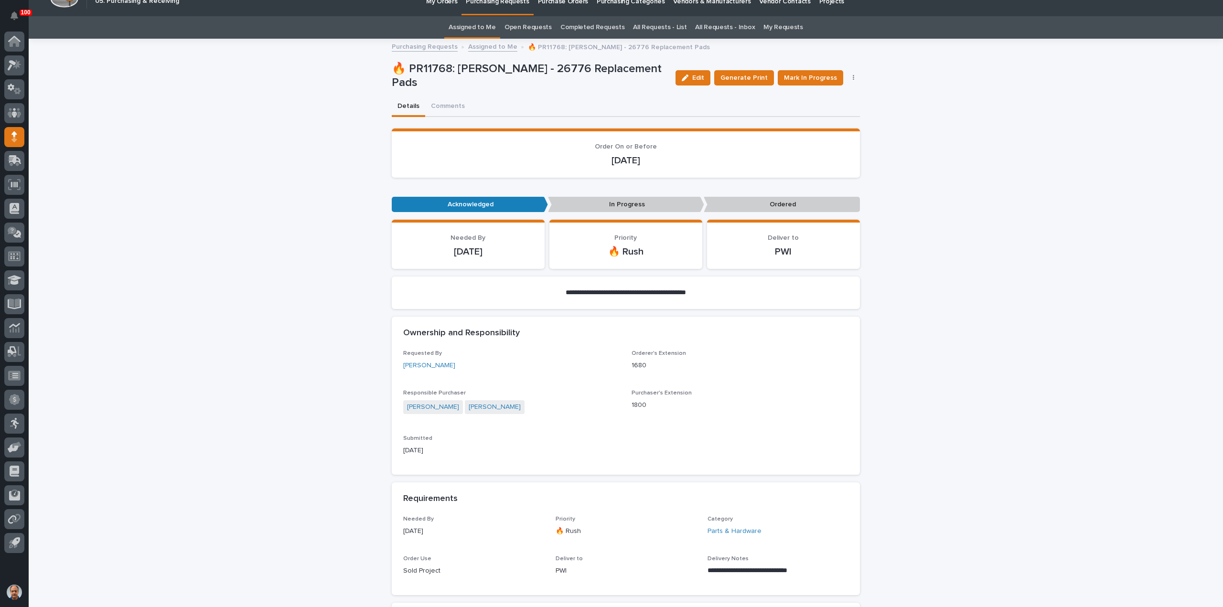
scroll to position [0, 0]
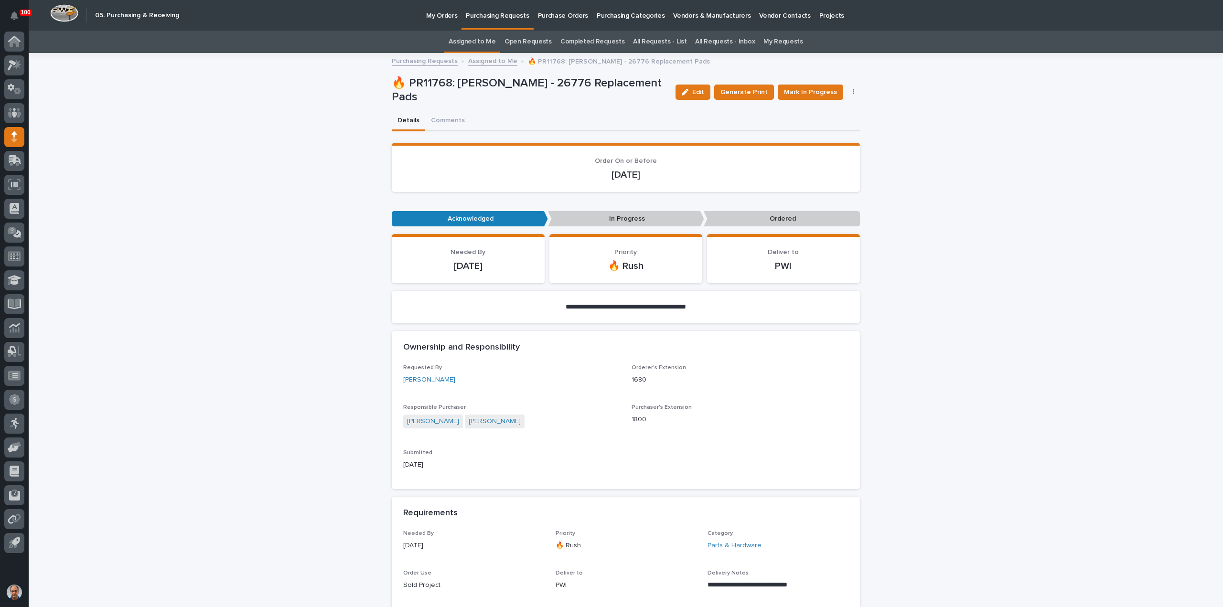
click at [558, 16] on p "Purchase Orders" at bounding box center [563, 10] width 50 height 20
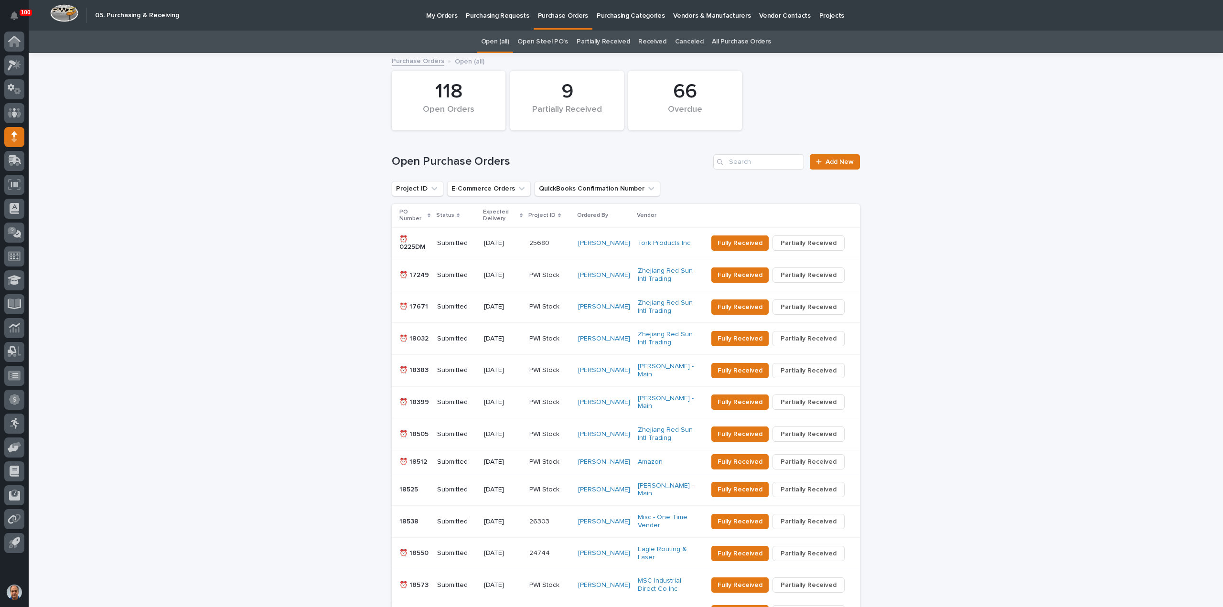
click at [439, 18] on p "My Orders" at bounding box center [441, 10] width 31 height 20
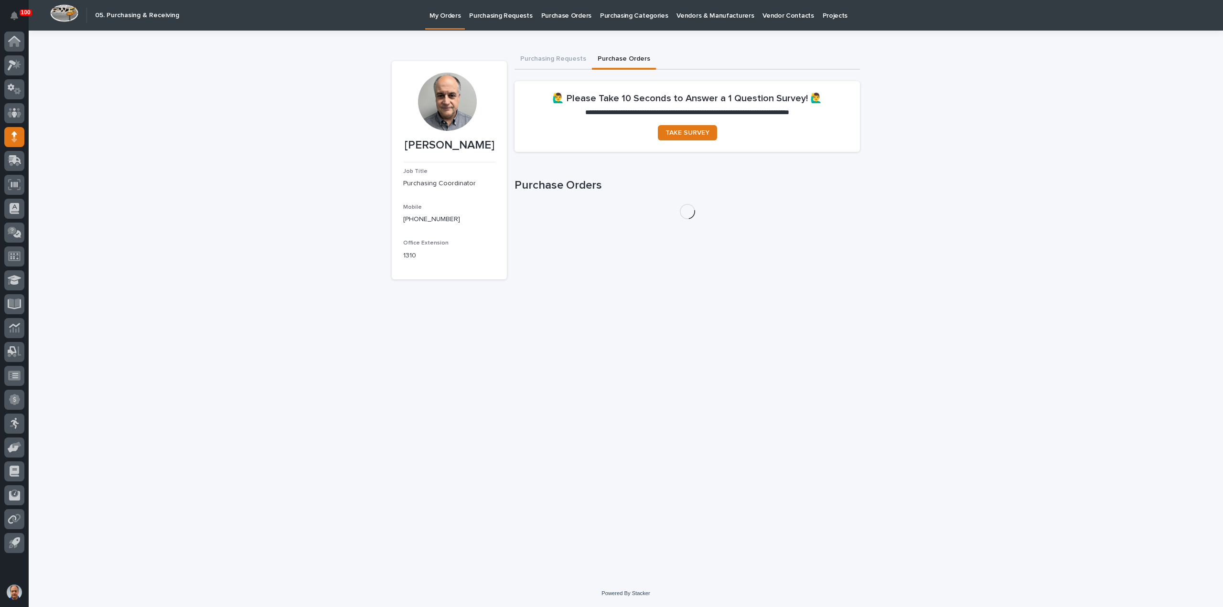
click at [617, 59] on button "Purchase Orders" at bounding box center [624, 60] width 64 height 20
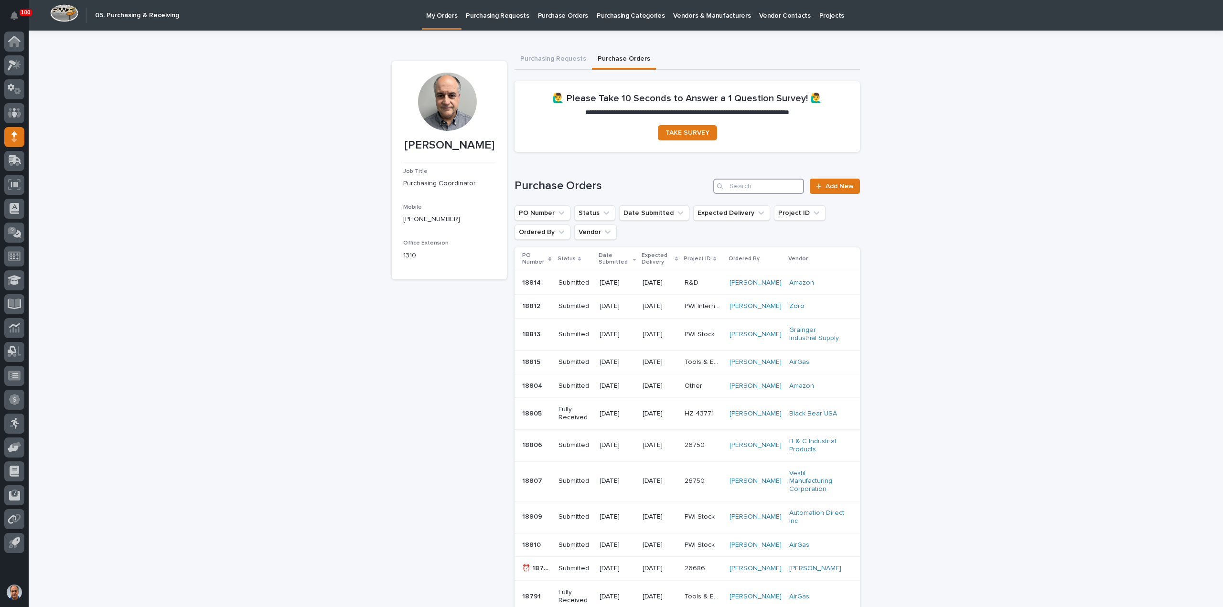
click at [776, 187] on input "Search" at bounding box center [758, 186] width 91 height 15
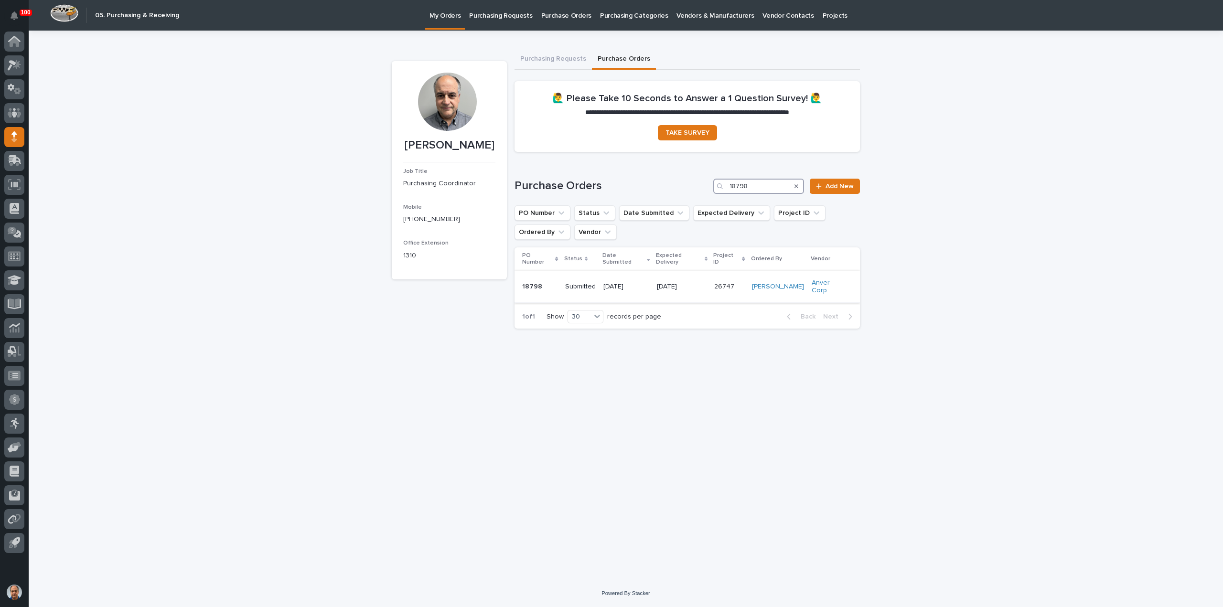
type input "18798"
click at [682, 283] on p "[DATE]" at bounding box center [682, 287] width 50 height 8
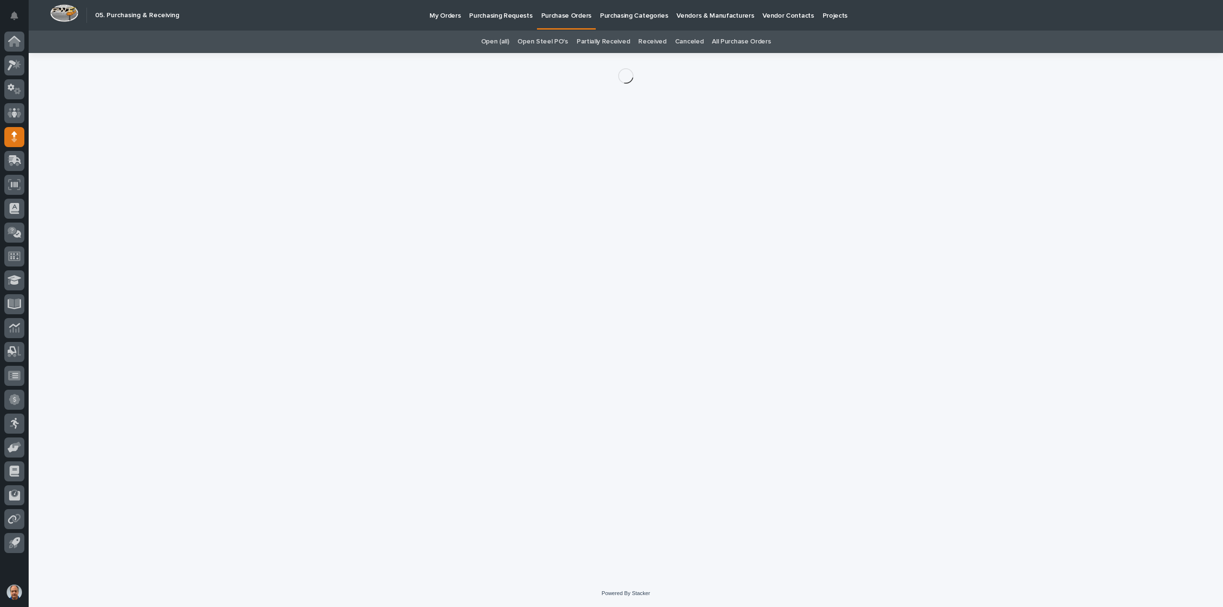
click at [682, 274] on div "Loading... Saving… Loading... Saving…" at bounding box center [626, 304] width 478 height 503
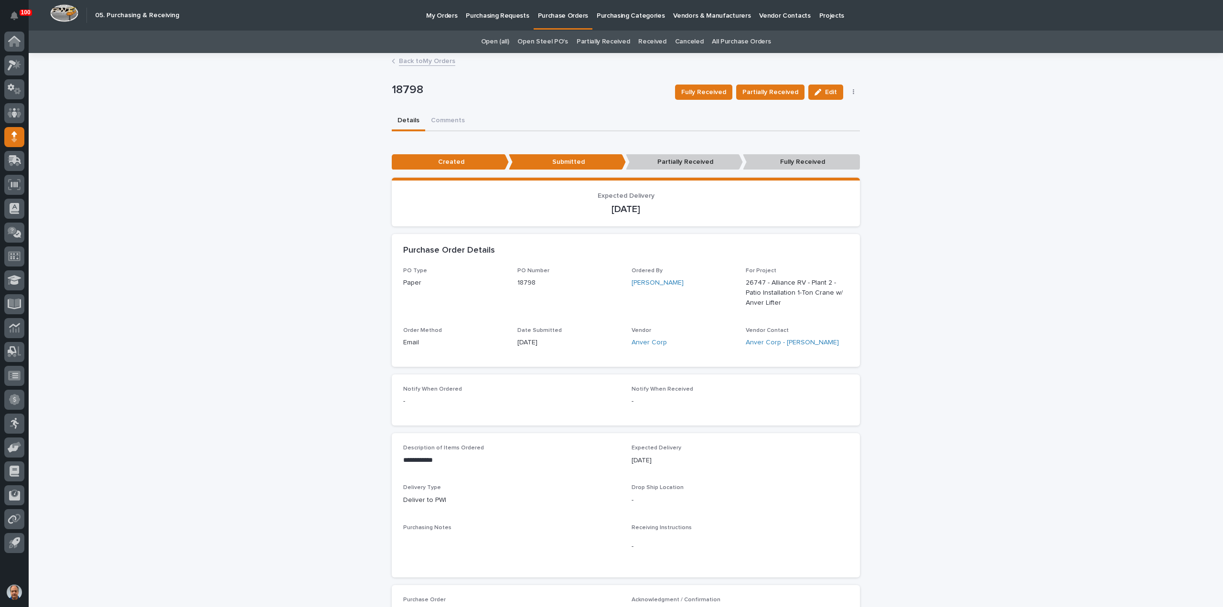
click at [809, 479] on div "**********" at bounding box center [625, 505] width 445 height 121
click at [788, 492] on div "Drop Ship Location -" at bounding box center [740, 499] width 217 height 28
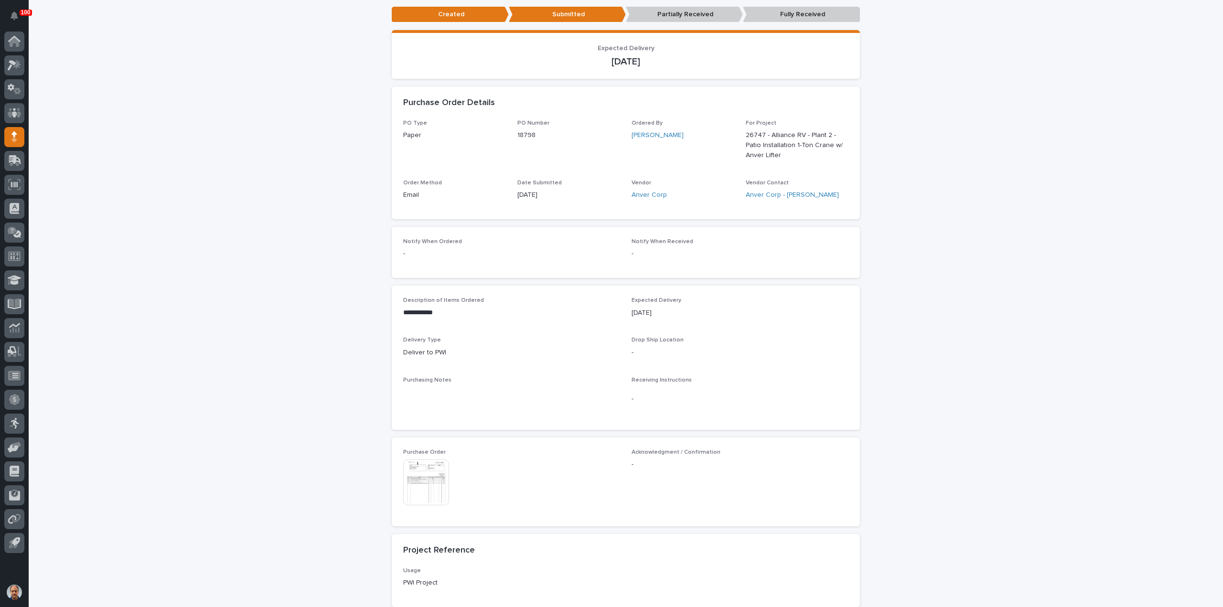
scroll to position [151, 0]
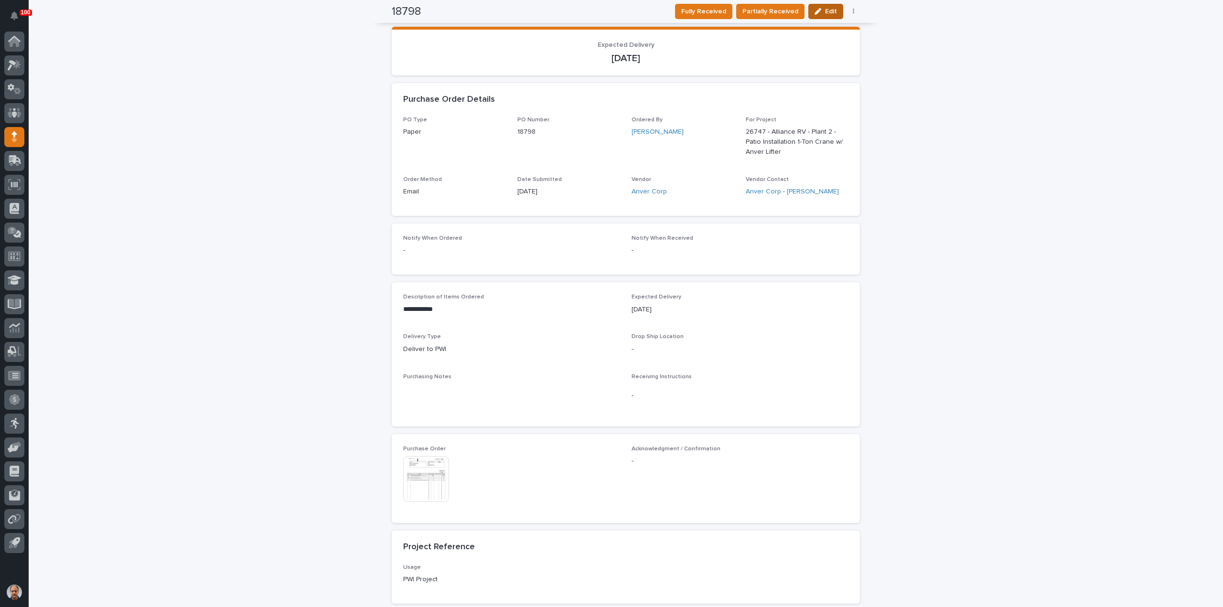
click at [823, 7] on button "Edit" at bounding box center [826, 11] width 35 height 15
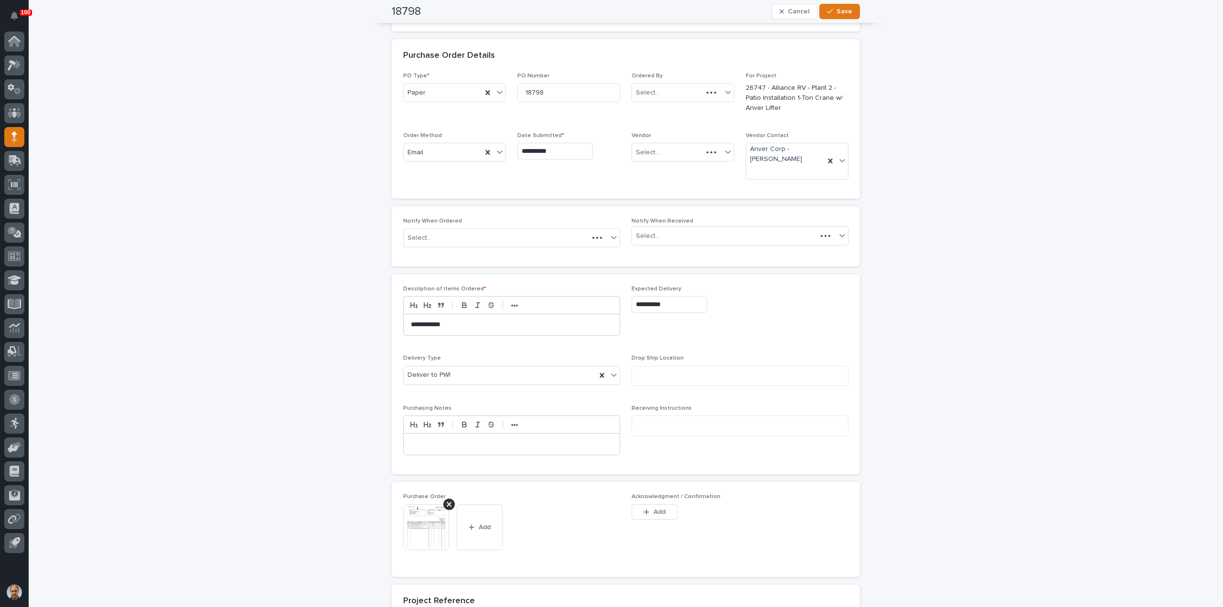
scroll to position [210, 0]
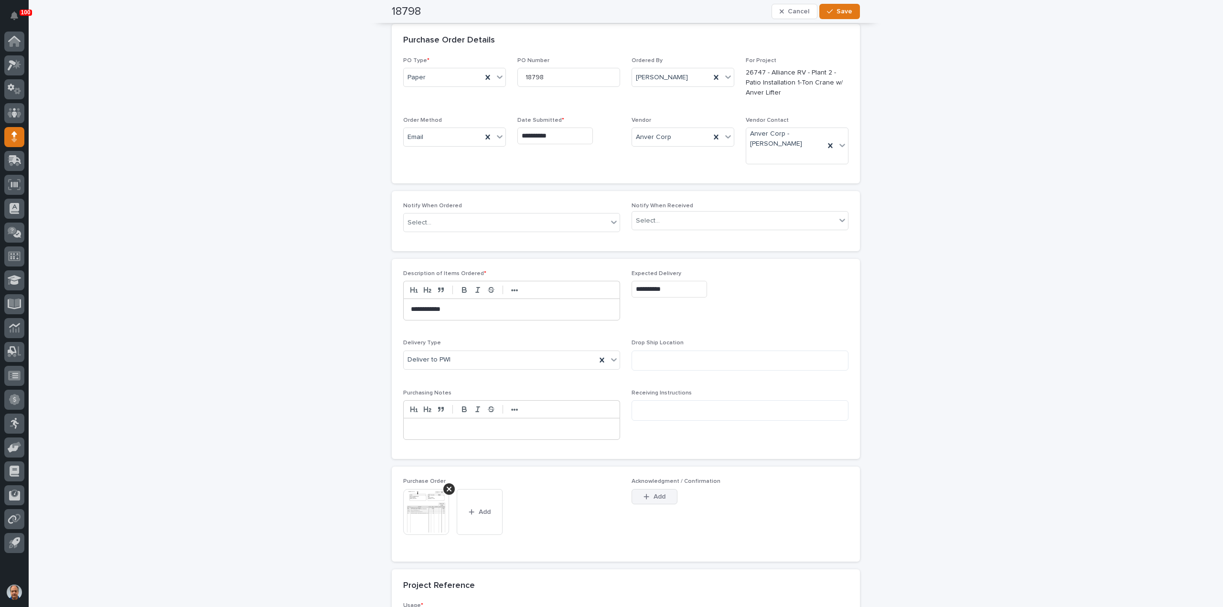
click at [648, 494] on div "button" at bounding box center [649, 497] width 10 height 7
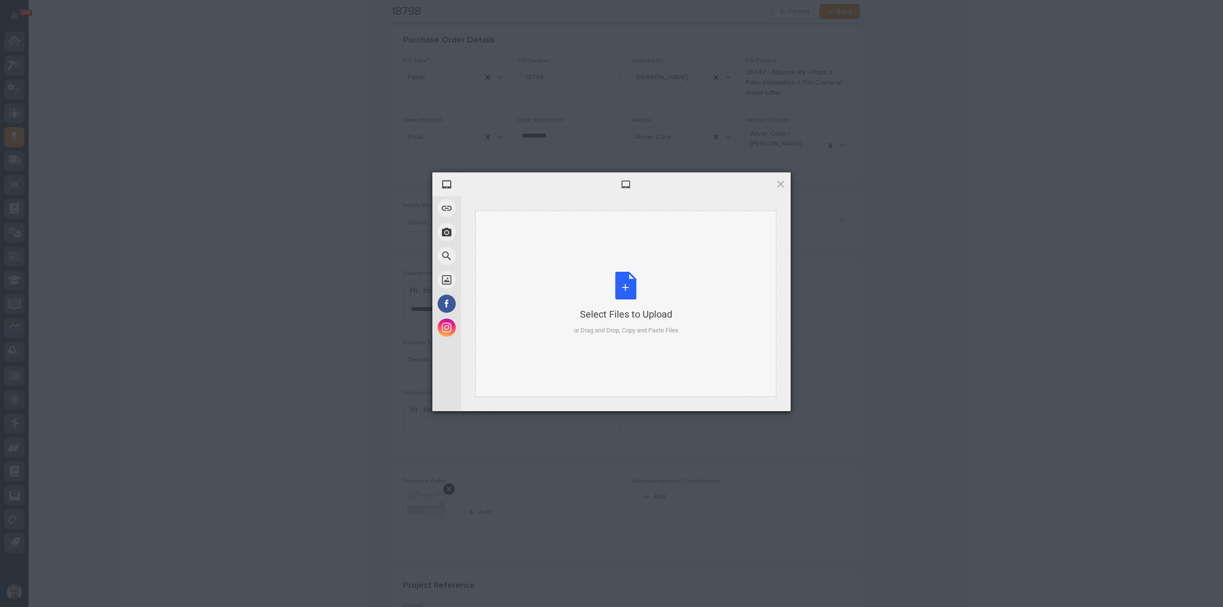
click at [626, 289] on div "Select Files to Upload or Drag and Drop, Copy and Paste Files" at bounding box center [626, 304] width 105 height 64
click at [770, 396] on span "Upload 1" at bounding box center [762, 398] width 19 height 7
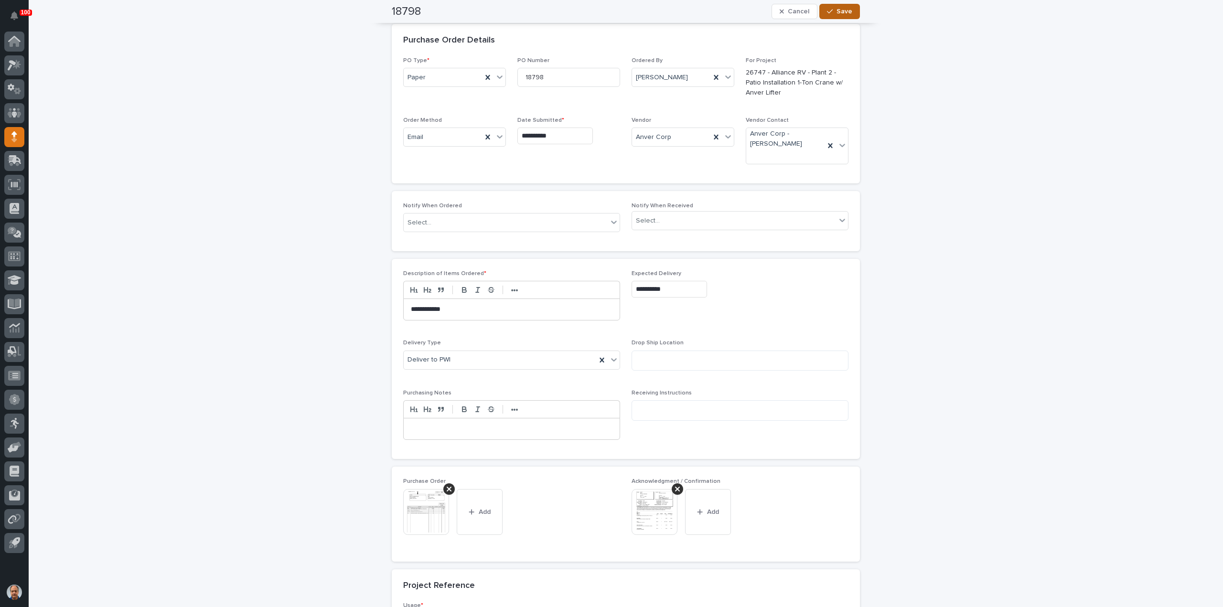
click at [840, 14] on span "Save" at bounding box center [845, 11] width 16 height 7
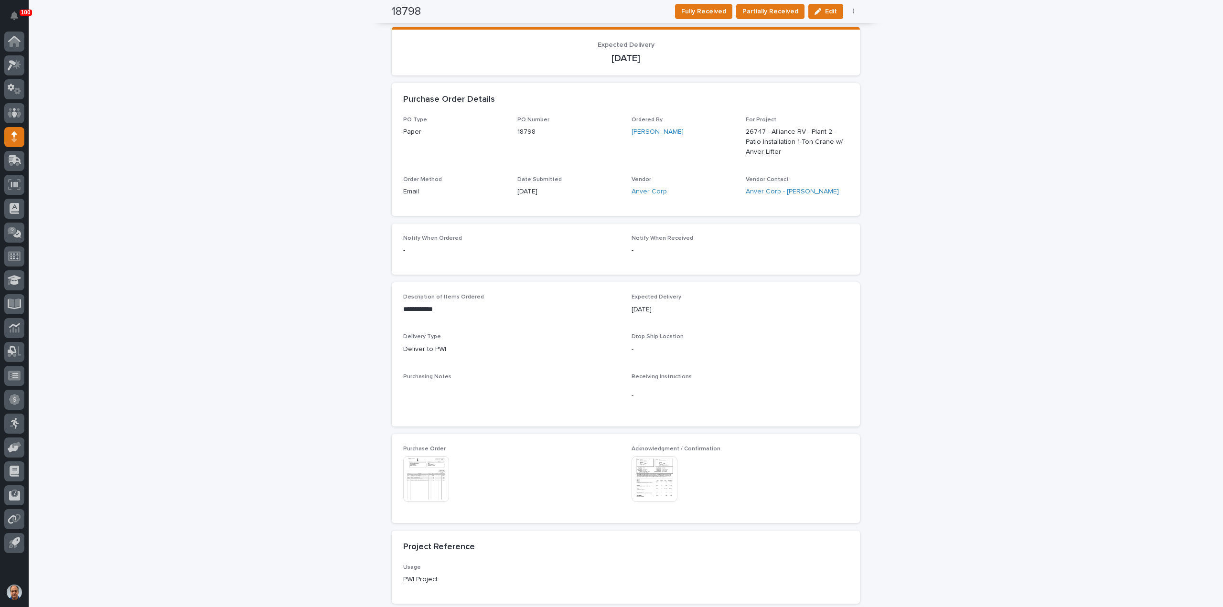
scroll to position [0, 0]
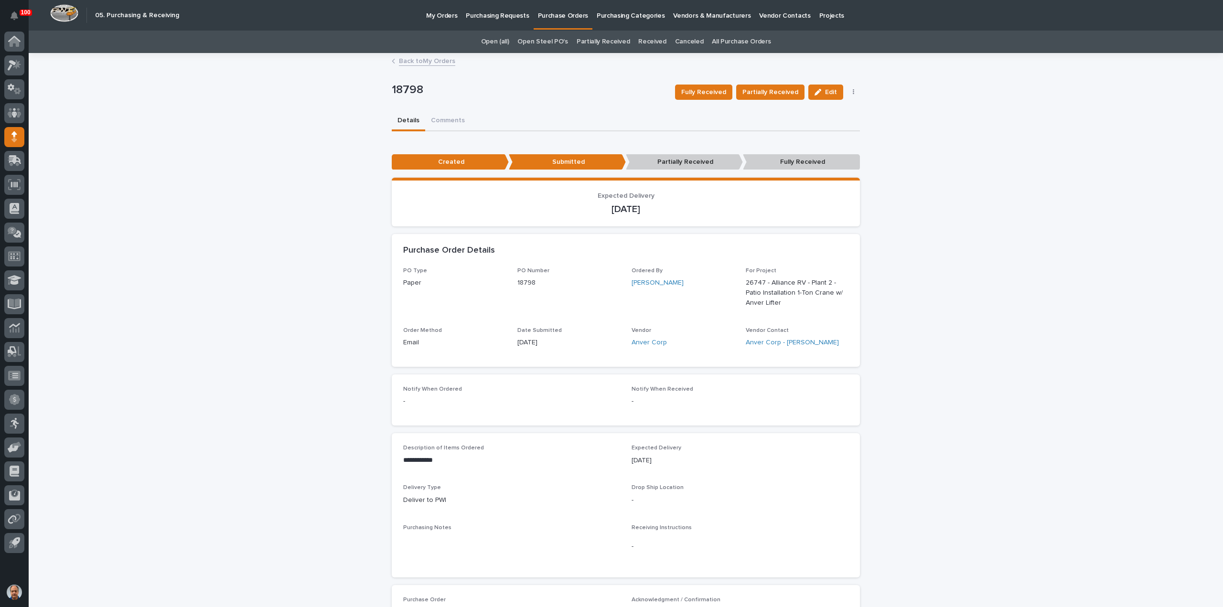
click at [561, 16] on p "Purchase Orders" at bounding box center [563, 10] width 50 height 20
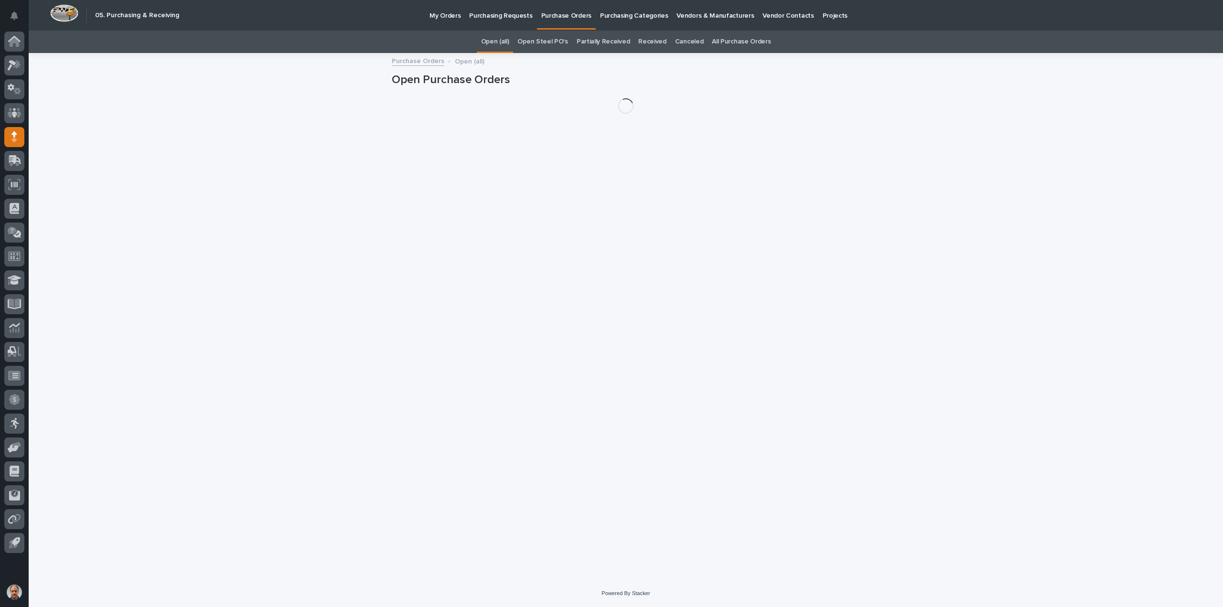
click at [503, 19] on p "Purchasing Requests" at bounding box center [500, 10] width 63 height 20
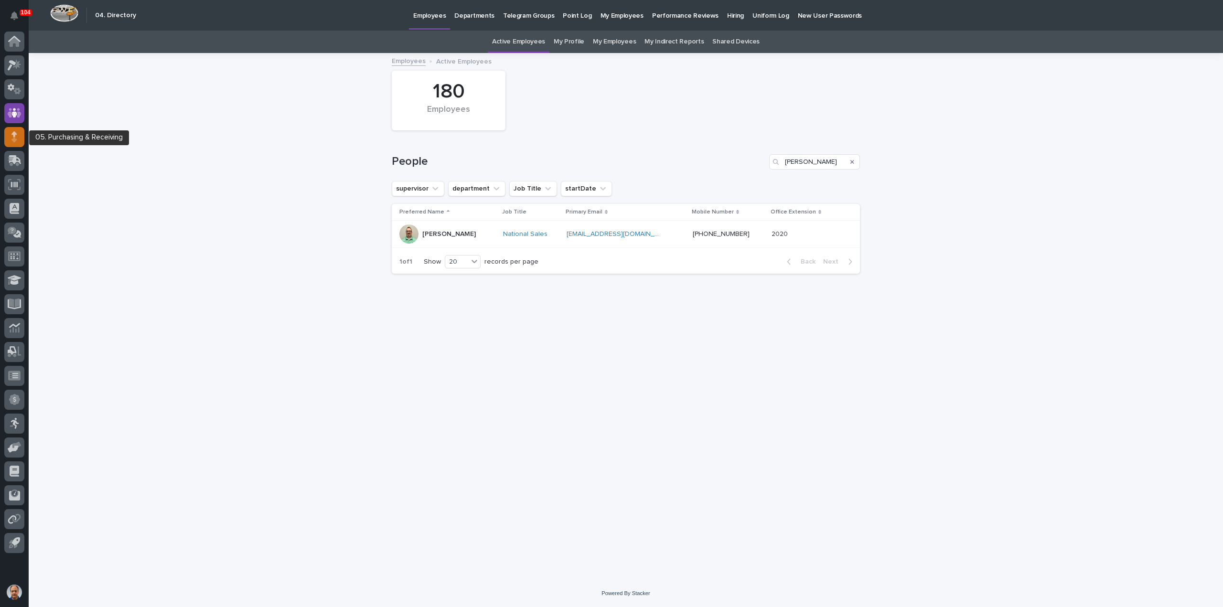
click at [11, 136] on div at bounding box center [14, 137] width 20 height 20
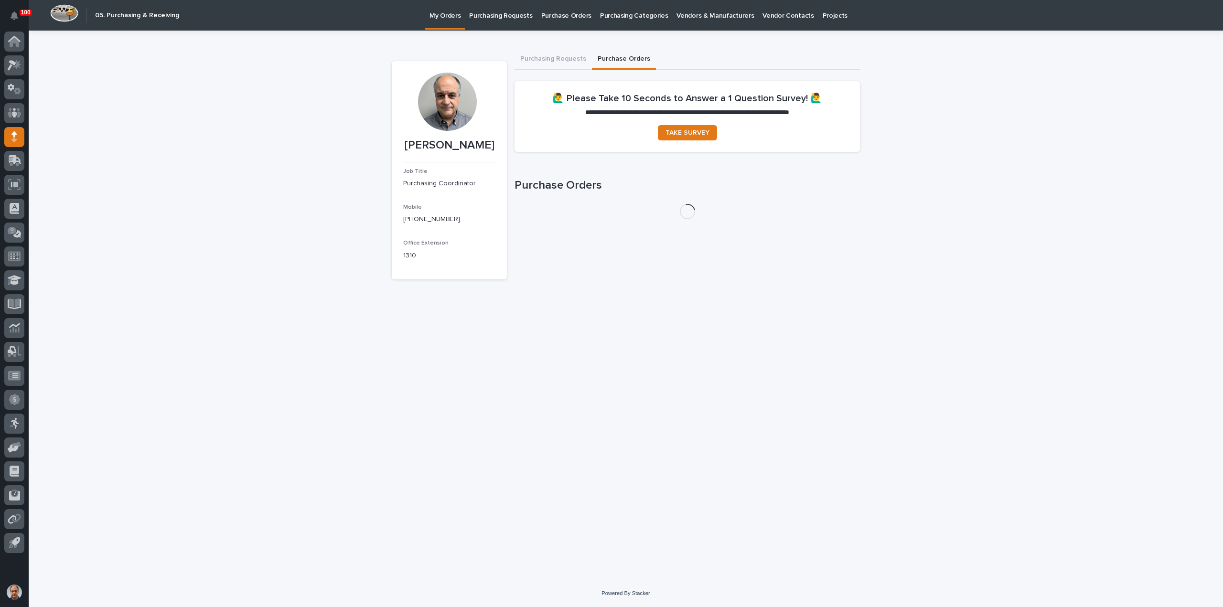
click at [622, 58] on button "Purchase Orders" at bounding box center [624, 60] width 64 height 20
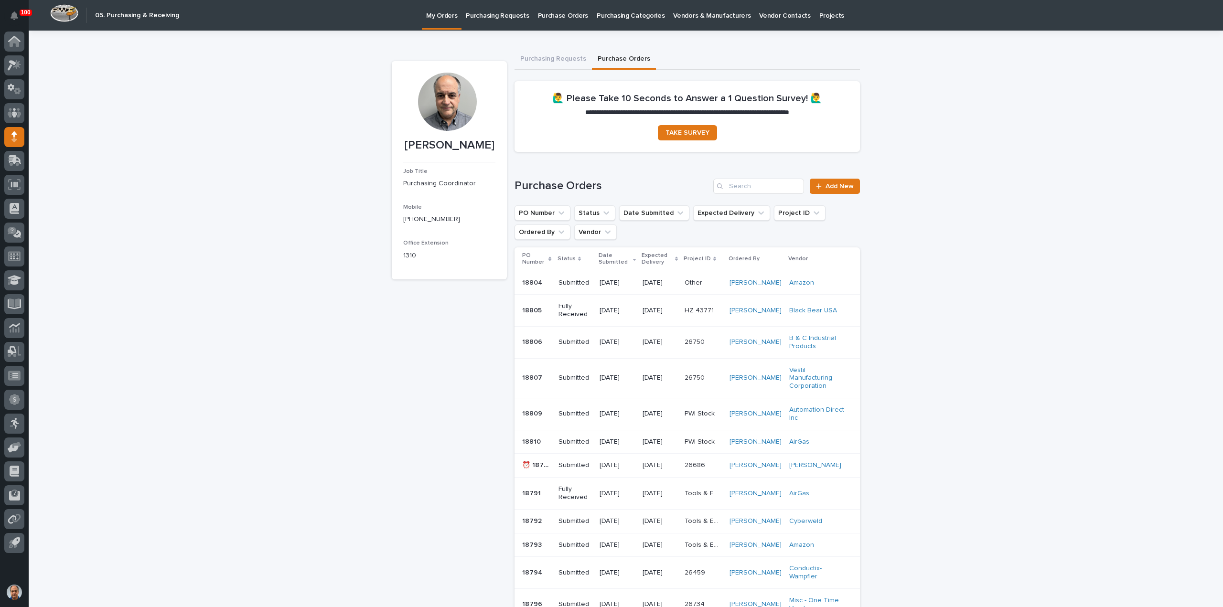
click at [496, 17] on p "Purchasing Requests" at bounding box center [497, 10] width 63 height 20
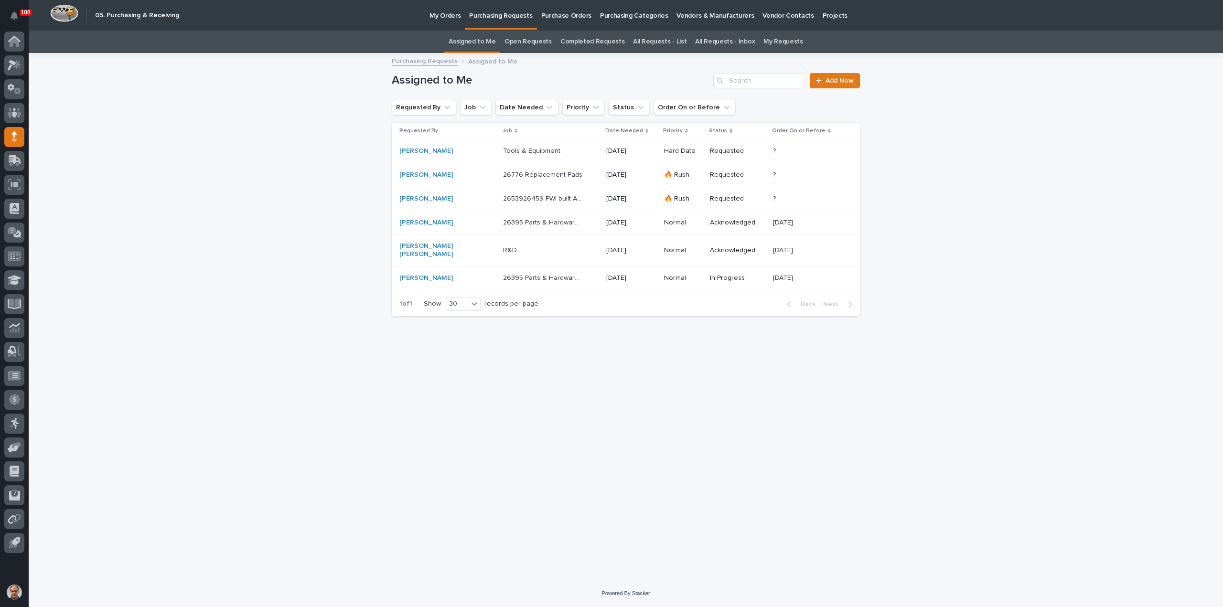
click at [510, 247] on p at bounding box center [543, 251] width 80 height 8
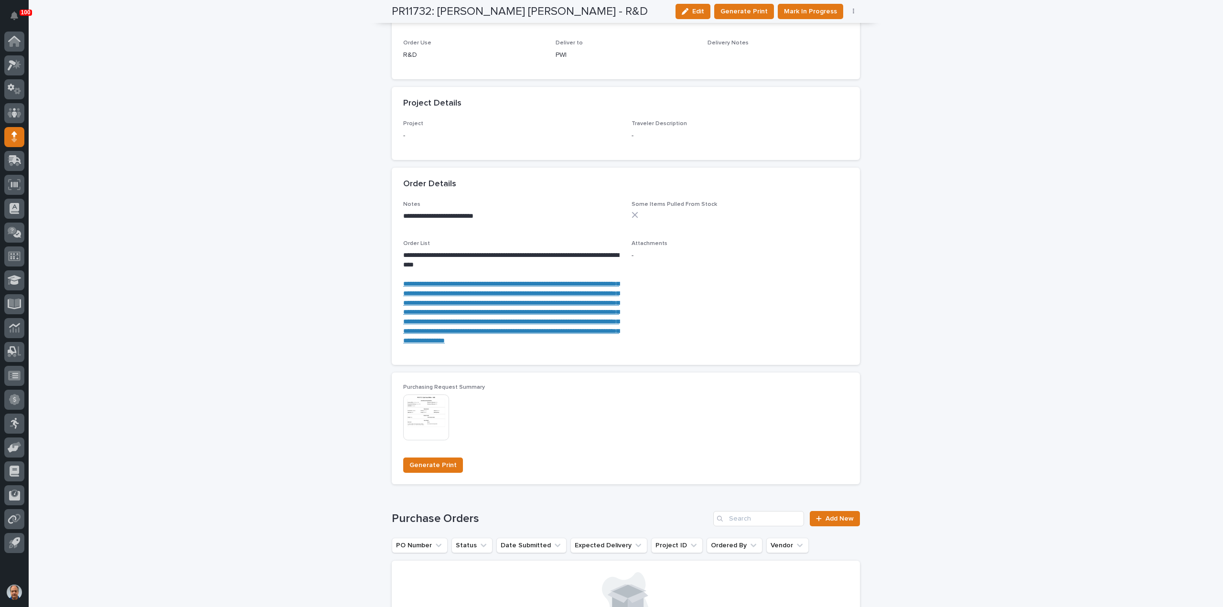
scroll to position [621, 0]
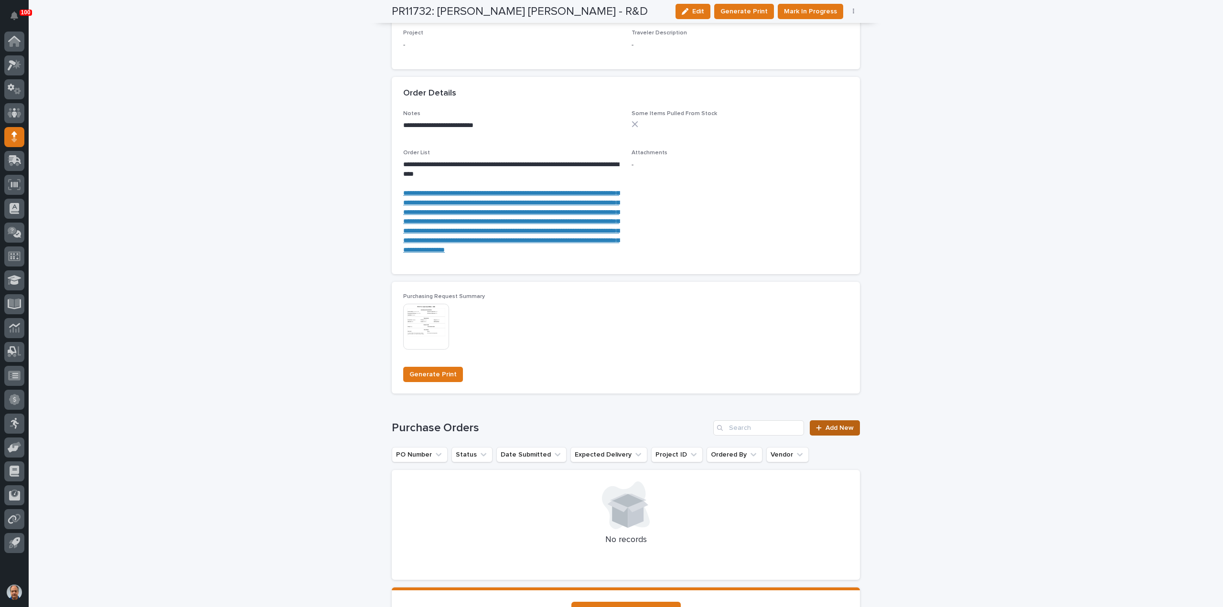
click at [829, 432] on span "Add New" at bounding box center [840, 428] width 28 height 7
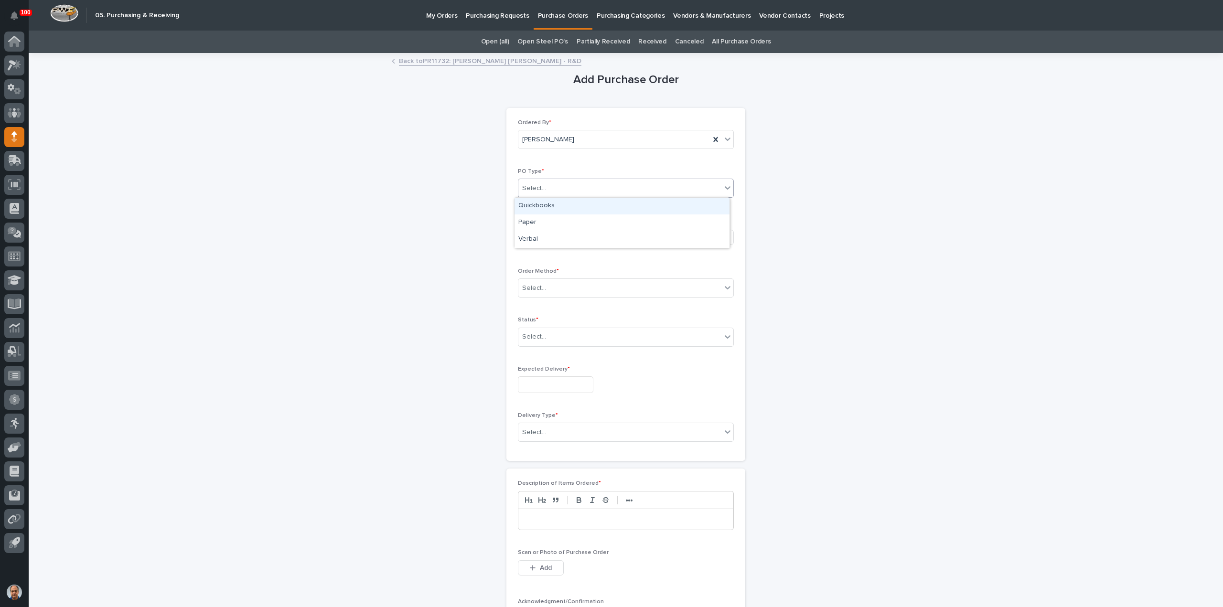
click at [572, 181] on div "Select..." at bounding box center [619, 189] width 203 height 16
click at [534, 220] on div "Paper" at bounding box center [622, 223] width 215 height 17
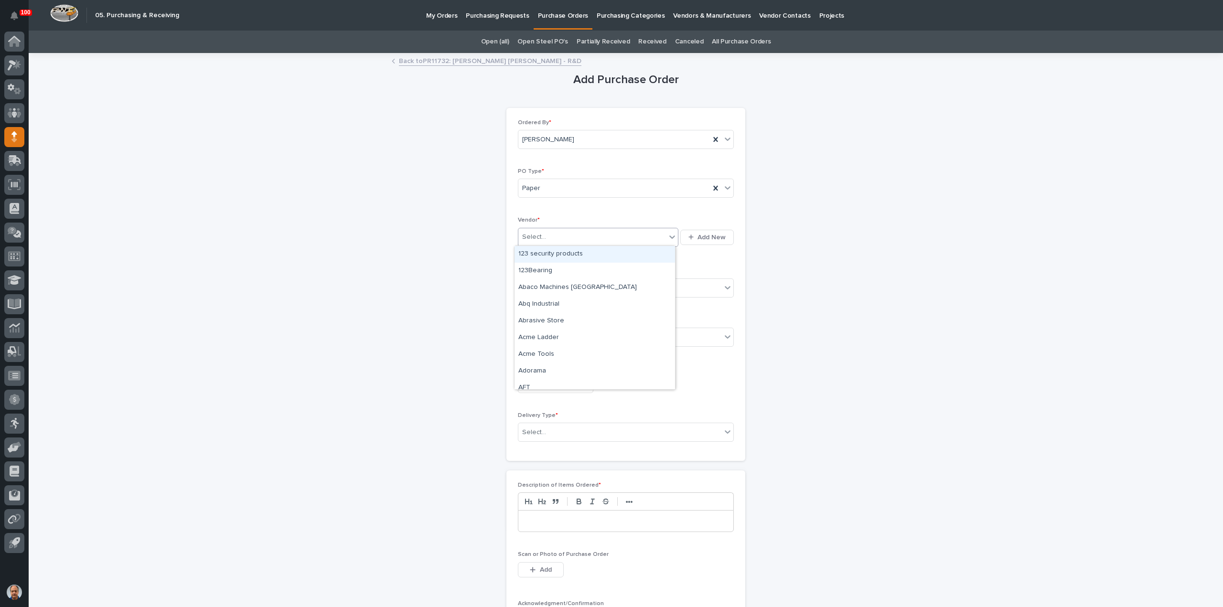
drag, startPoint x: 538, startPoint y: 234, endPoint x: 553, endPoint y: 241, distance: 16.9
click at [551, 240] on div "Select..." at bounding box center [592, 237] width 148 height 16
type input "***"
click at [548, 273] on div "Amazon" at bounding box center [595, 271] width 161 height 17
click at [556, 284] on div "Select..." at bounding box center [619, 289] width 203 height 16
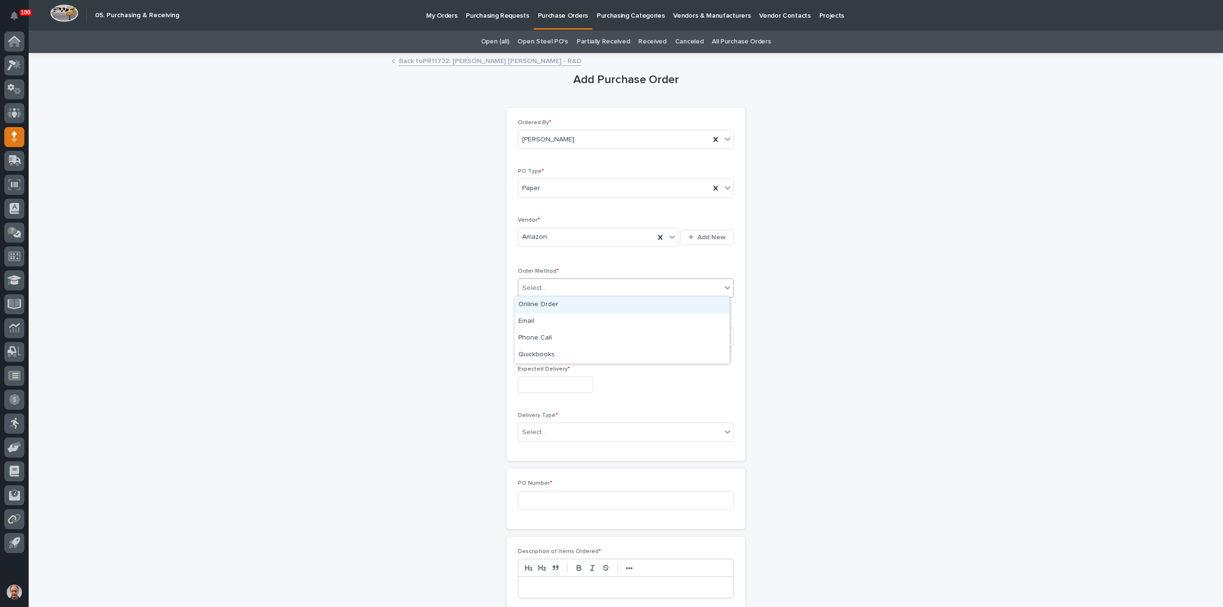
click at [546, 304] on div "Online Order" at bounding box center [622, 305] width 215 height 17
click at [547, 335] on div "Select..." at bounding box center [619, 337] width 203 height 16
click at [537, 368] on div "Submitted" at bounding box center [622, 370] width 215 height 17
click at [547, 383] on input "text" at bounding box center [556, 385] width 76 height 17
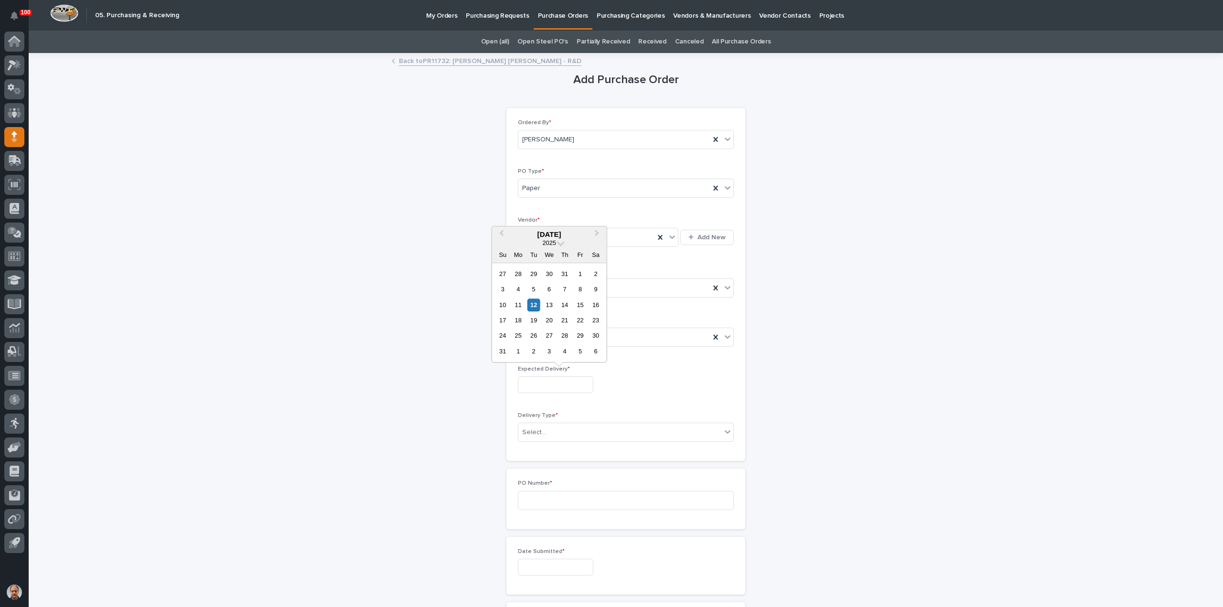
click at [580, 302] on div "15" at bounding box center [580, 305] width 13 height 13
type input "**********"
click at [581, 429] on div "Select..." at bounding box center [619, 433] width 203 height 16
drag, startPoint x: 549, startPoint y: 446, endPoint x: 551, endPoint y: 459, distance: 13.7
click at [548, 446] on div "Deliver to PWI" at bounding box center [622, 448] width 215 height 17
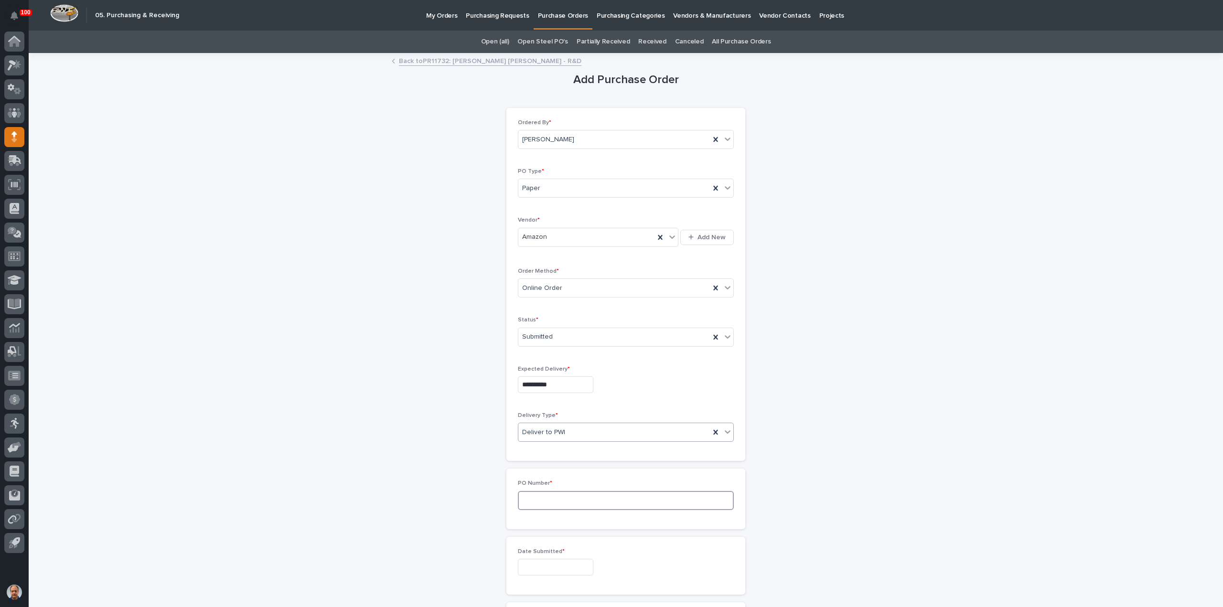
drag, startPoint x: 554, startPoint y: 502, endPoint x: 646, endPoint y: 512, distance: 92.3
click at [559, 505] on input at bounding box center [626, 500] width 216 height 19
type input "18814"
click at [532, 561] on input "text" at bounding box center [556, 567] width 76 height 17
click at [533, 486] on div "12" at bounding box center [534, 487] width 13 height 13
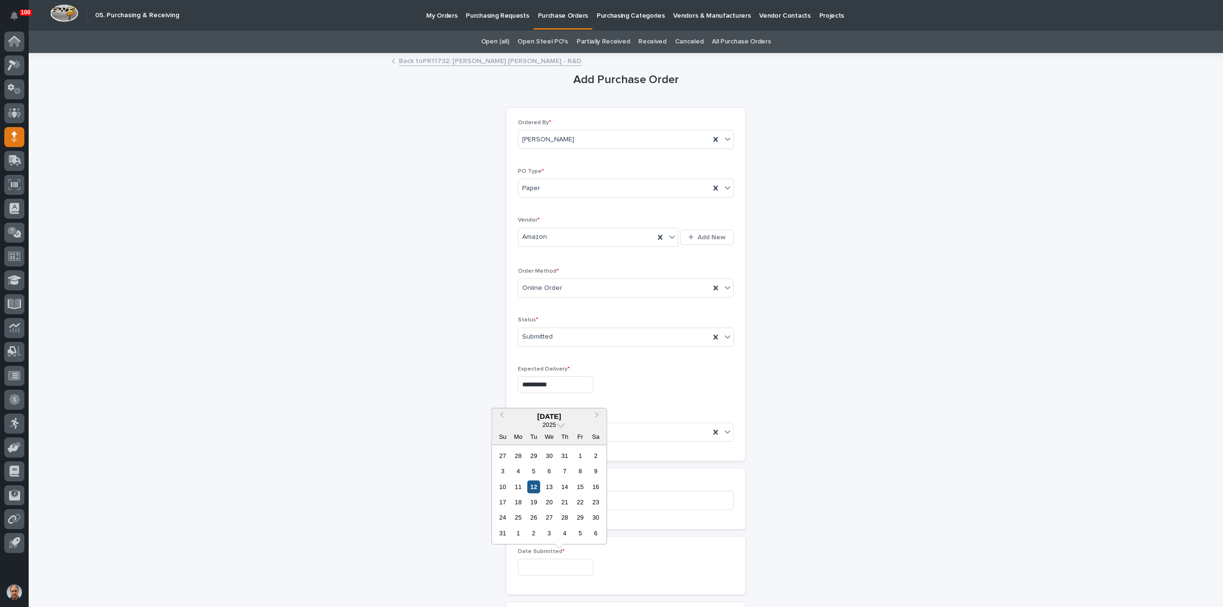
type input "**********"
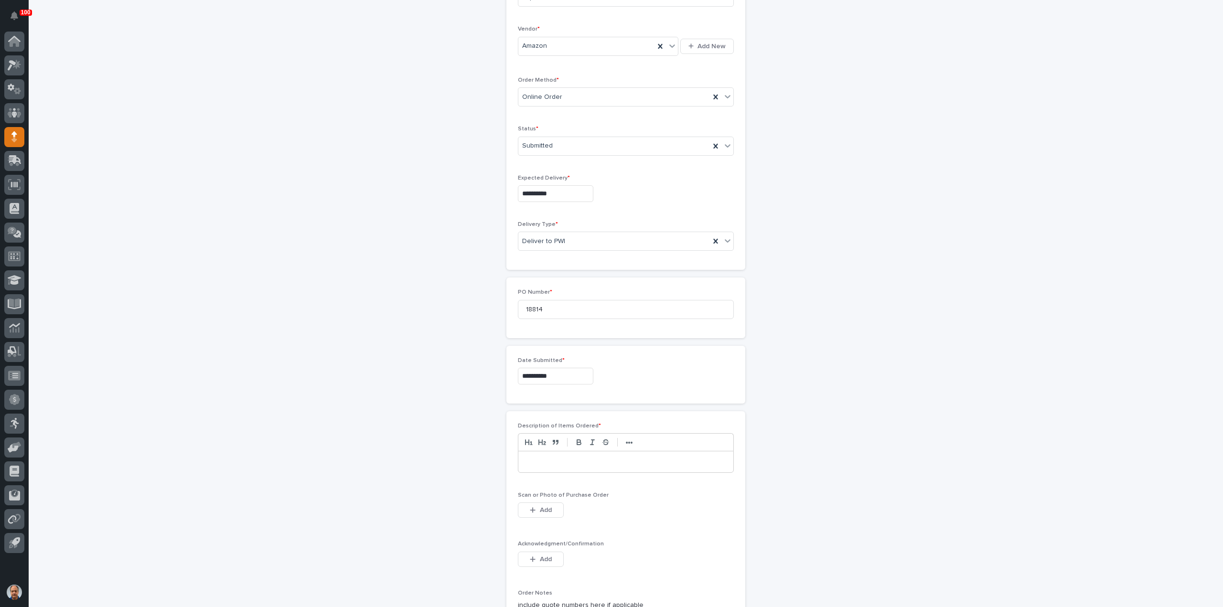
scroll to position [334, 0]
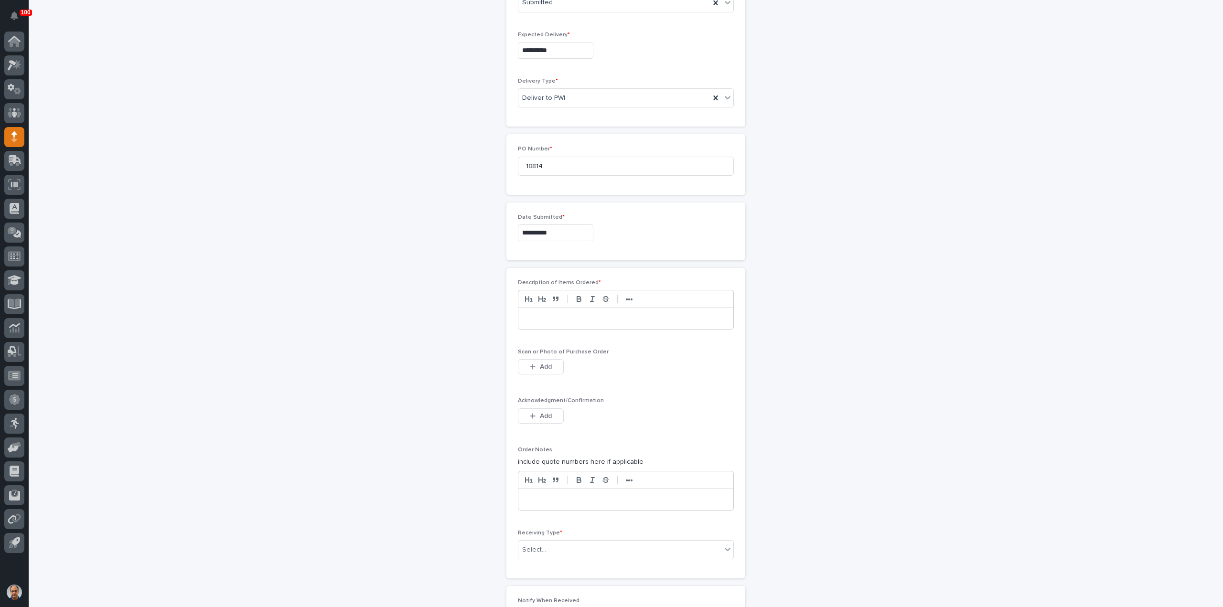
click at [576, 319] on p at bounding box center [626, 319] width 201 height 10
click at [540, 364] on span "Add" at bounding box center [546, 367] width 12 height 7
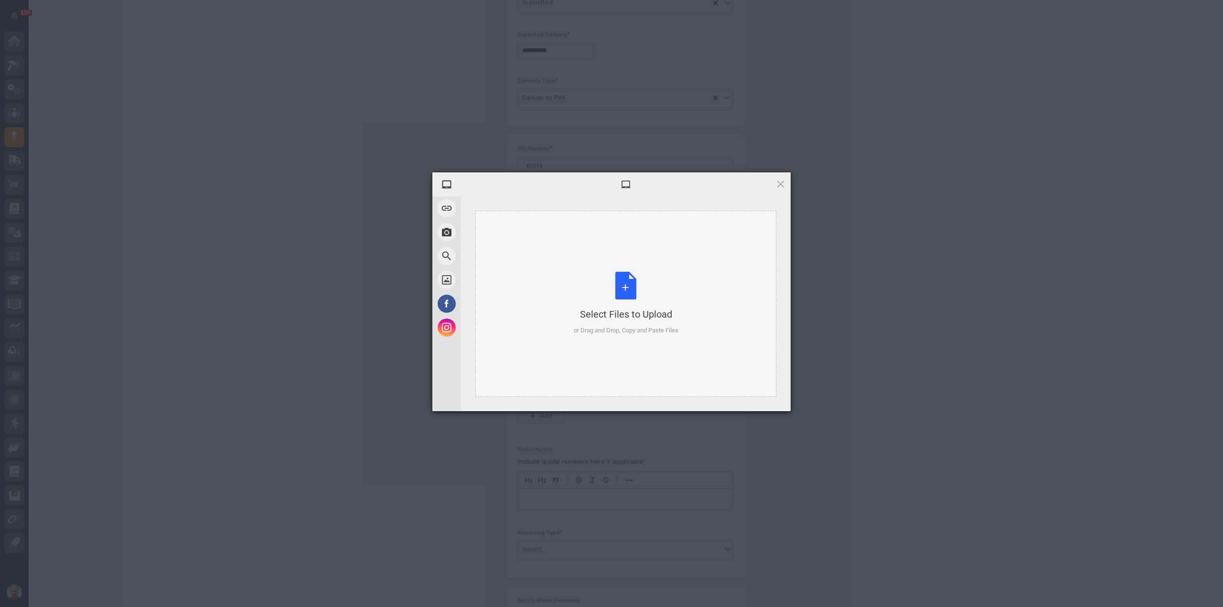
click at [625, 283] on div "Select Files to Upload or Drag and Drop, Copy and Paste Files" at bounding box center [626, 304] width 105 height 64
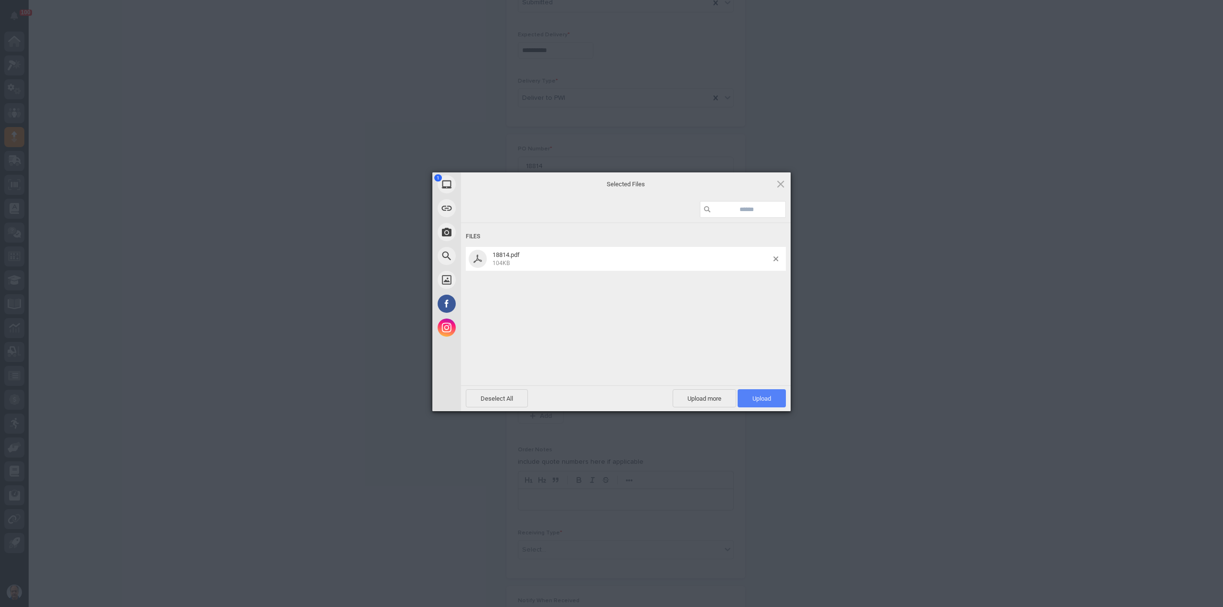
click at [759, 401] on span "Upload 1" at bounding box center [762, 398] width 19 height 7
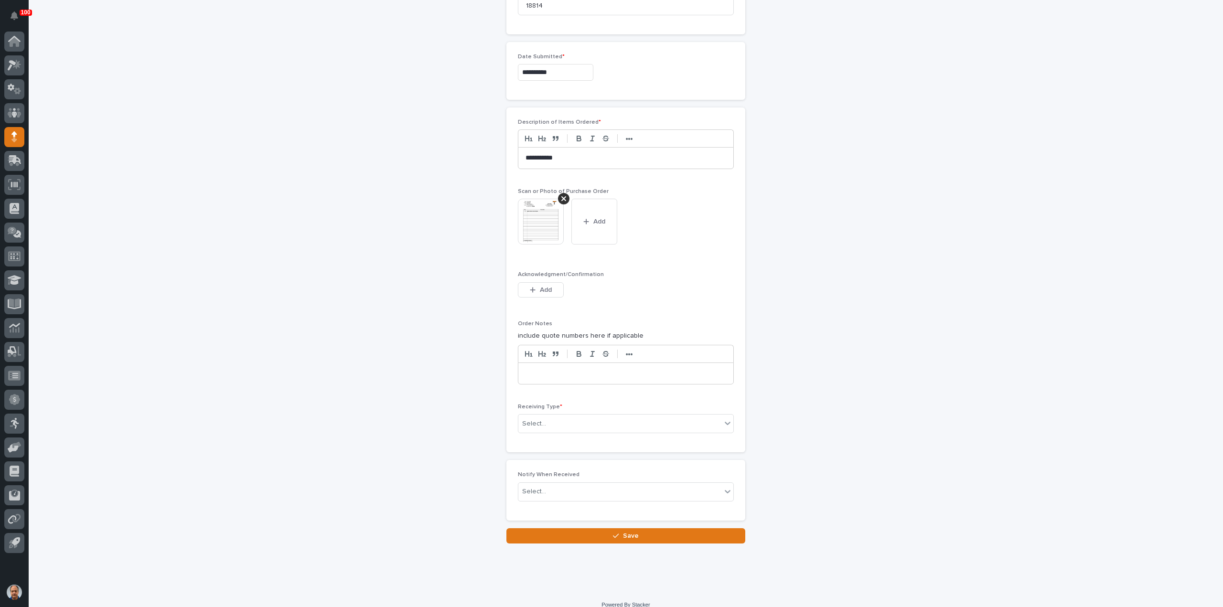
scroll to position [502, 0]
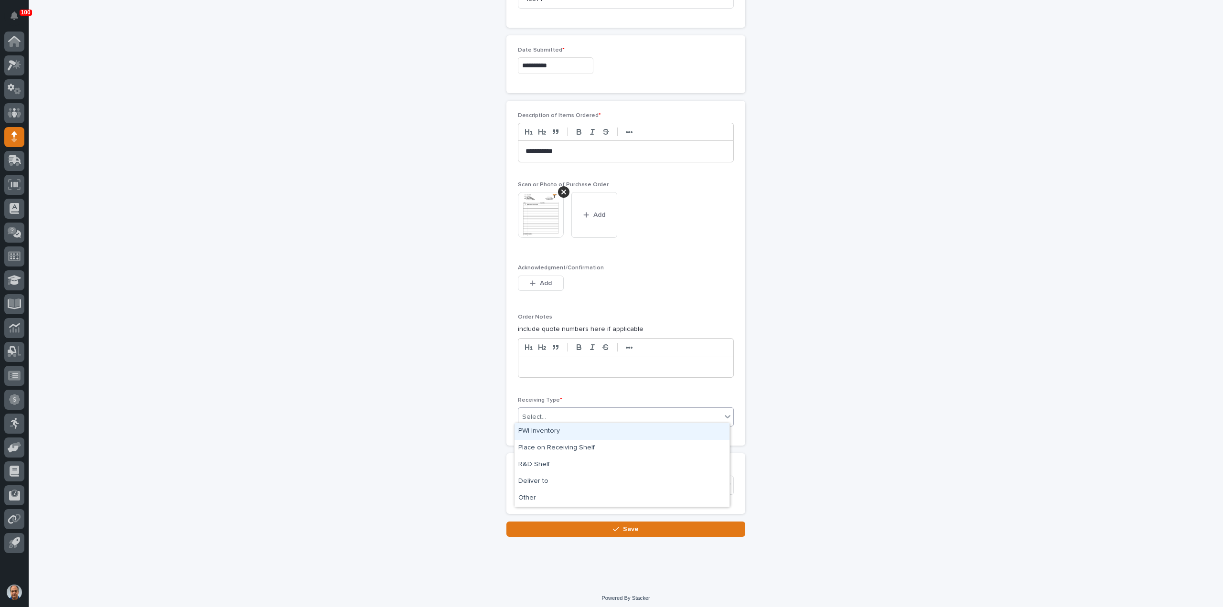
click at [603, 413] on div "Select..." at bounding box center [619, 418] width 203 height 16
click at [550, 478] on div "Deliver to" at bounding box center [622, 482] width 215 height 17
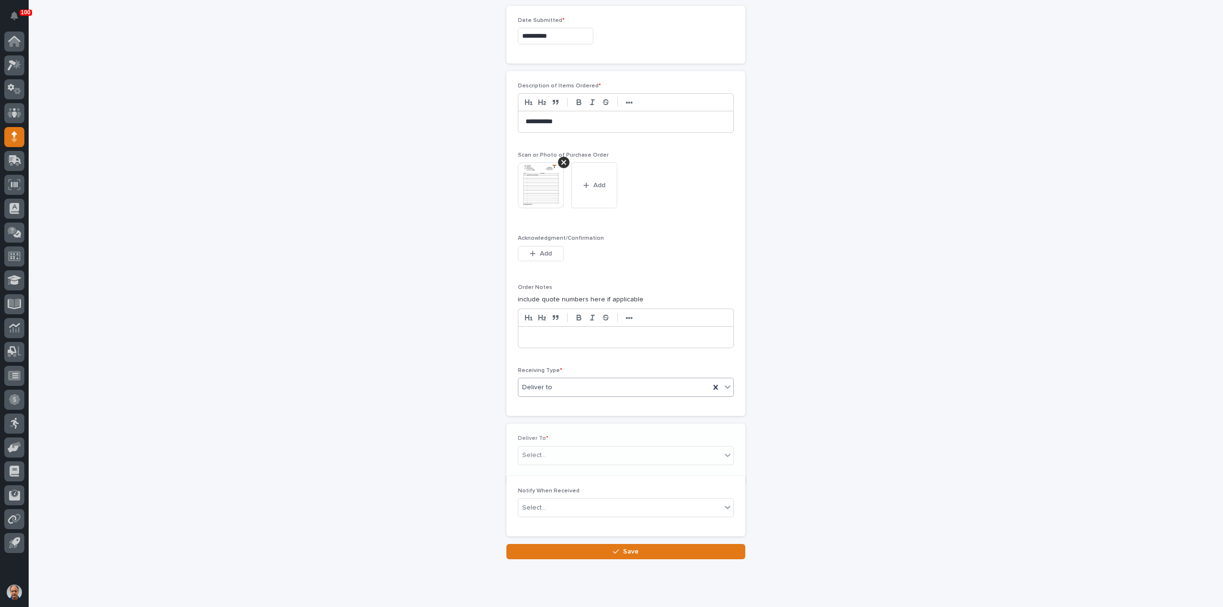
click at [567, 480] on div "**********" at bounding box center [626, 61] width 239 height 968
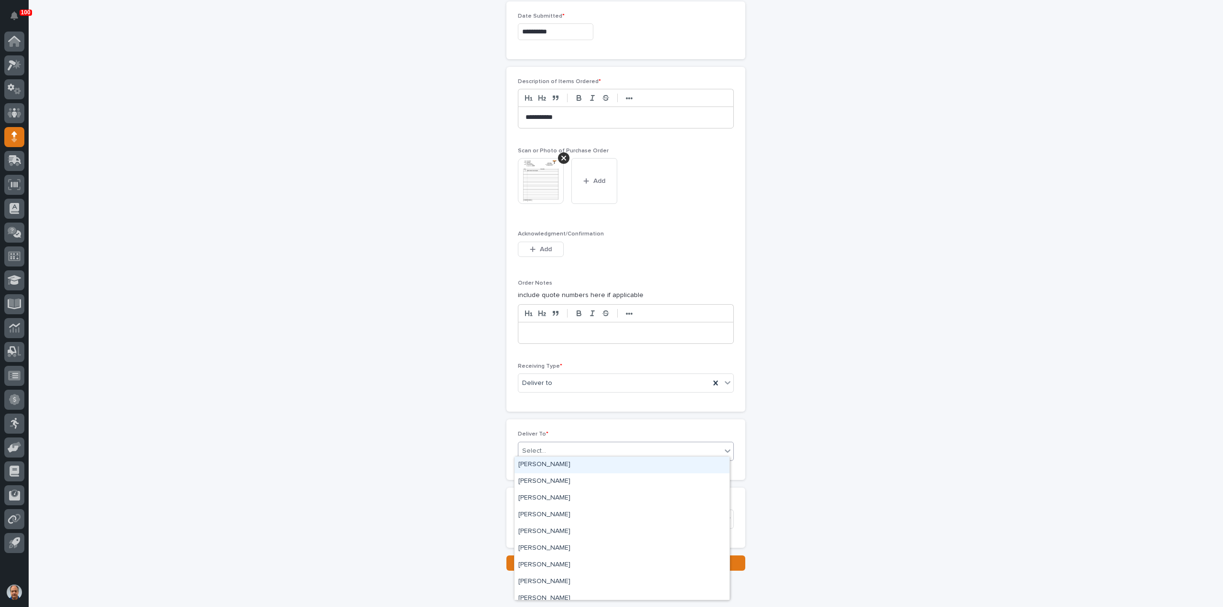
click at [569, 448] on div "Select..." at bounding box center [619, 451] width 203 height 16
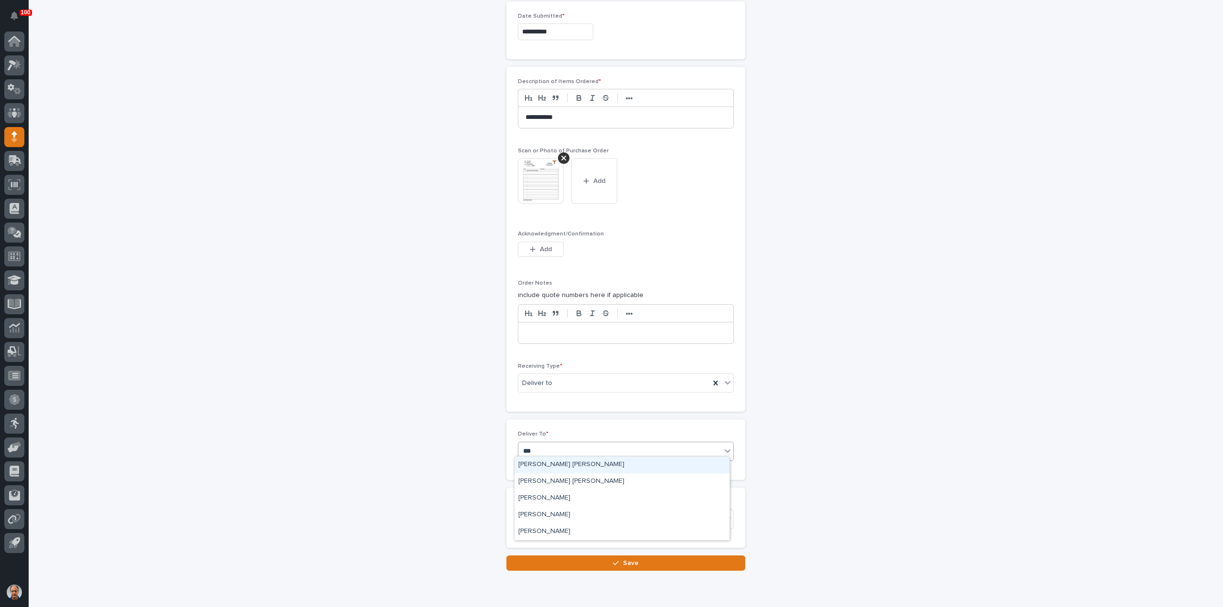
type input "****"
click at [550, 482] on div "[PERSON_NAME] [PERSON_NAME]" at bounding box center [622, 482] width 215 height 17
click at [599, 559] on button "Save" at bounding box center [626, 563] width 239 height 15
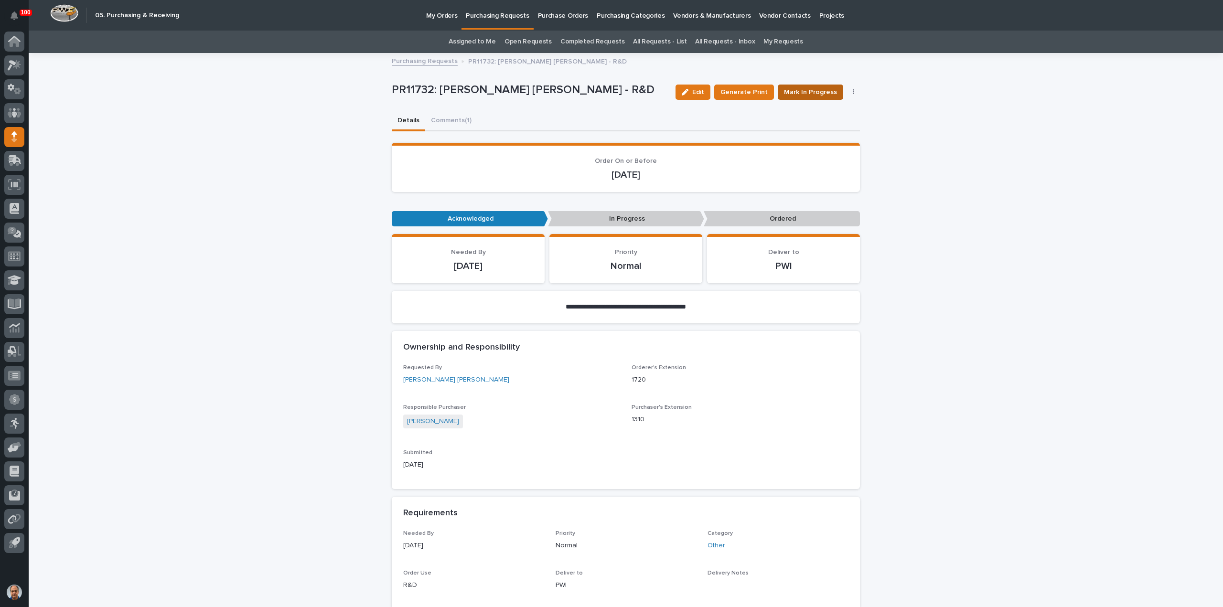
click at [823, 89] on span "Mark In Progress" at bounding box center [810, 92] width 53 height 10
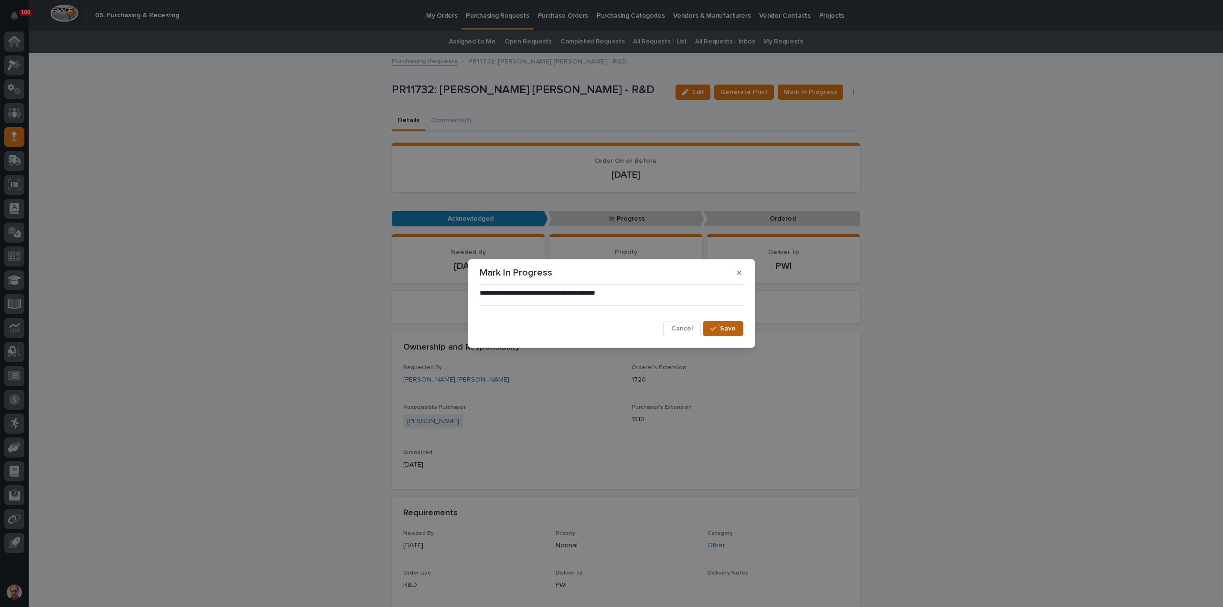
click at [726, 330] on span "Save" at bounding box center [728, 328] width 16 height 7
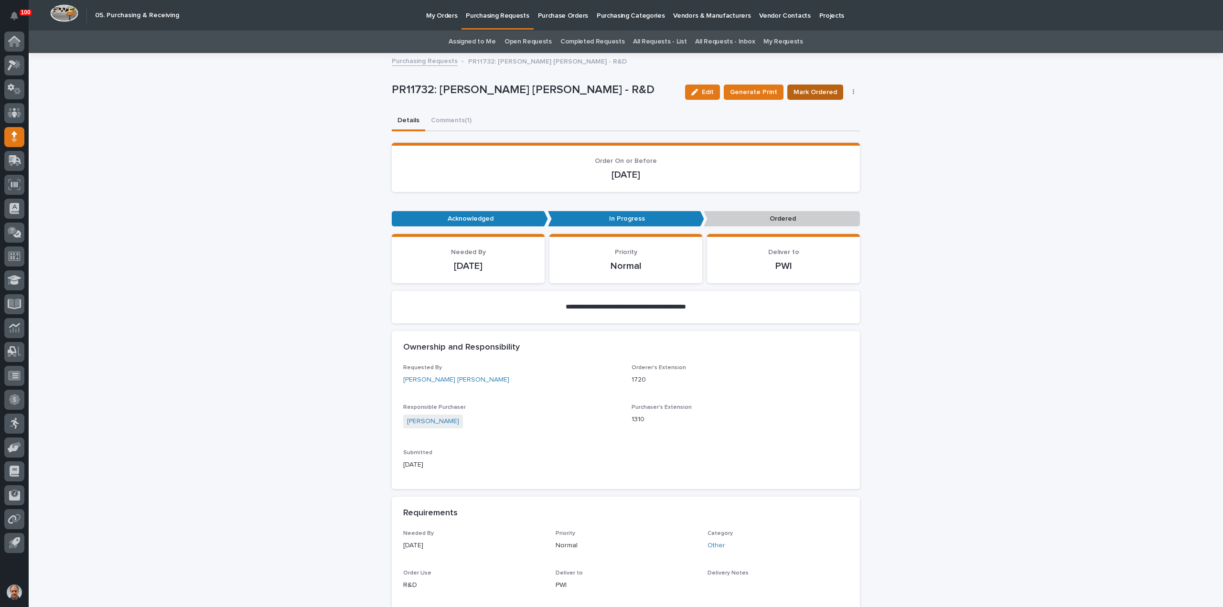
click at [818, 90] on span "Mark Ordered" at bounding box center [815, 92] width 43 height 10
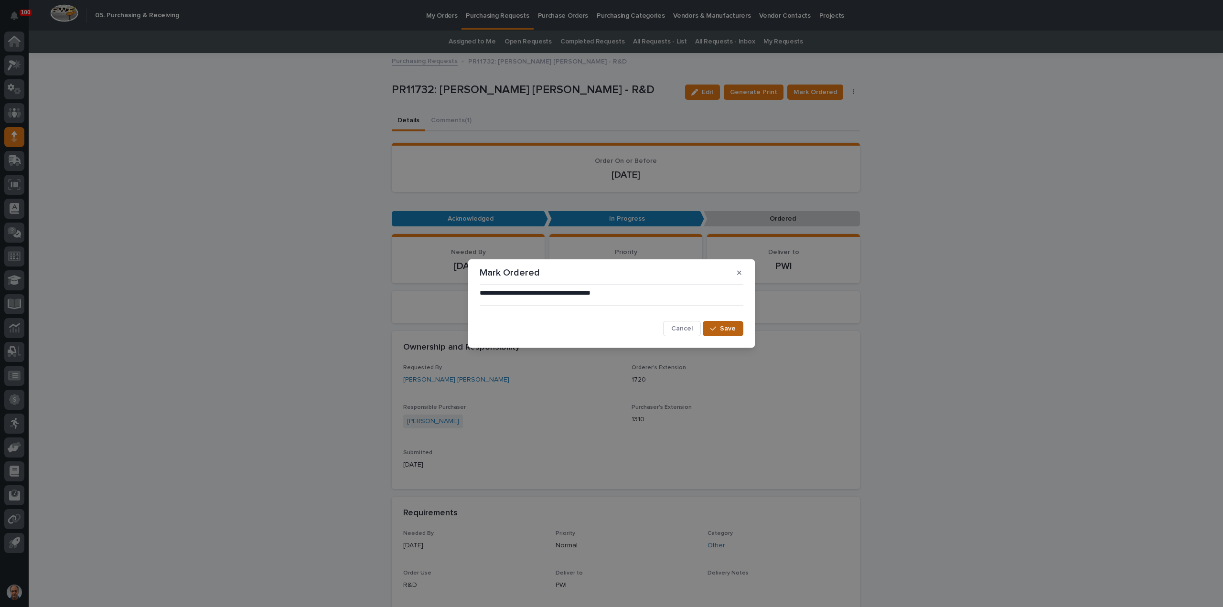
click at [716, 327] on icon "button" at bounding box center [714, 329] width 6 height 4
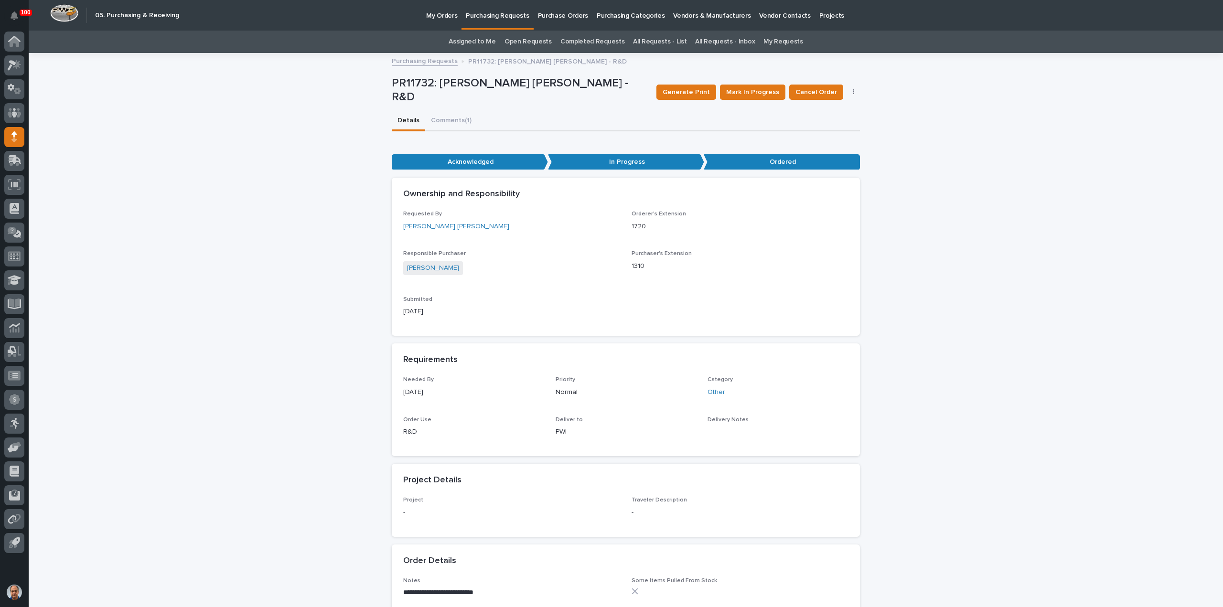
click at [484, 15] on p "Purchasing Requests" at bounding box center [497, 10] width 63 height 20
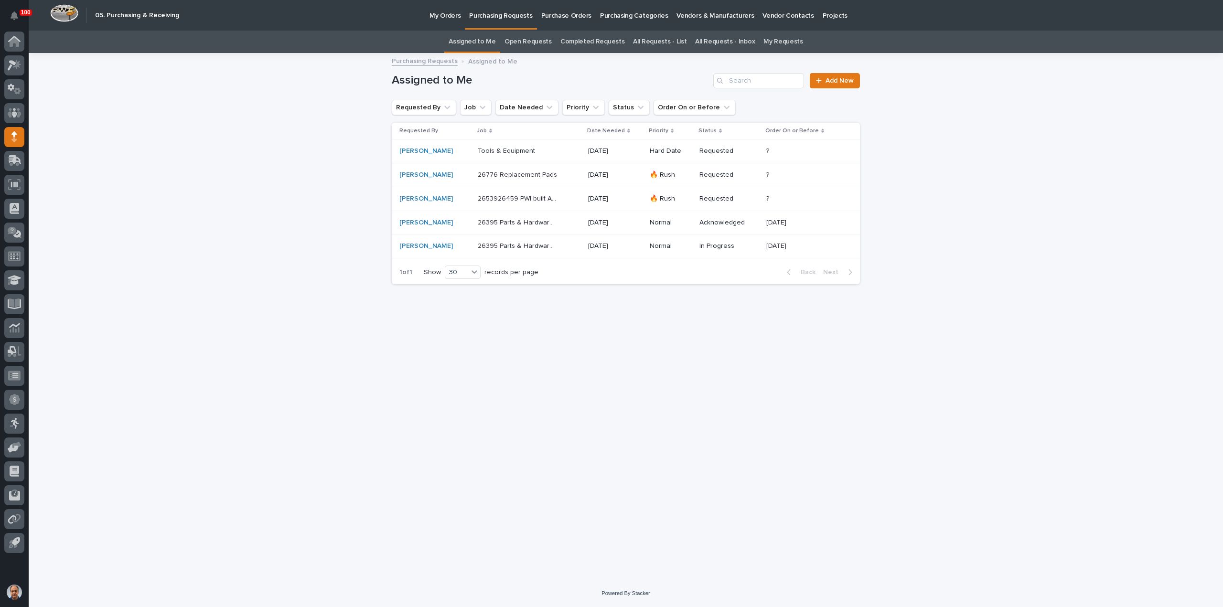
click at [446, 16] on p "My Orders" at bounding box center [445, 10] width 31 height 20
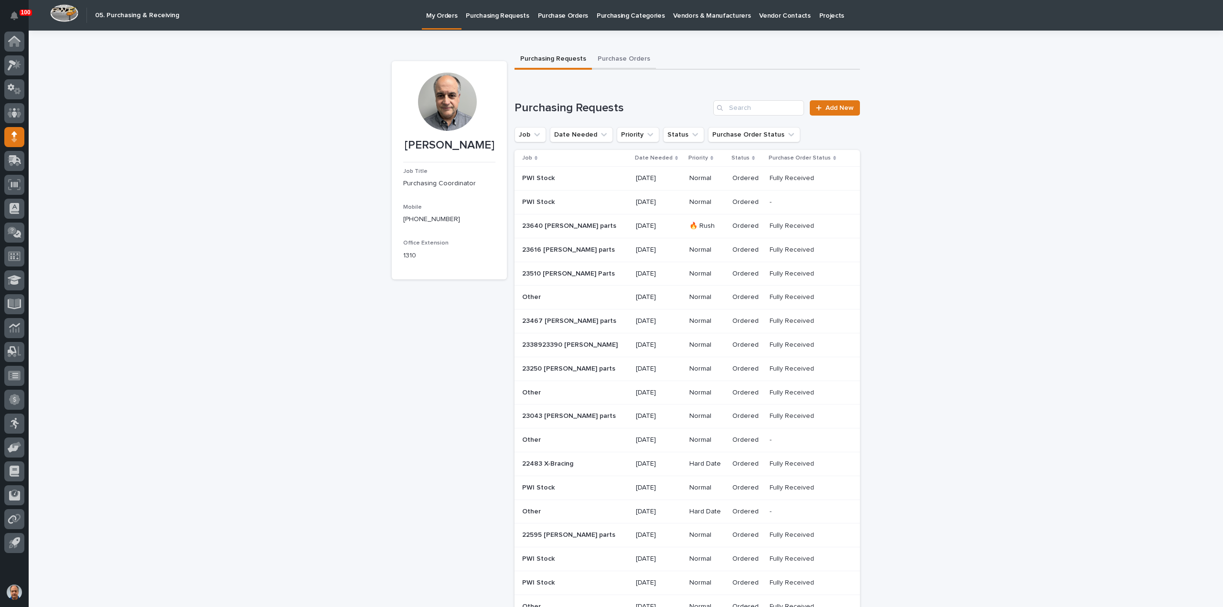
click at [621, 57] on button "Purchase Orders" at bounding box center [624, 60] width 64 height 20
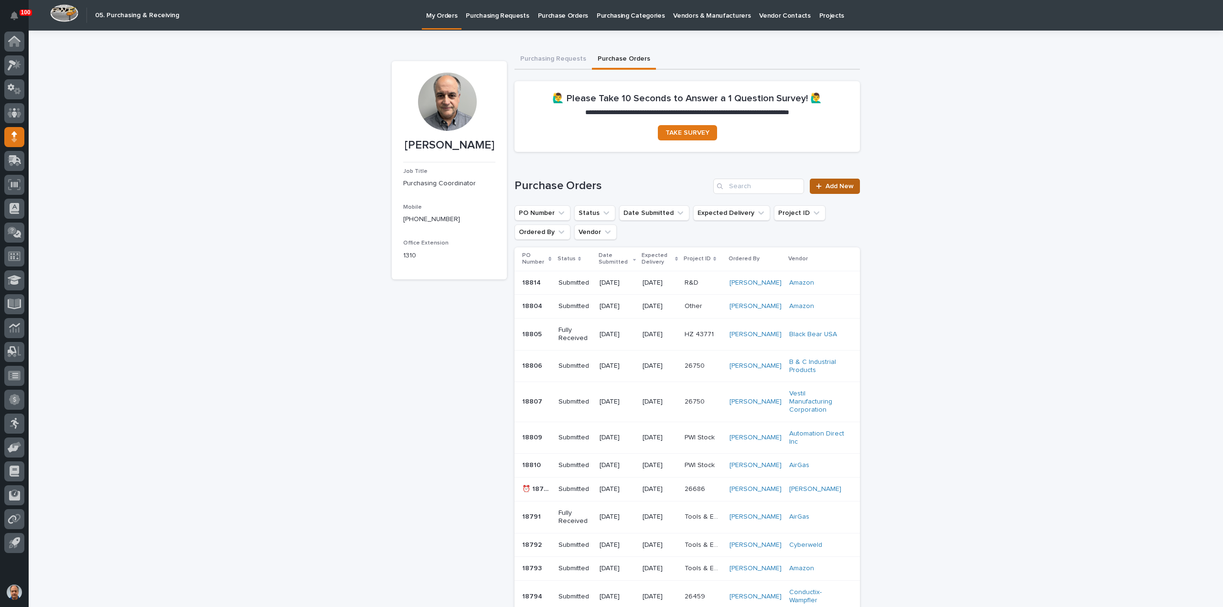
click at [831, 184] on span "Add New" at bounding box center [840, 186] width 28 height 7
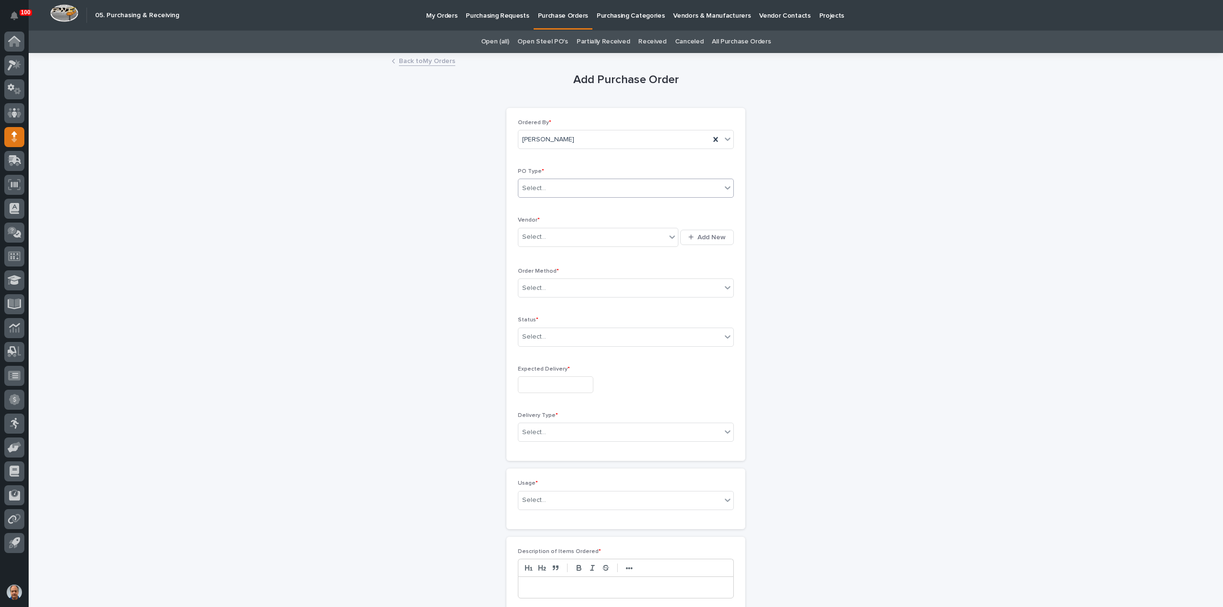
click at [560, 185] on div "Select..." at bounding box center [619, 189] width 203 height 16
click at [559, 220] on div "Paper" at bounding box center [622, 223] width 215 height 17
click at [555, 233] on div "Select..." at bounding box center [592, 237] width 148 height 16
type input "**"
click at [536, 285] on div "Zoro" at bounding box center [595, 288] width 161 height 17
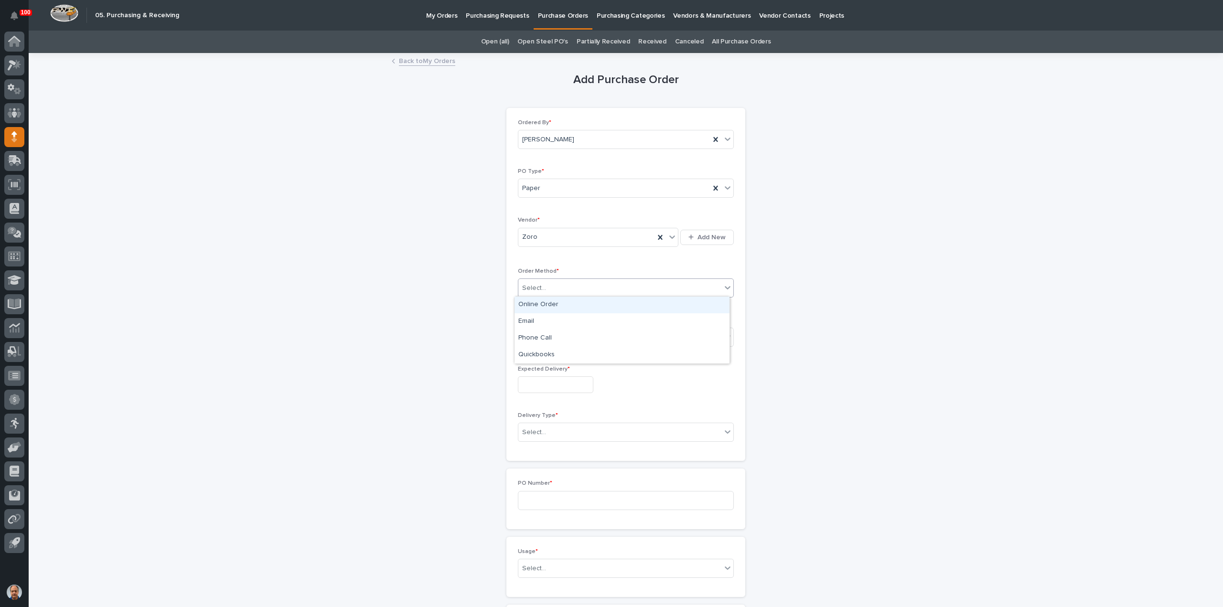
click at [553, 285] on div "Select..." at bounding box center [619, 289] width 203 height 16
click at [536, 304] on div "Online Order" at bounding box center [622, 305] width 215 height 17
drag, startPoint x: 550, startPoint y: 330, endPoint x: 552, endPoint y: 343, distance: 13.1
click at [550, 335] on div "Select..." at bounding box center [619, 337] width 203 height 16
drag, startPoint x: 535, startPoint y: 371, endPoint x: 542, endPoint y: 383, distance: 13.3
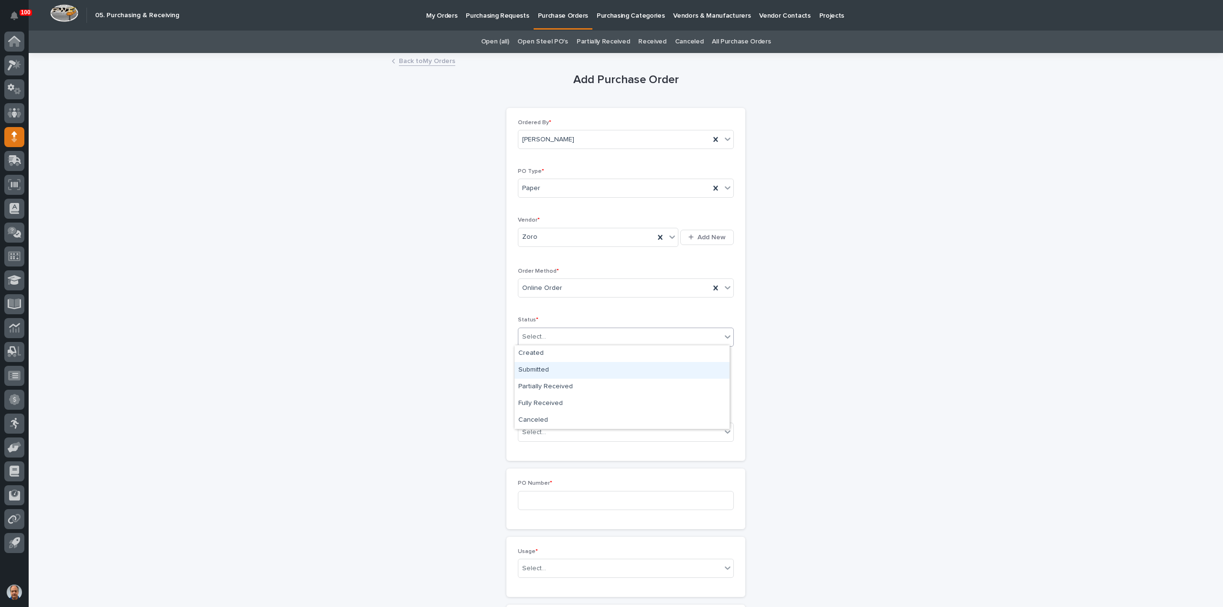
click at [537, 377] on div "Submitted" at bounding box center [622, 370] width 215 height 17
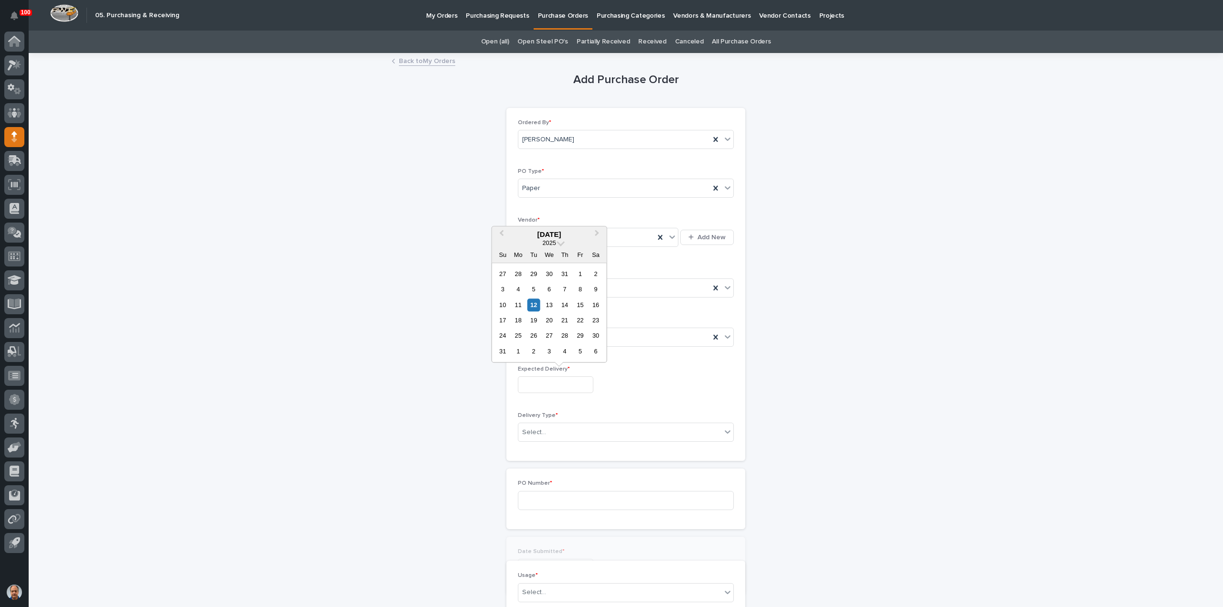
click at [547, 389] on input "text" at bounding box center [556, 385] width 76 height 17
click at [550, 303] on div "13" at bounding box center [549, 305] width 13 height 13
type input "**********"
click at [550, 429] on div "Select..." at bounding box center [619, 433] width 203 height 16
drag, startPoint x: 540, startPoint y: 446, endPoint x: 543, endPoint y: 454, distance: 8.6
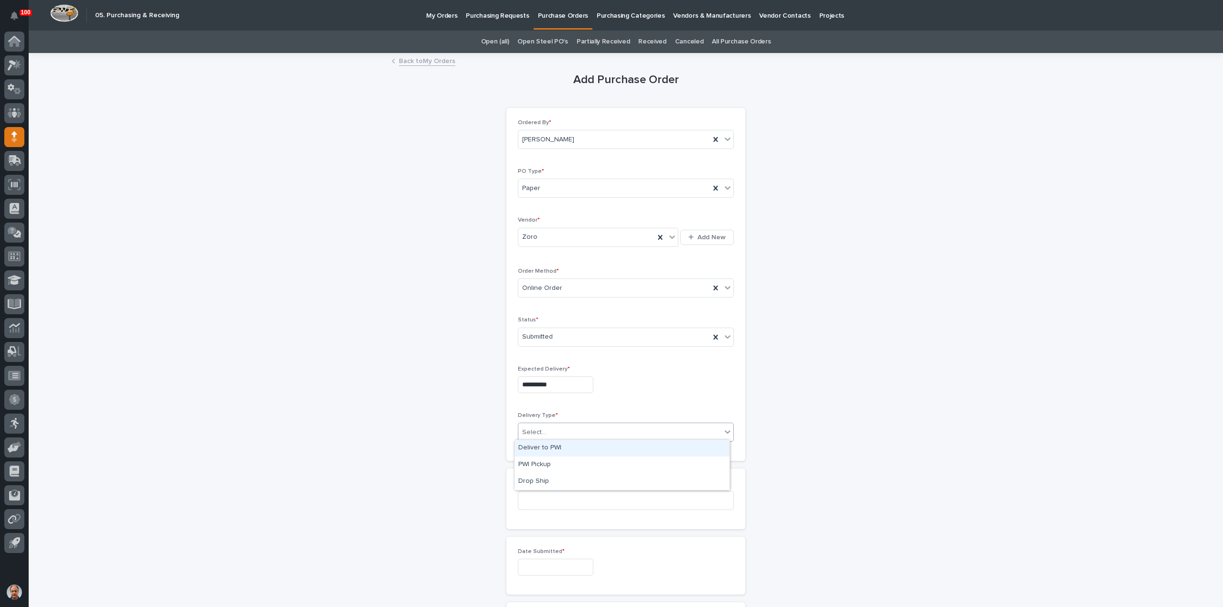
click at [540, 447] on div "Deliver to PWI" at bounding box center [622, 448] width 215 height 17
click at [564, 504] on input at bounding box center [626, 500] width 216 height 19
type input "18812"
click at [562, 567] on input "text" at bounding box center [556, 567] width 76 height 17
click at [531, 486] on div "12" at bounding box center [534, 487] width 13 height 13
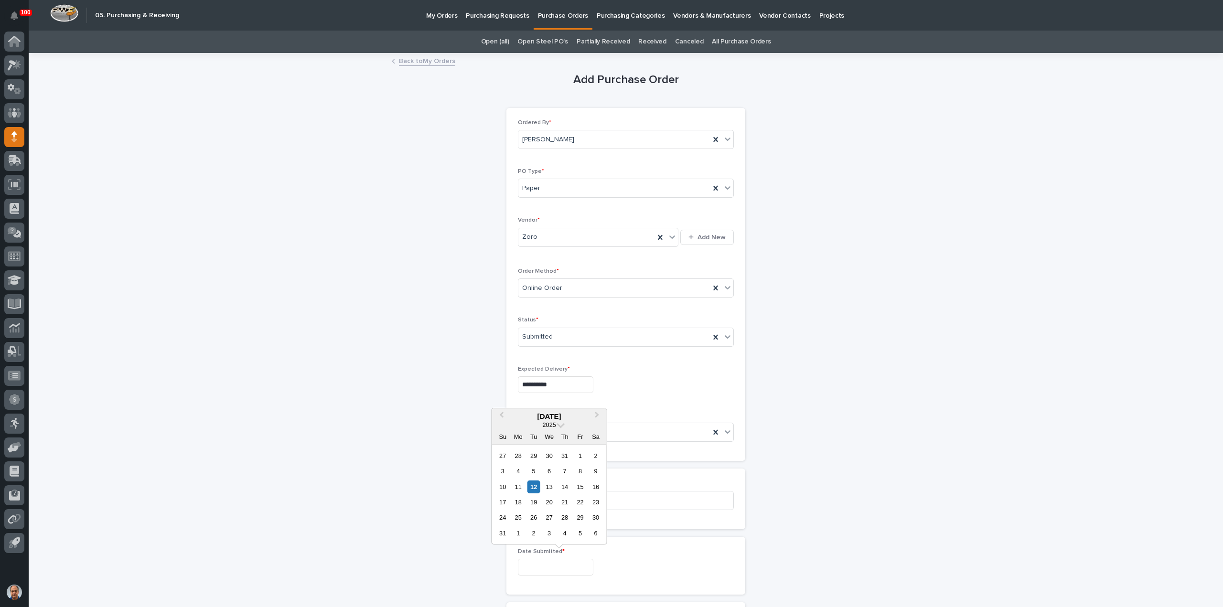
type input "**********"
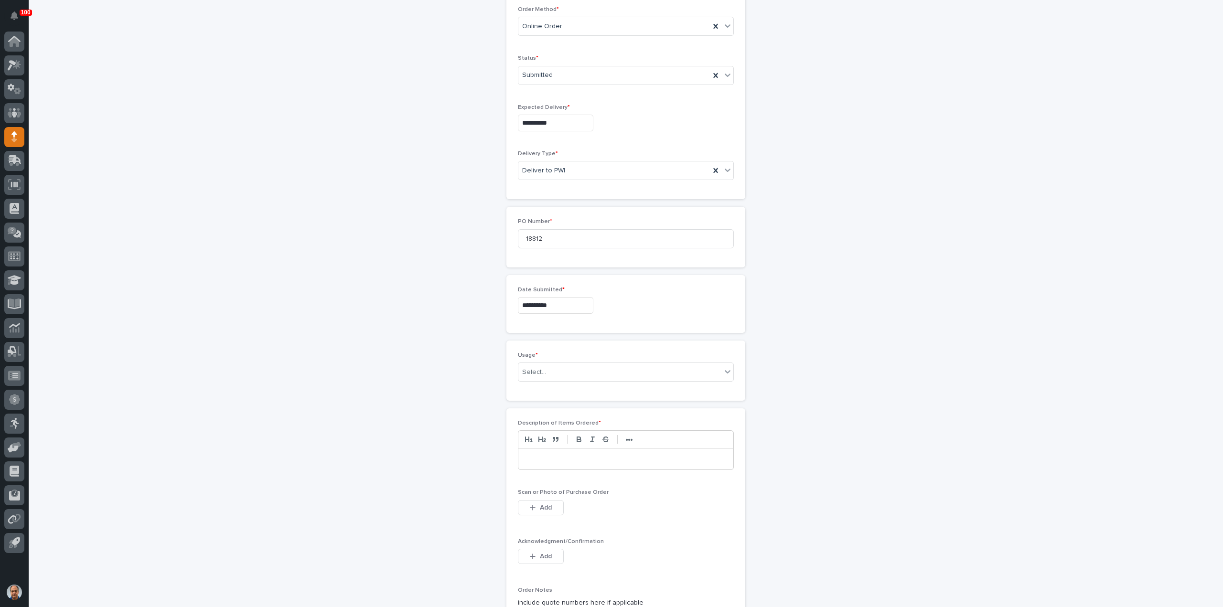
scroll to position [382, 0]
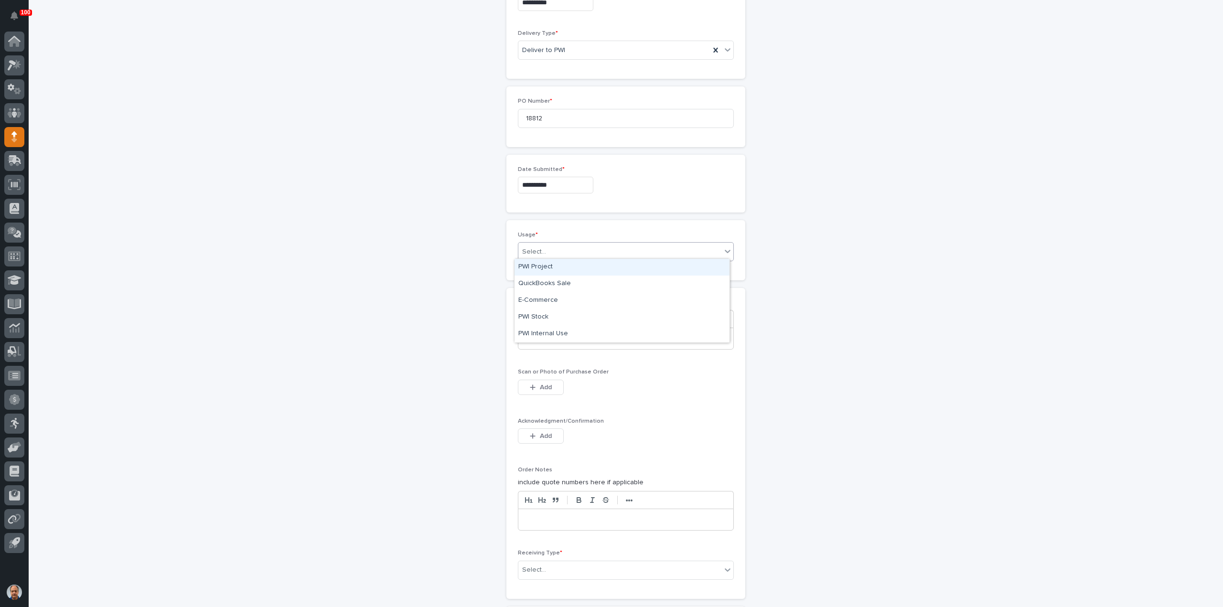
click at [535, 247] on div "Select..." at bounding box center [534, 252] width 24 height 10
click at [541, 331] on div "PWI Internal Use" at bounding box center [622, 334] width 215 height 17
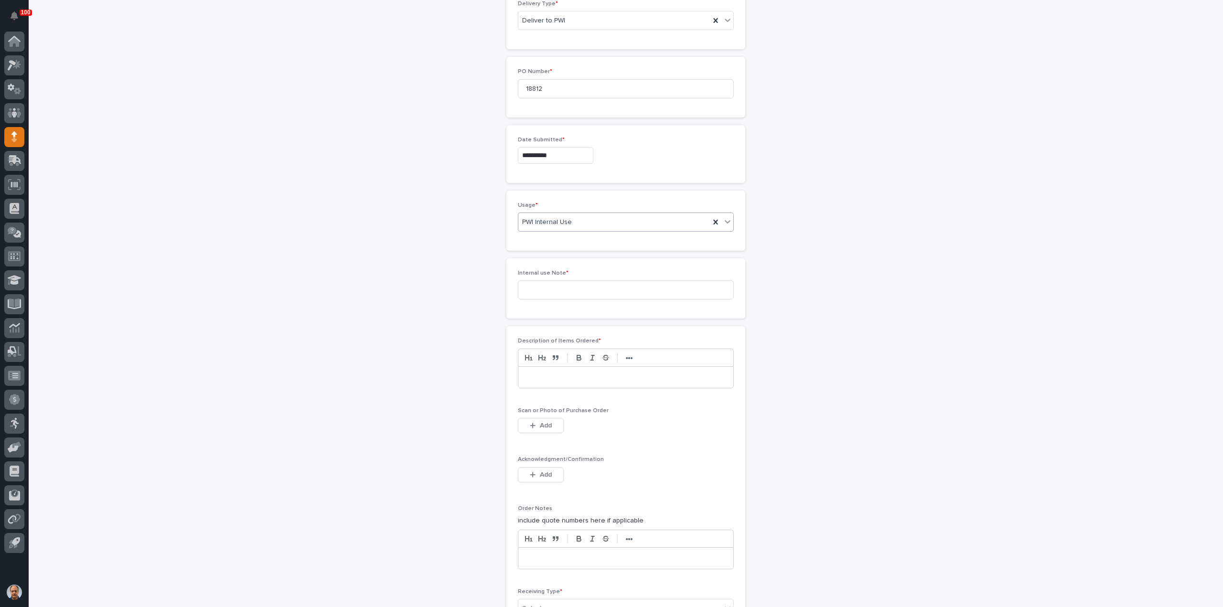
scroll to position [416, 0]
click at [542, 283] on input at bounding box center [626, 286] width 216 height 19
type input "lifting straps"
click at [553, 419] on button "Add" at bounding box center [541, 421] width 46 height 15
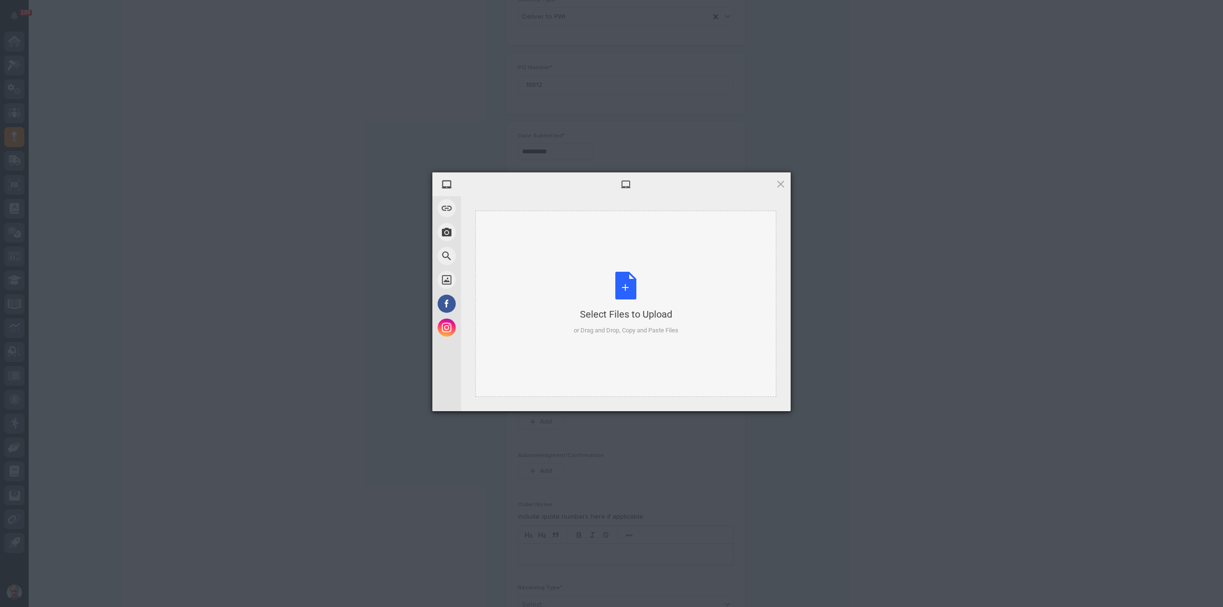
click at [621, 288] on div "Select Files to Upload or Drag and Drop, Copy and Paste Files" at bounding box center [626, 304] width 105 height 64
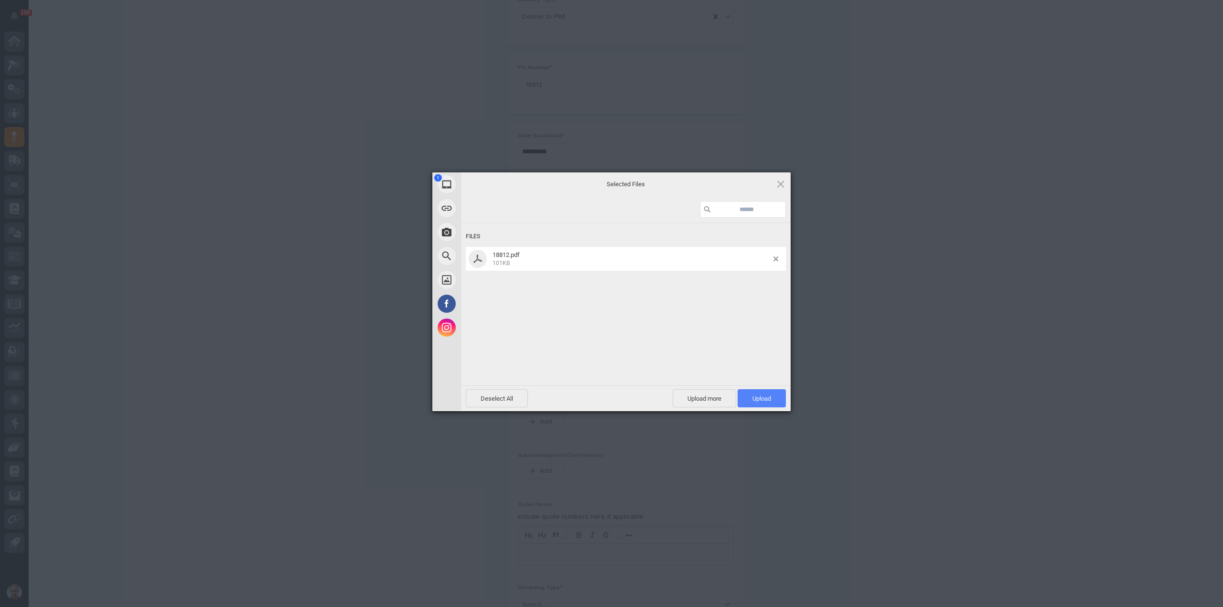
click at [758, 399] on span "Upload 1" at bounding box center [762, 398] width 19 height 7
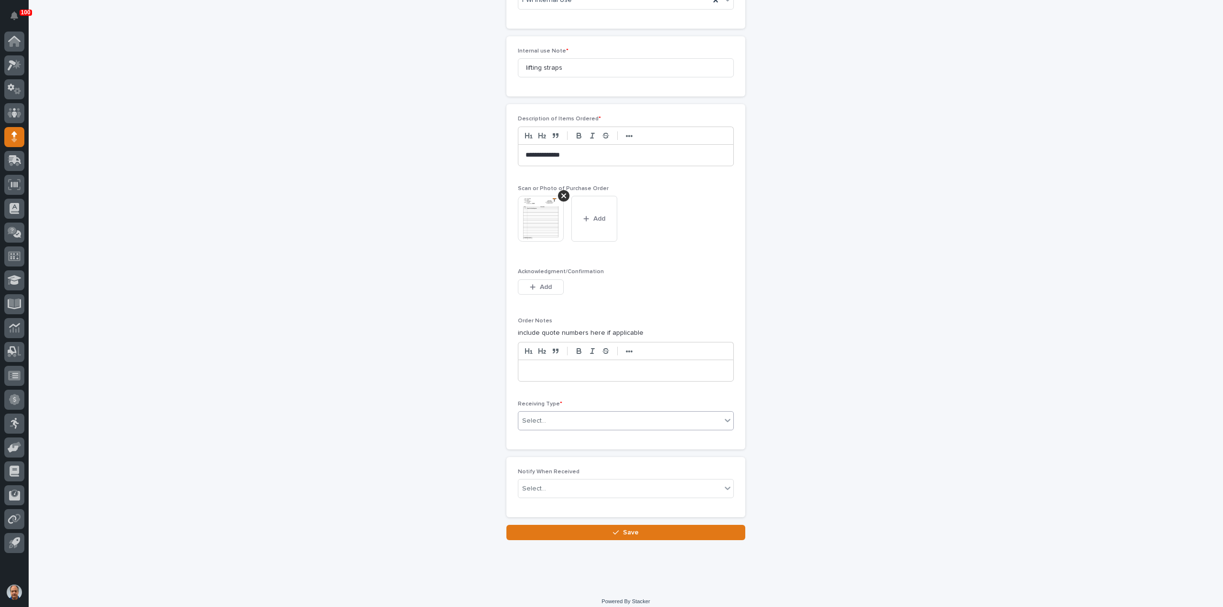
scroll to position [637, 0]
click at [615, 413] on div "Select..." at bounding box center [619, 418] width 203 height 16
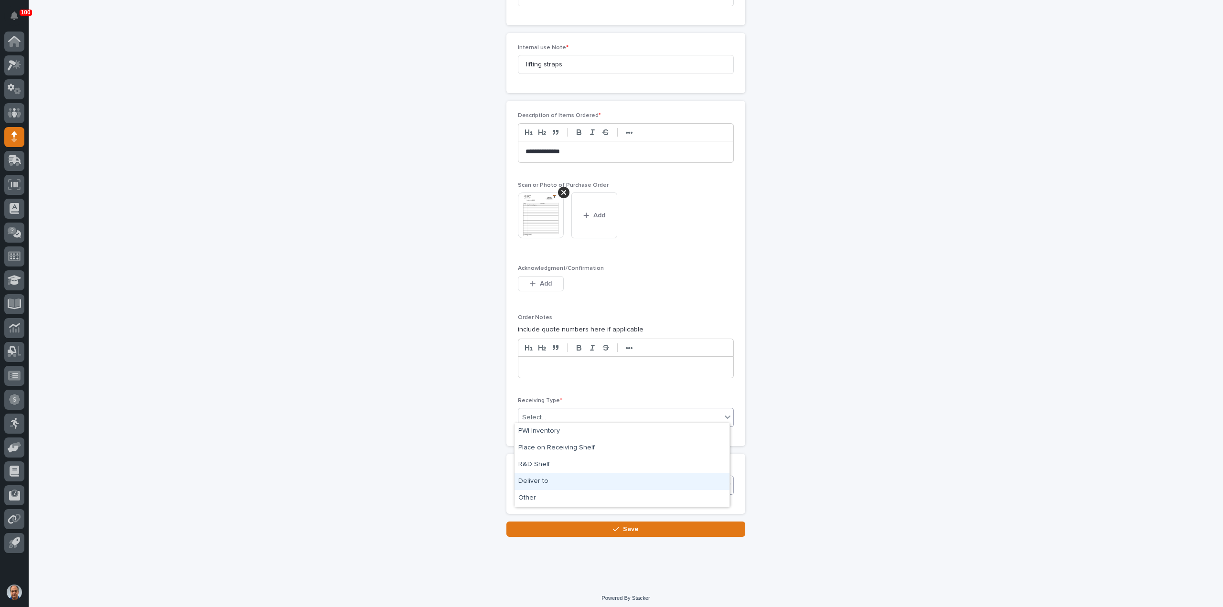
drag, startPoint x: 549, startPoint y: 472, endPoint x: 546, endPoint y: 479, distance: 7.6
click at [546, 479] on div "Deliver to" at bounding box center [622, 482] width 215 height 17
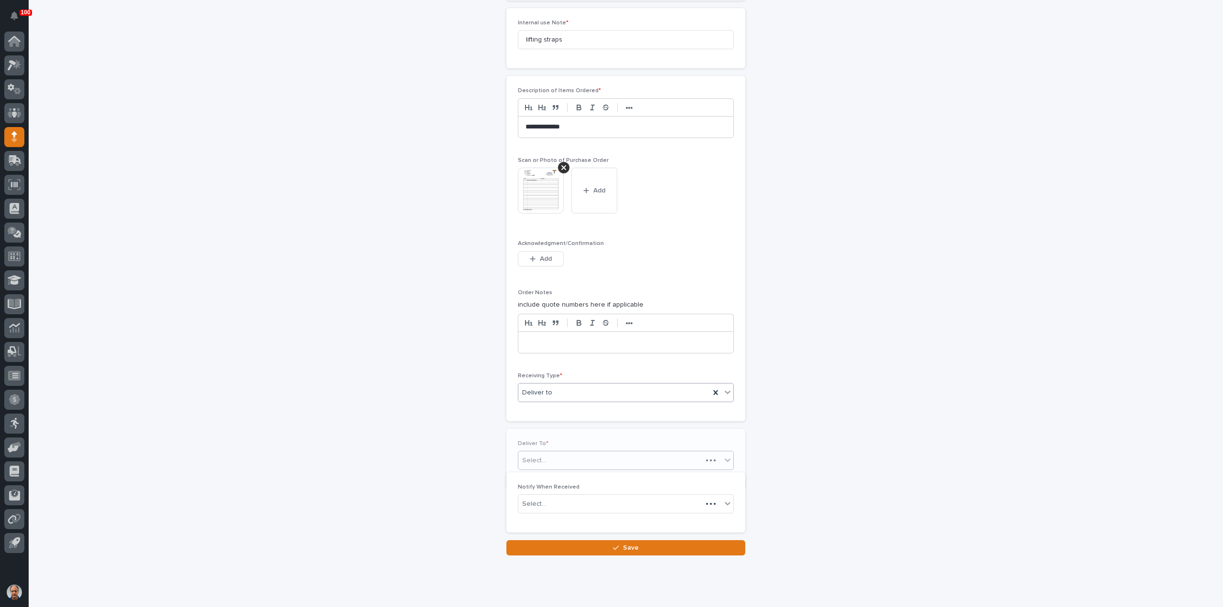
scroll to position [671, 0]
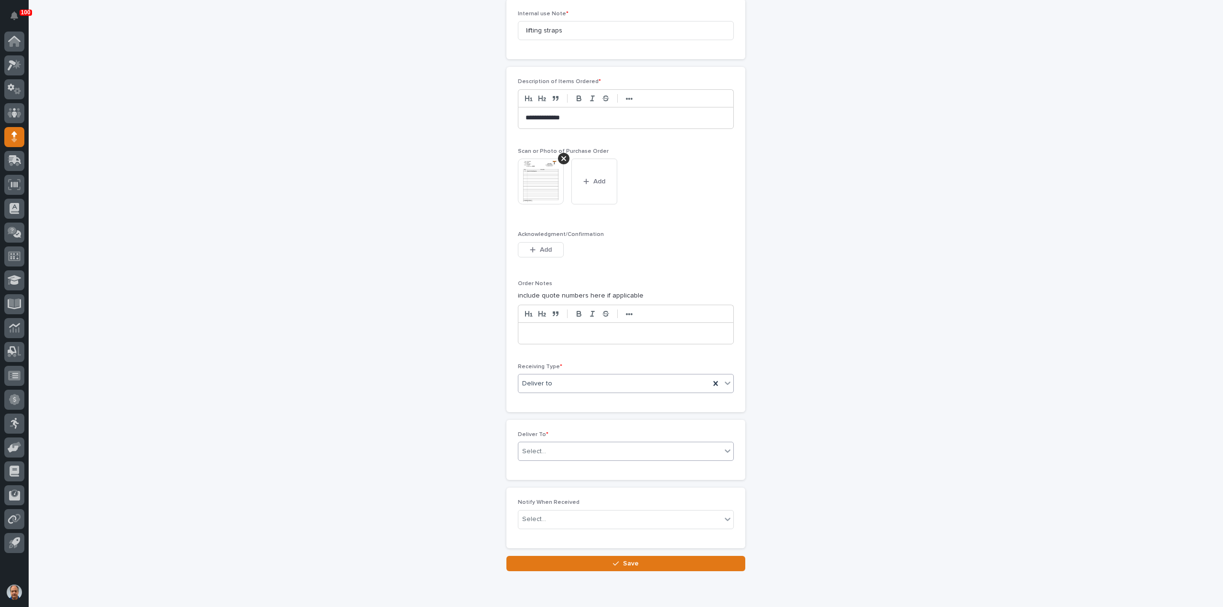
click at [579, 444] on div "Select..." at bounding box center [619, 452] width 203 height 16
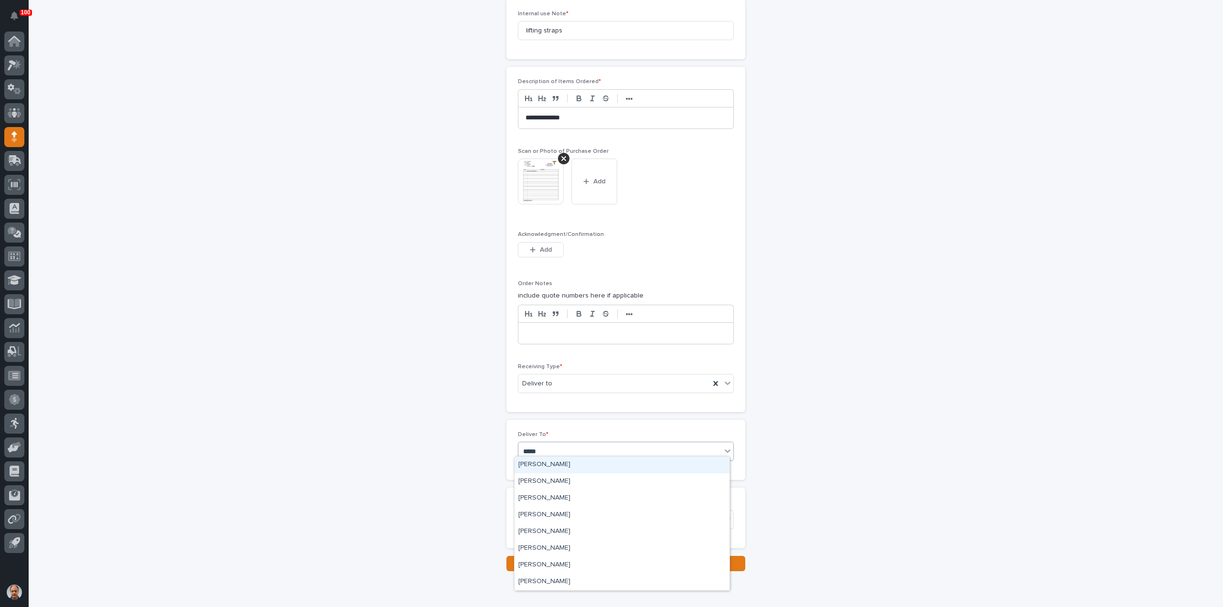
type input "******"
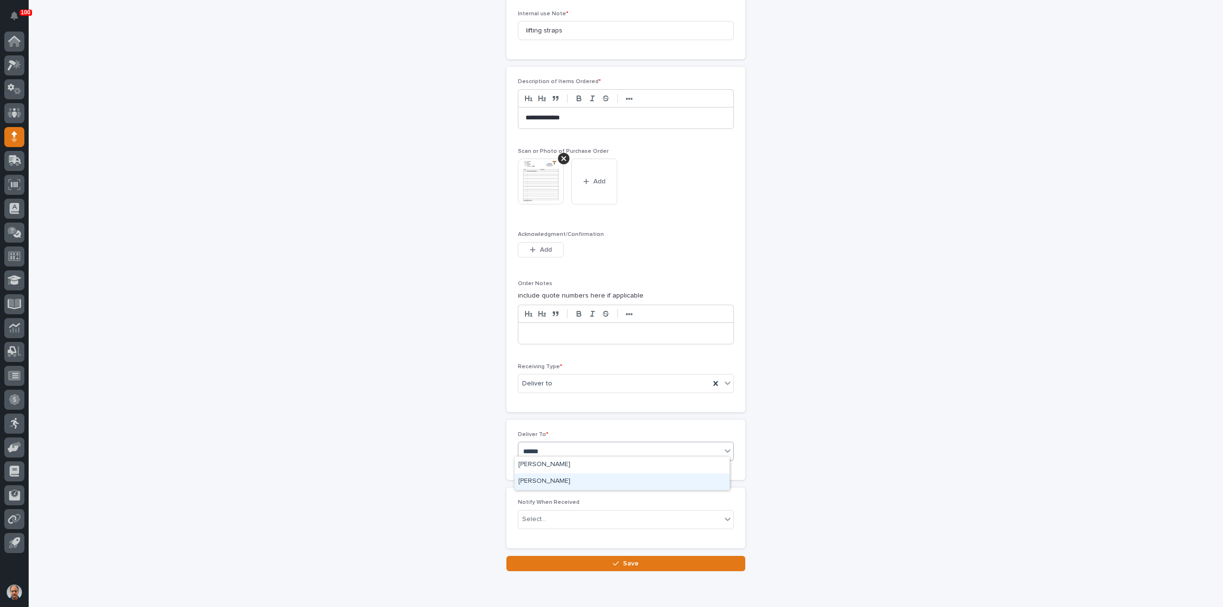
click at [553, 485] on div "John Myers" at bounding box center [622, 482] width 215 height 17
click at [623, 561] on span "Save" at bounding box center [631, 564] width 16 height 7
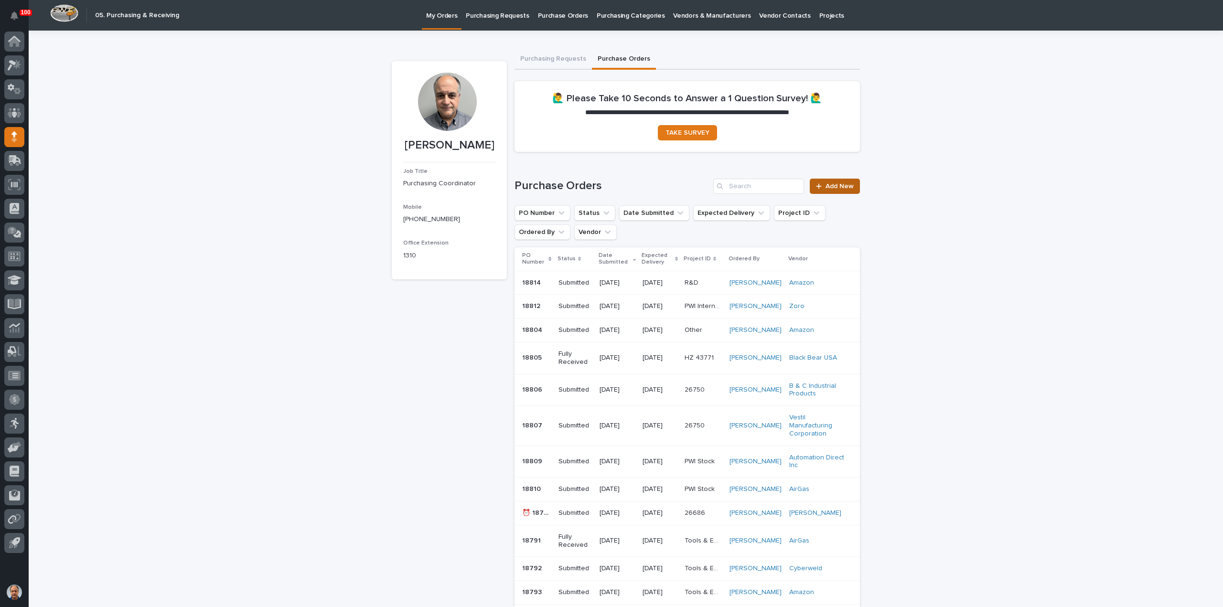
click at [835, 187] on span "Add New" at bounding box center [840, 186] width 28 height 7
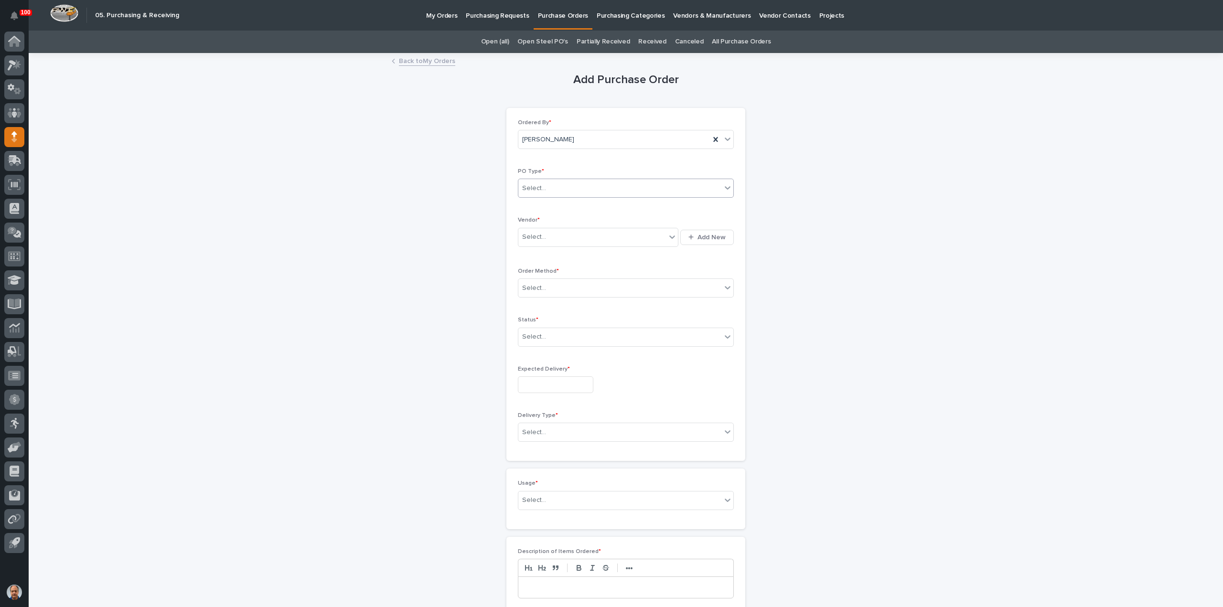
click at [571, 184] on div "Select..." at bounding box center [619, 189] width 203 height 16
drag, startPoint x: 549, startPoint y: 220, endPoint x: 549, endPoint y: 229, distance: 8.6
click at [549, 221] on div "Paper" at bounding box center [622, 223] width 215 height 17
drag, startPoint x: 551, startPoint y: 232, endPoint x: 559, endPoint y: 246, distance: 16.2
click at [554, 239] on div "Select..." at bounding box center [592, 237] width 148 height 16
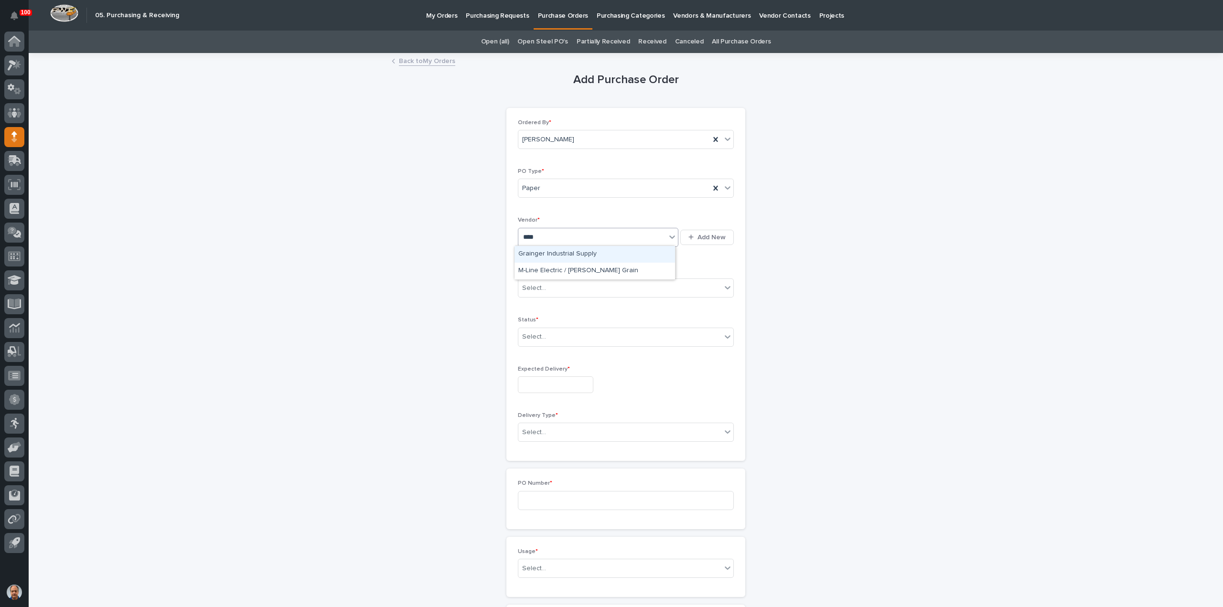
type input "*****"
click at [566, 253] on div "Grainger Industrial Supply" at bounding box center [595, 254] width 161 height 17
drag, startPoint x: 570, startPoint y: 285, endPoint x: 567, endPoint y: 290, distance: 4.9
click at [569, 286] on div "Select..." at bounding box center [619, 289] width 203 height 16
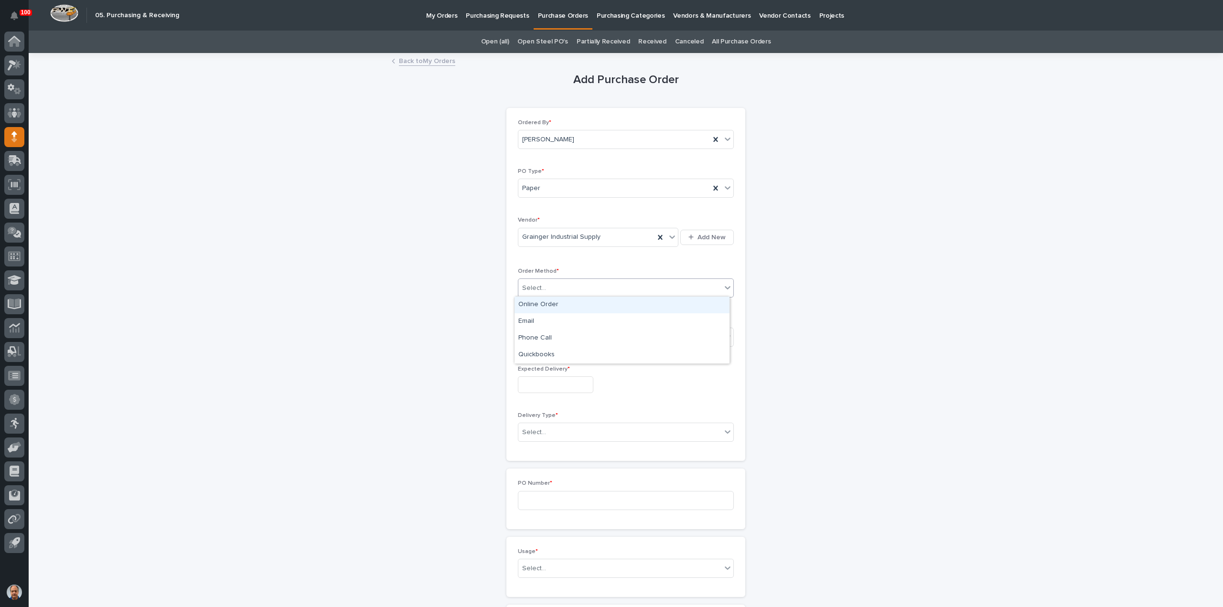
click at [551, 304] on div "Online Order" at bounding box center [622, 305] width 215 height 17
click at [552, 337] on div "Select..." at bounding box center [619, 337] width 203 height 16
click at [531, 369] on div "Submitted" at bounding box center [622, 370] width 215 height 17
click at [538, 386] on input "text" at bounding box center [556, 385] width 76 height 17
click at [545, 307] on div "13" at bounding box center [549, 305] width 13 height 13
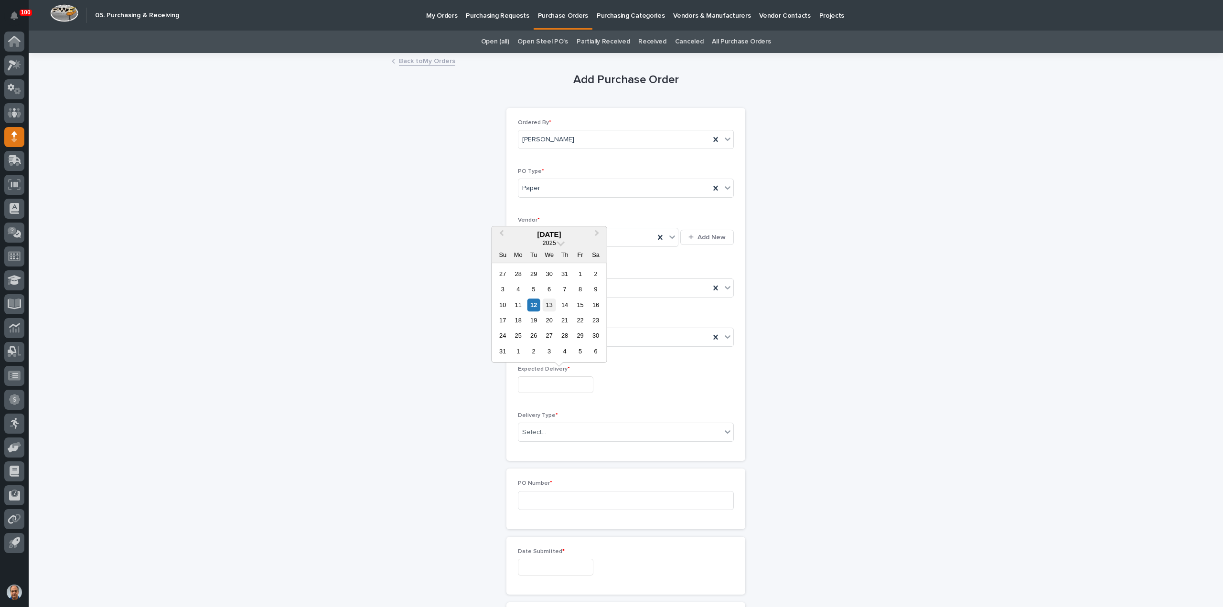
type input "**********"
drag, startPoint x: 561, startPoint y: 425, endPoint x: 561, endPoint y: 432, distance: 7.7
click at [561, 426] on div "Select..." at bounding box center [619, 433] width 203 height 16
click at [557, 447] on div "Deliver to PWI" at bounding box center [622, 448] width 215 height 17
drag, startPoint x: 552, startPoint y: 496, endPoint x: 564, endPoint y: 495, distance: 11.5
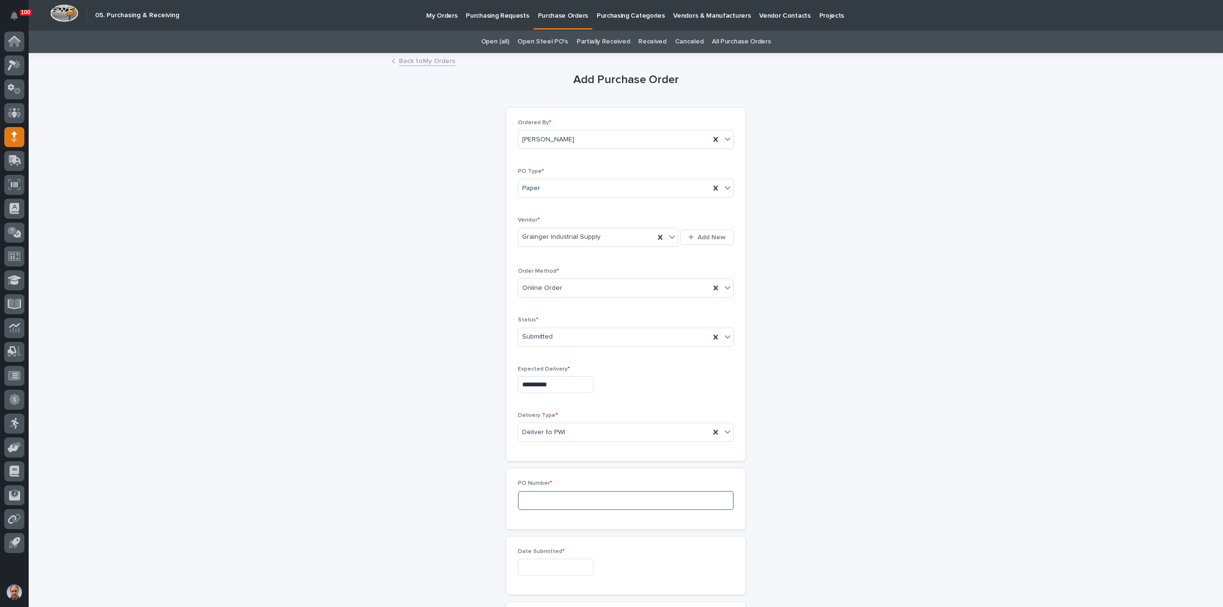
click at [553, 496] on input at bounding box center [626, 500] width 216 height 19
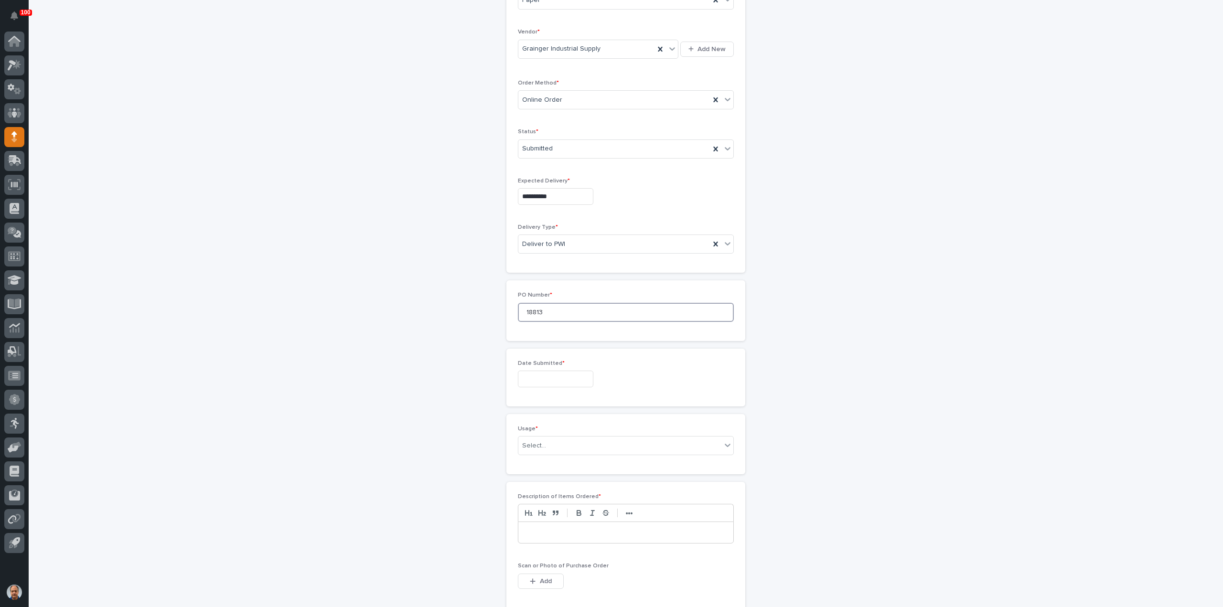
scroll to position [191, 0]
type input "18813"
click at [572, 372] on input "text" at bounding box center [556, 376] width 76 height 17
click at [534, 295] on div "12" at bounding box center [534, 296] width 13 height 13
type input "**********"
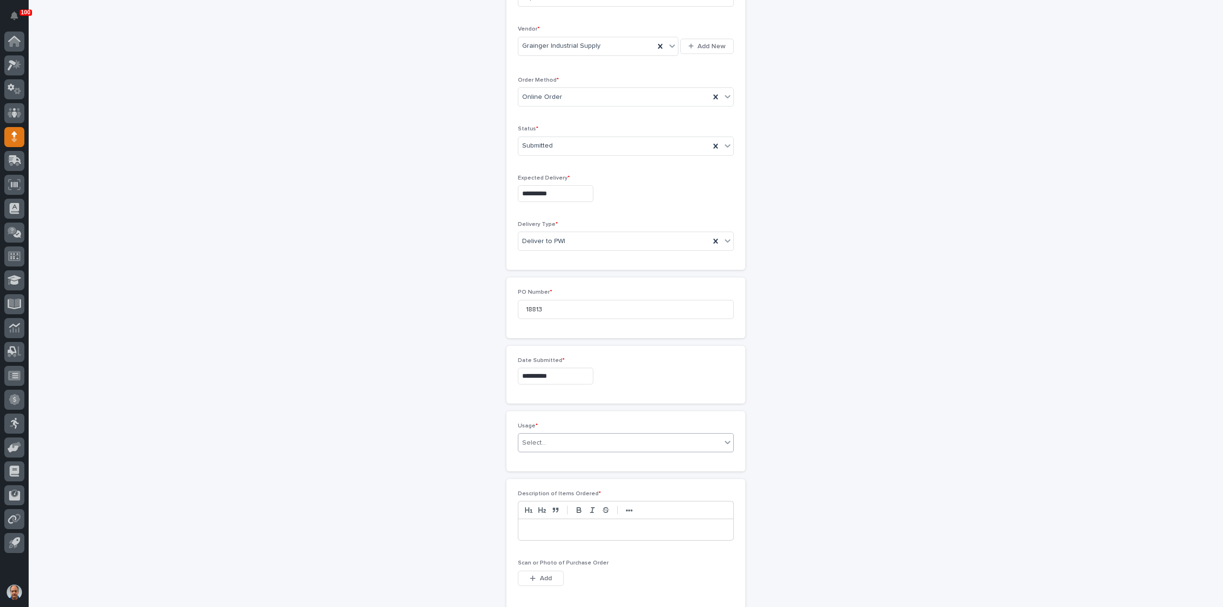
click at [545, 438] on div "Select..." at bounding box center [619, 443] width 203 height 16
click at [535, 508] on div "PWI Stock" at bounding box center [622, 508] width 215 height 17
click at [574, 529] on p at bounding box center [626, 530] width 201 height 10
click at [544, 575] on span "Add" at bounding box center [546, 578] width 12 height 7
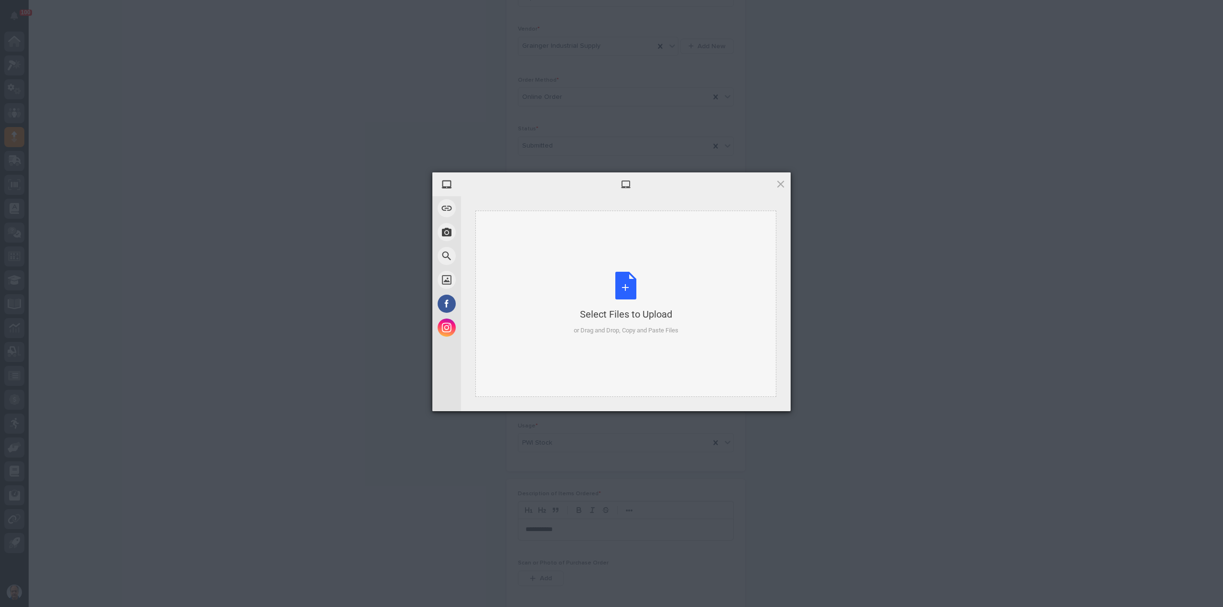
click at [626, 287] on div "Select Files to Upload or Drag and Drop, Copy and Paste Files" at bounding box center [626, 304] width 105 height 64
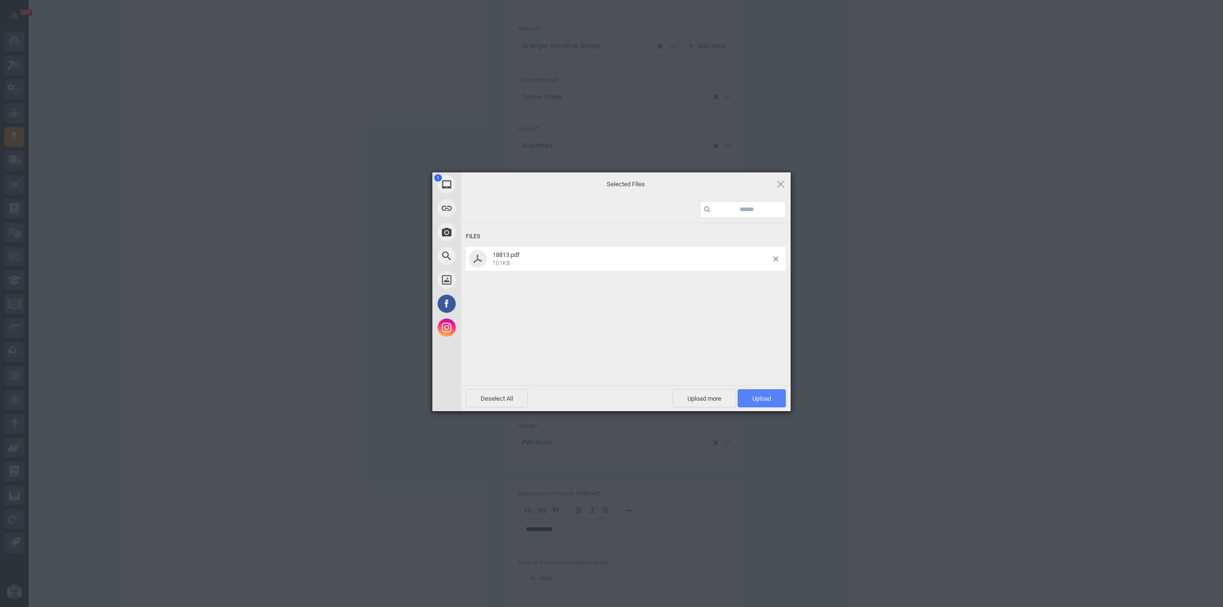
click at [773, 395] on span "Upload 1" at bounding box center [762, 398] width 48 height 18
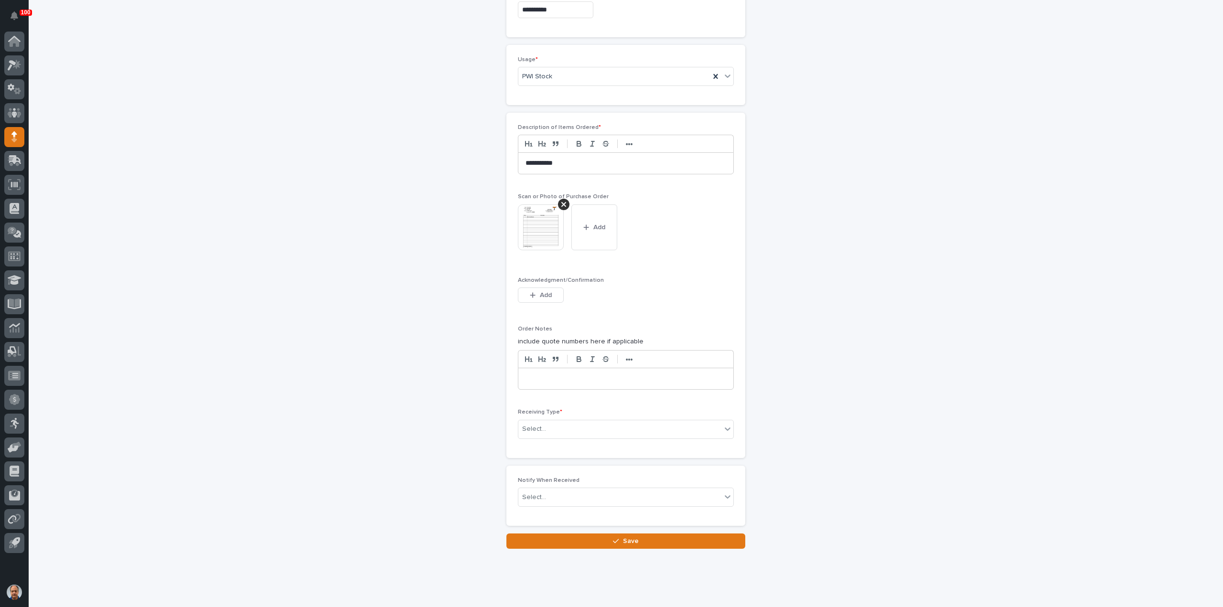
scroll to position [570, 0]
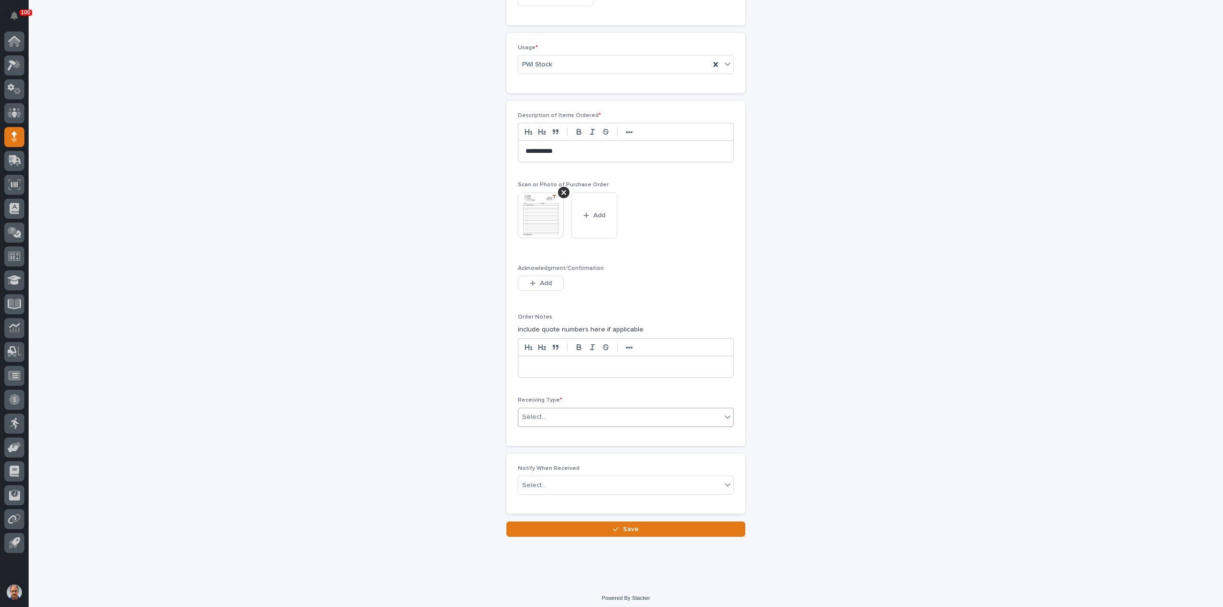
click at [582, 416] on div "Select..." at bounding box center [619, 418] width 203 height 16
click at [550, 478] on div "Deliver to" at bounding box center [622, 482] width 215 height 17
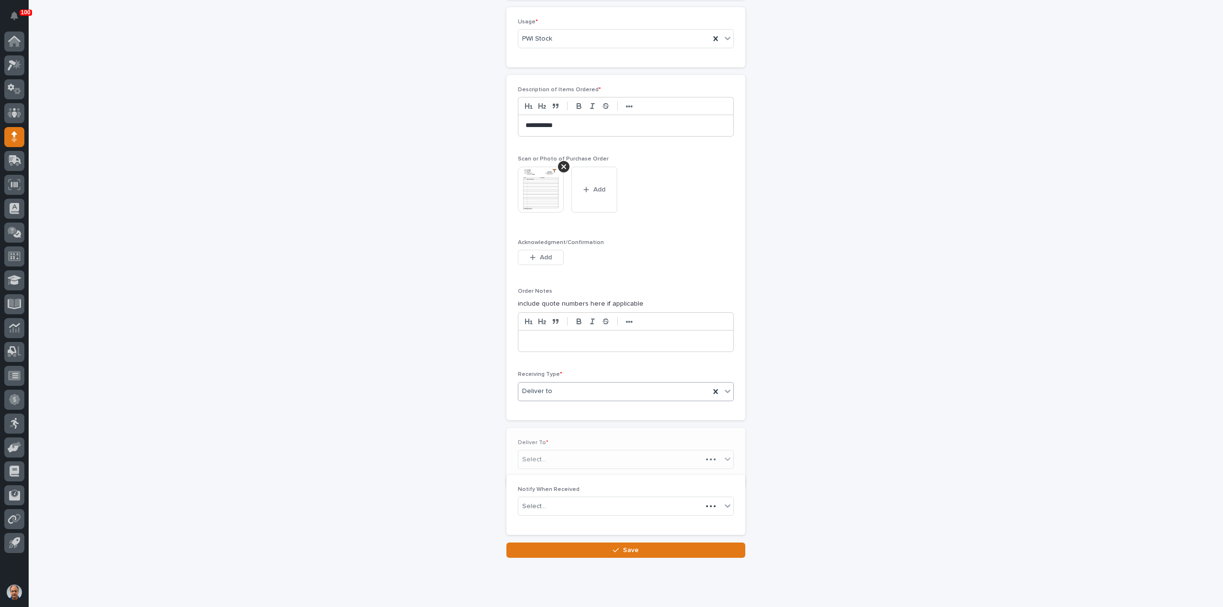
scroll to position [603, 0]
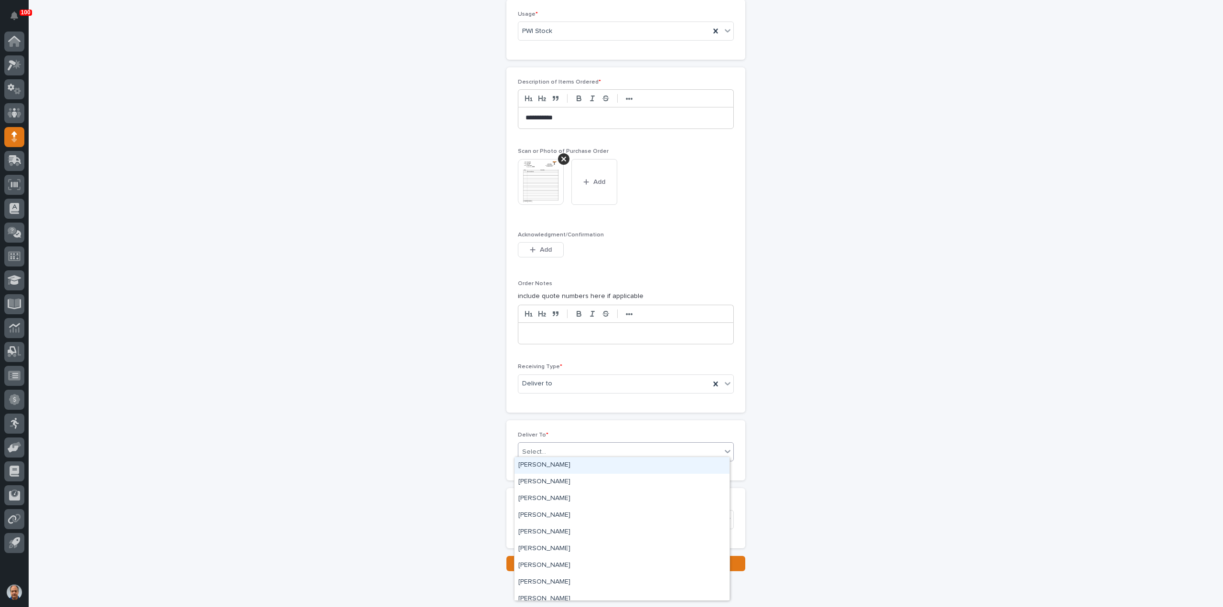
click at [561, 448] on div "Select..." at bounding box center [619, 452] width 203 height 16
type input "****"
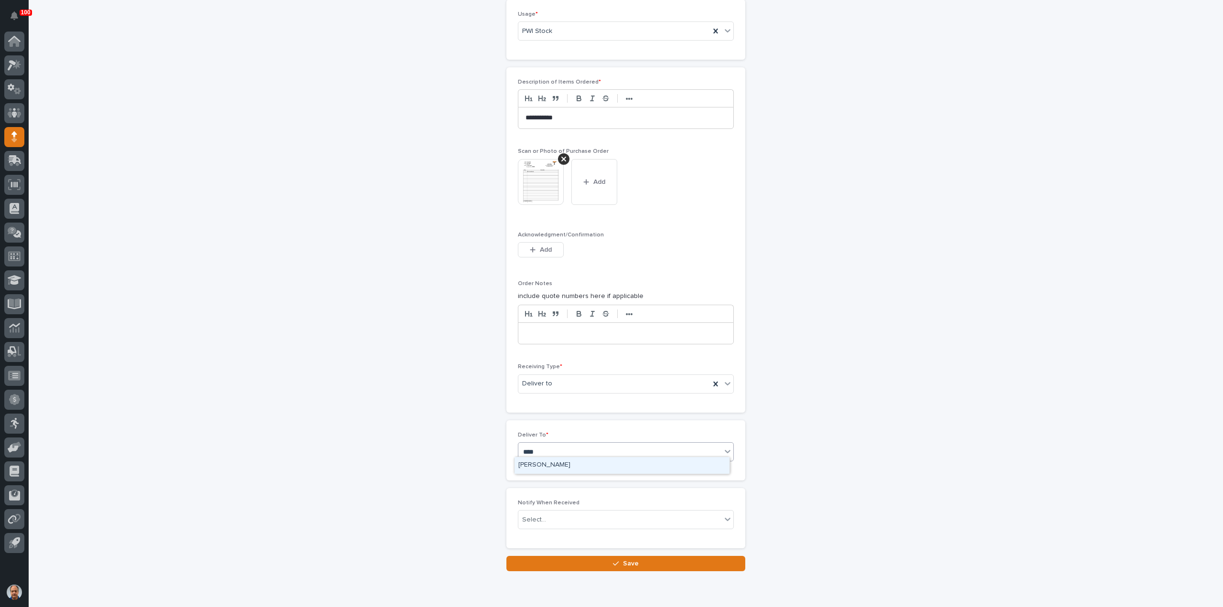
click at [548, 462] on div "Kenny Beachy" at bounding box center [622, 465] width 215 height 17
click at [609, 561] on button "Save" at bounding box center [626, 563] width 239 height 15
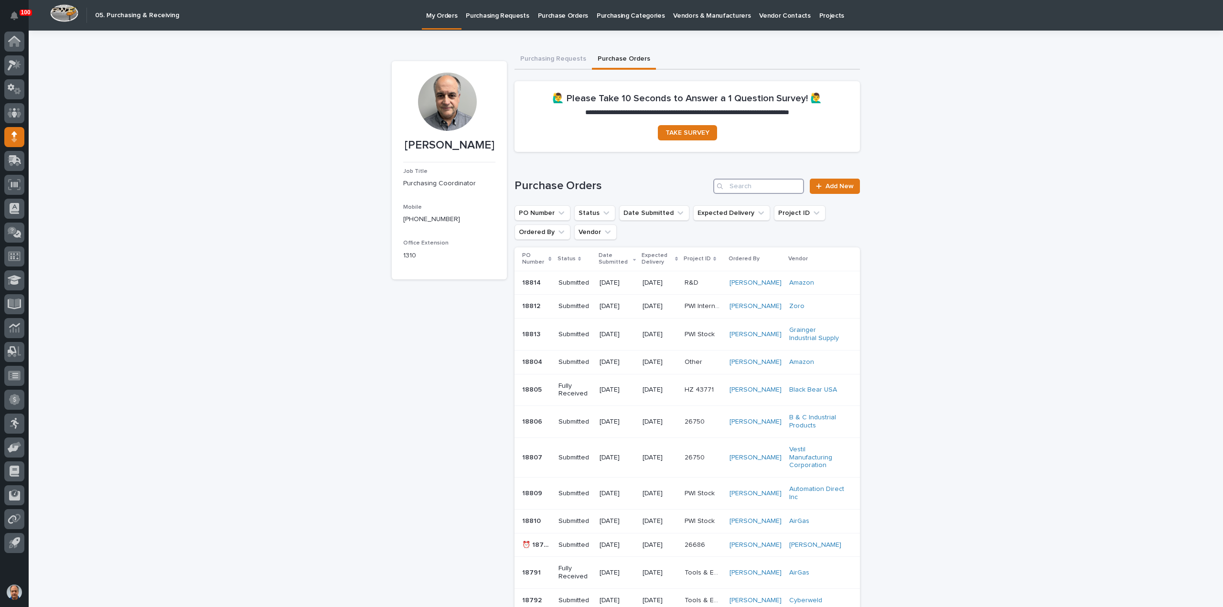
click at [770, 186] on input "Search" at bounding box center [758, 186] width 91 height 15
click at [753, 188] on input "Search" at bounding box center [758, 186] width 91 height 15
